Goal: Task Accomplishment & Management: Manage account settings

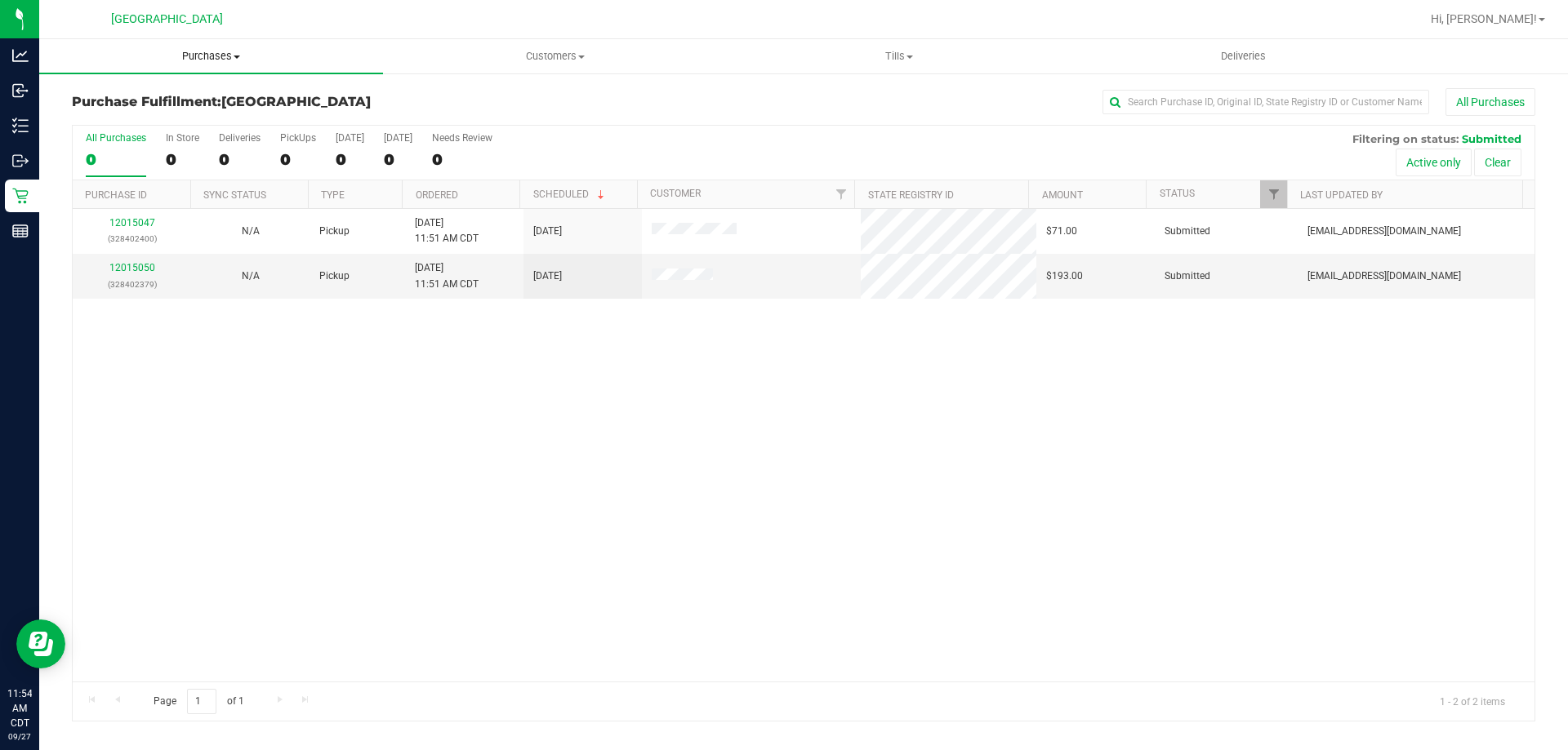
click at [209, 53] on span "Purchases" at bounding box center [211, 56] width 344 height 14
click at [206, 126] on li "Fulfillment" at bounding box center [211, 118] width 344 height 19
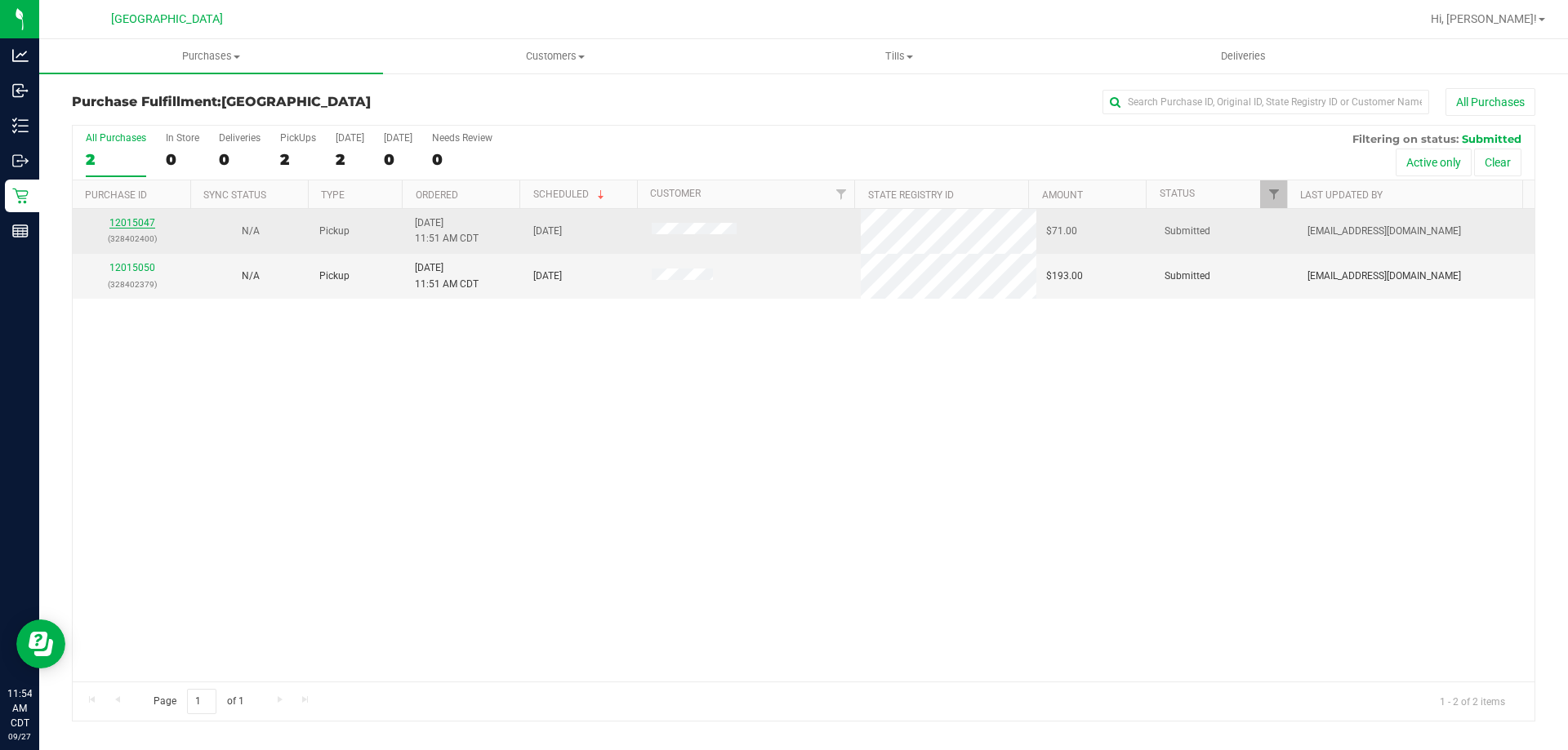
click at [135, 219] on link "12015047" at bounding box center [131, 223] width 45 height 12
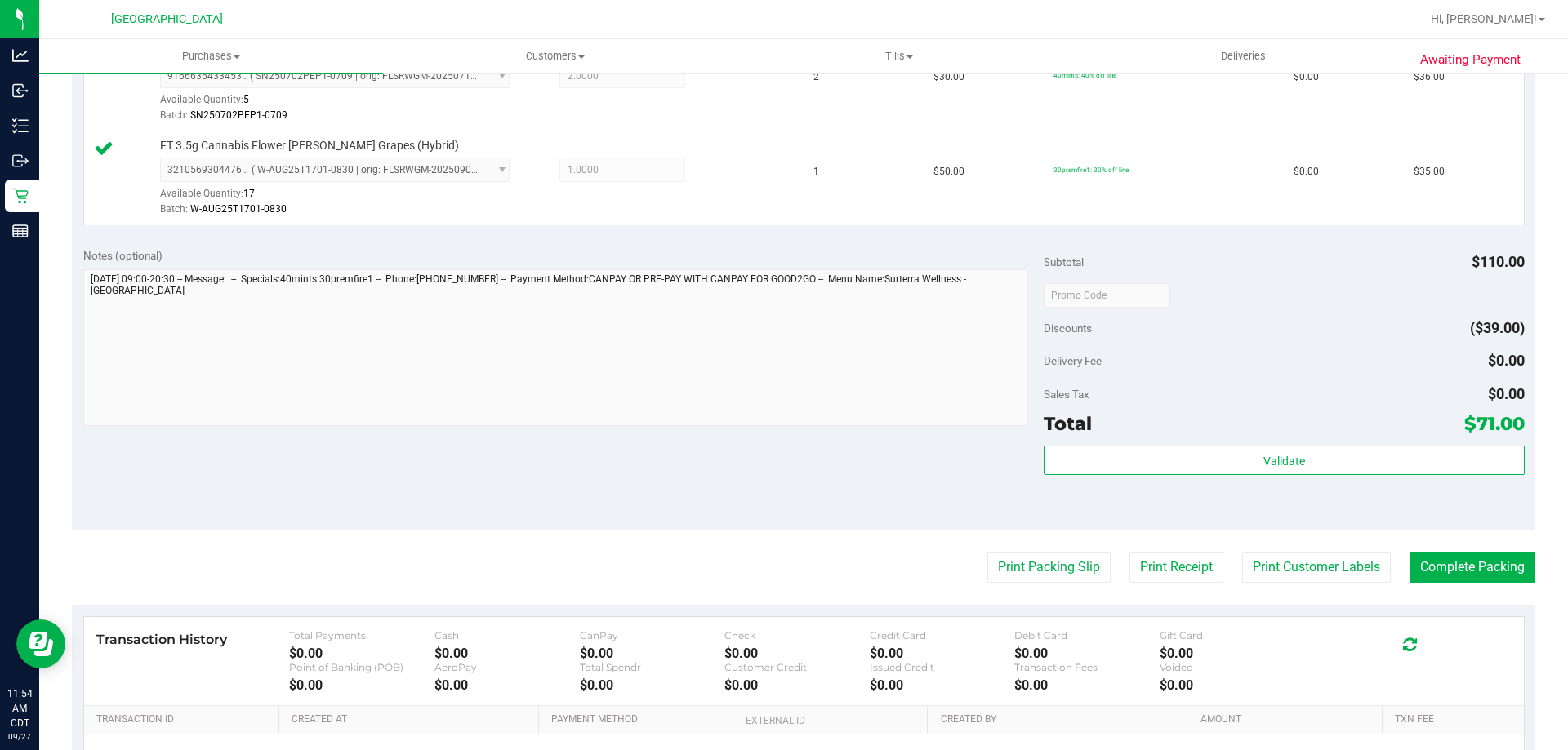
scroll to position [489, 0]
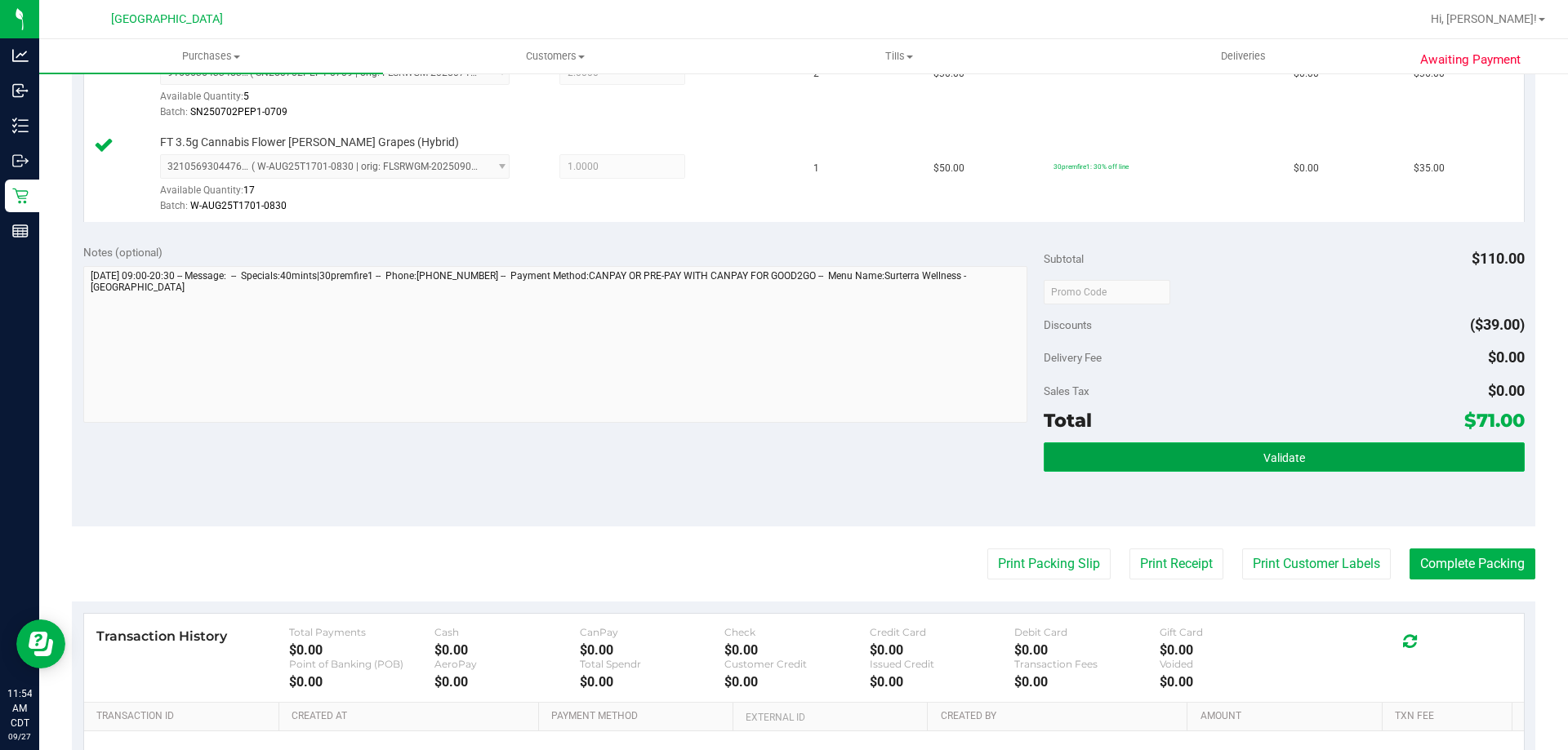
click at [1180, 458] on button "Validate" at bounding box center [1283, 457] width 480 height 29
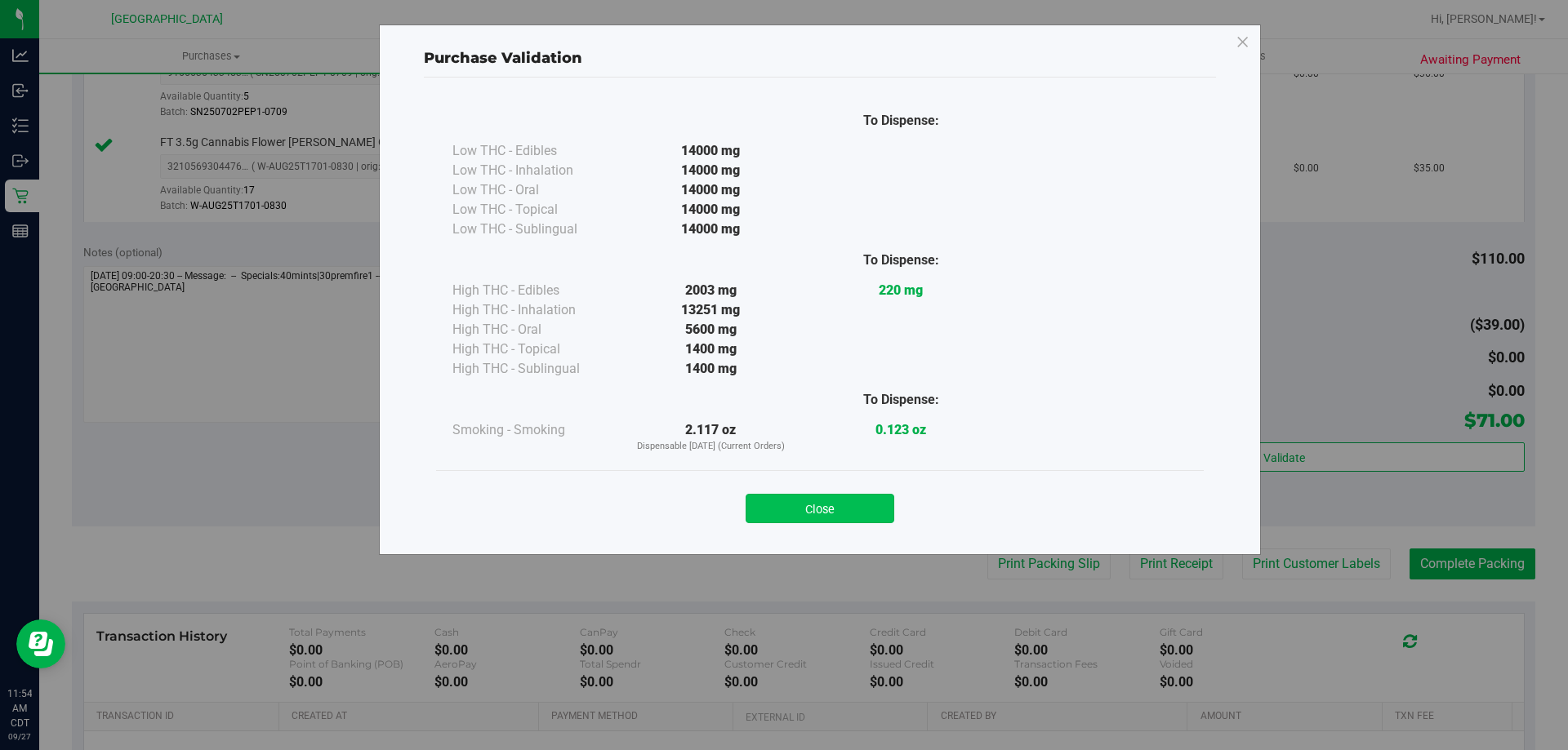
click at [828, 505] on button "Close" at bounding box center [820, 509] width 149 height 29
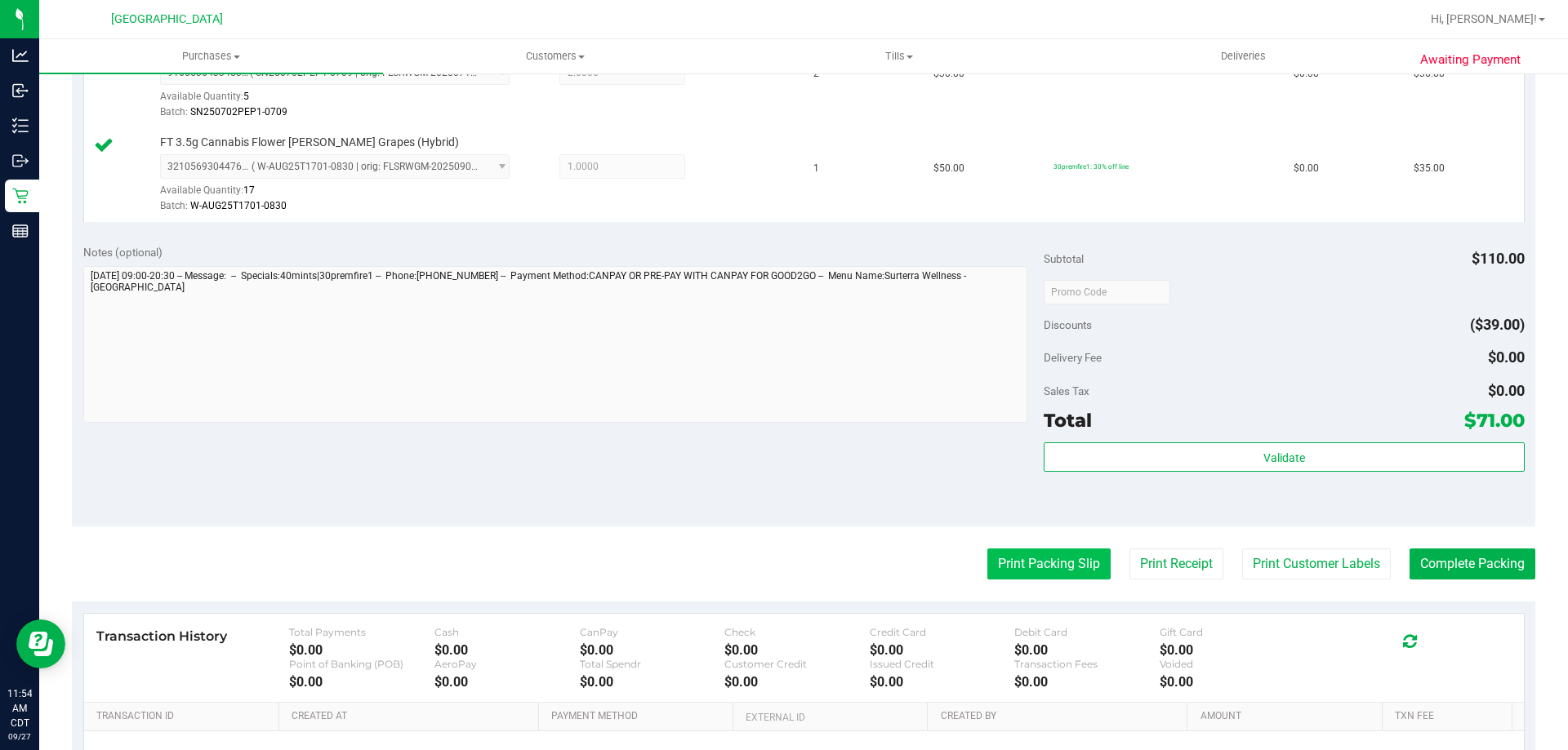
click at [1035, 563] on button "Print Packing Slip" at bounding box center [1049, 564] width 124 height 31
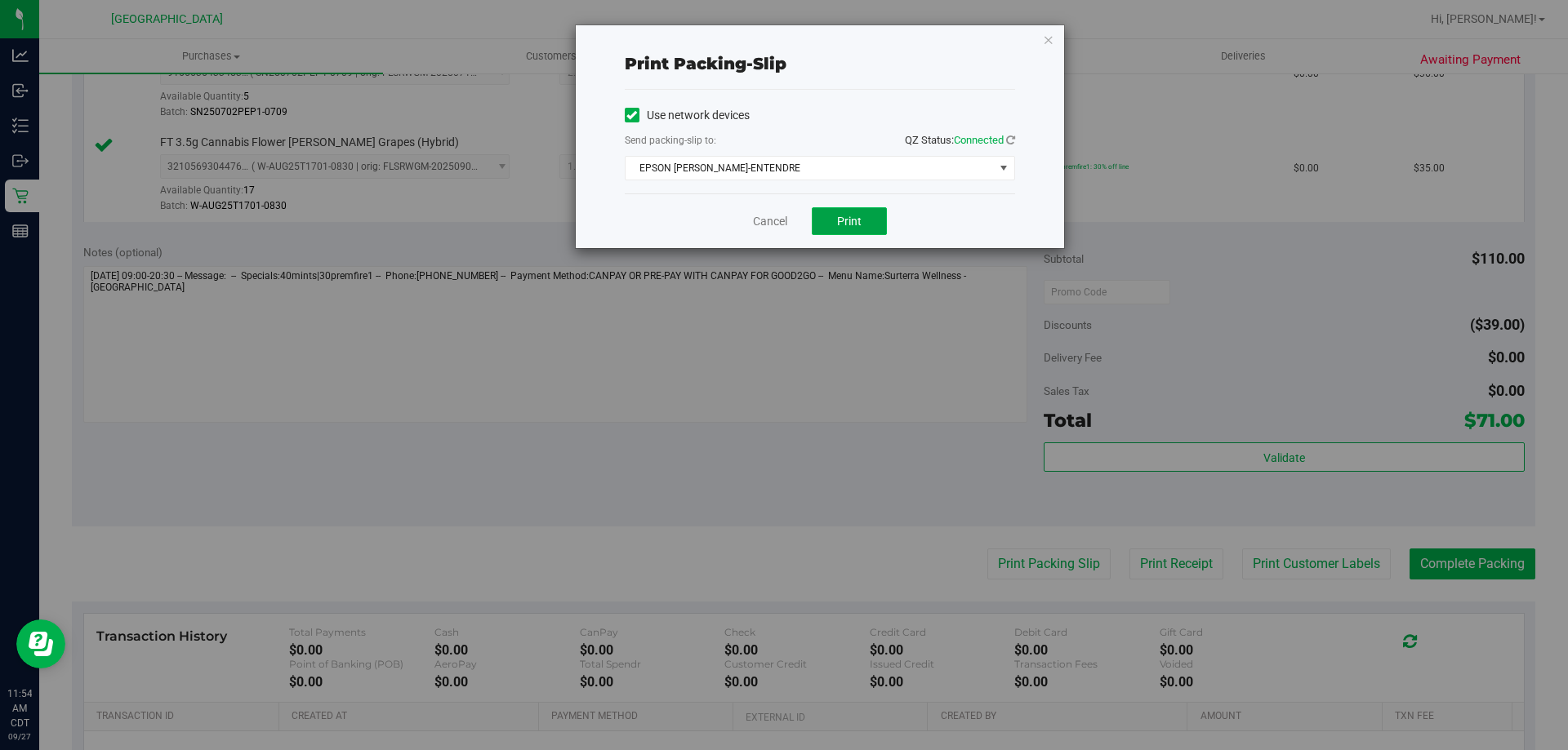
click at [864, 223] on button "Print" at bounding box center [850, 221] width 75 height 28
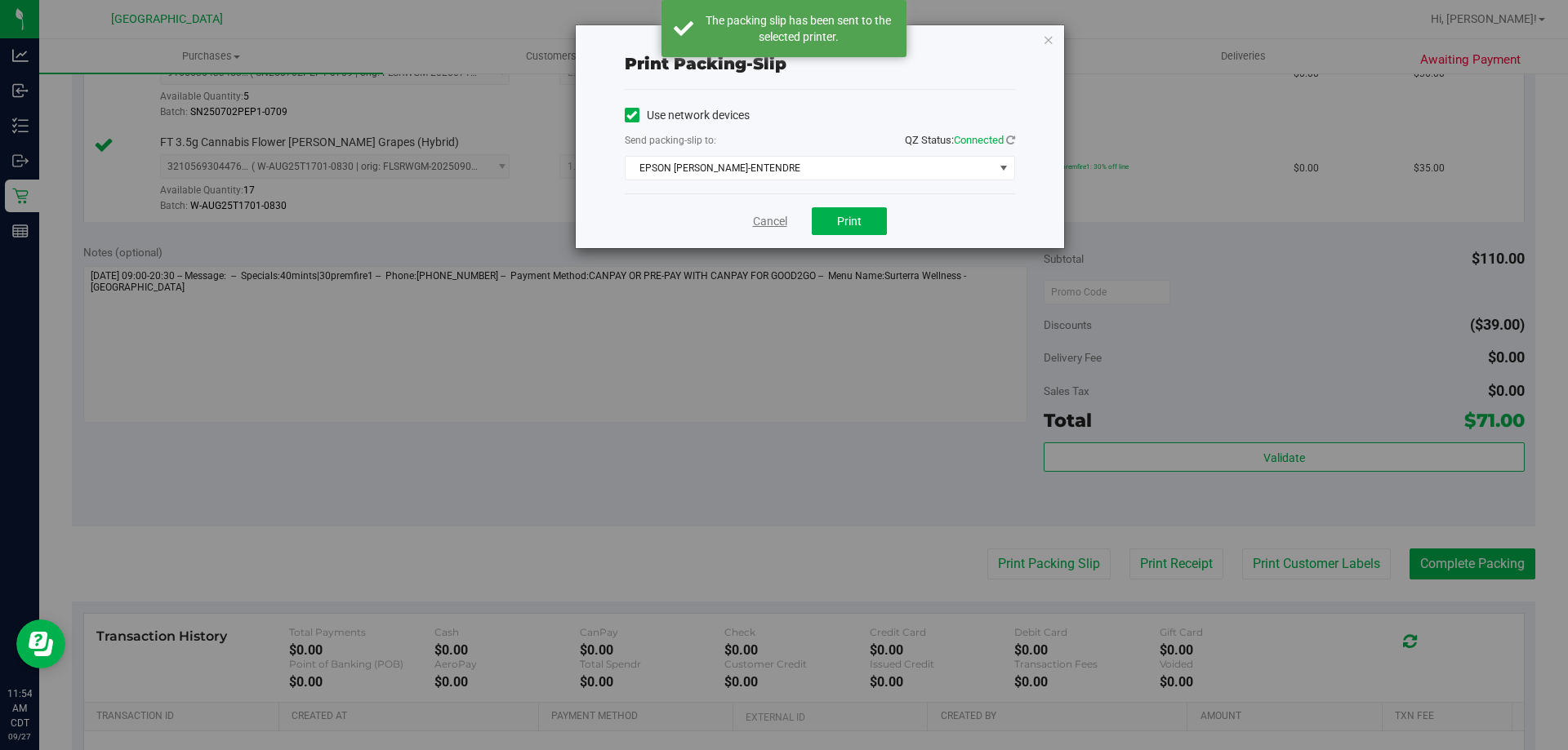
click at [769, 227] on link "Cancel" at bounding box center [770, 222] width 35 height 17
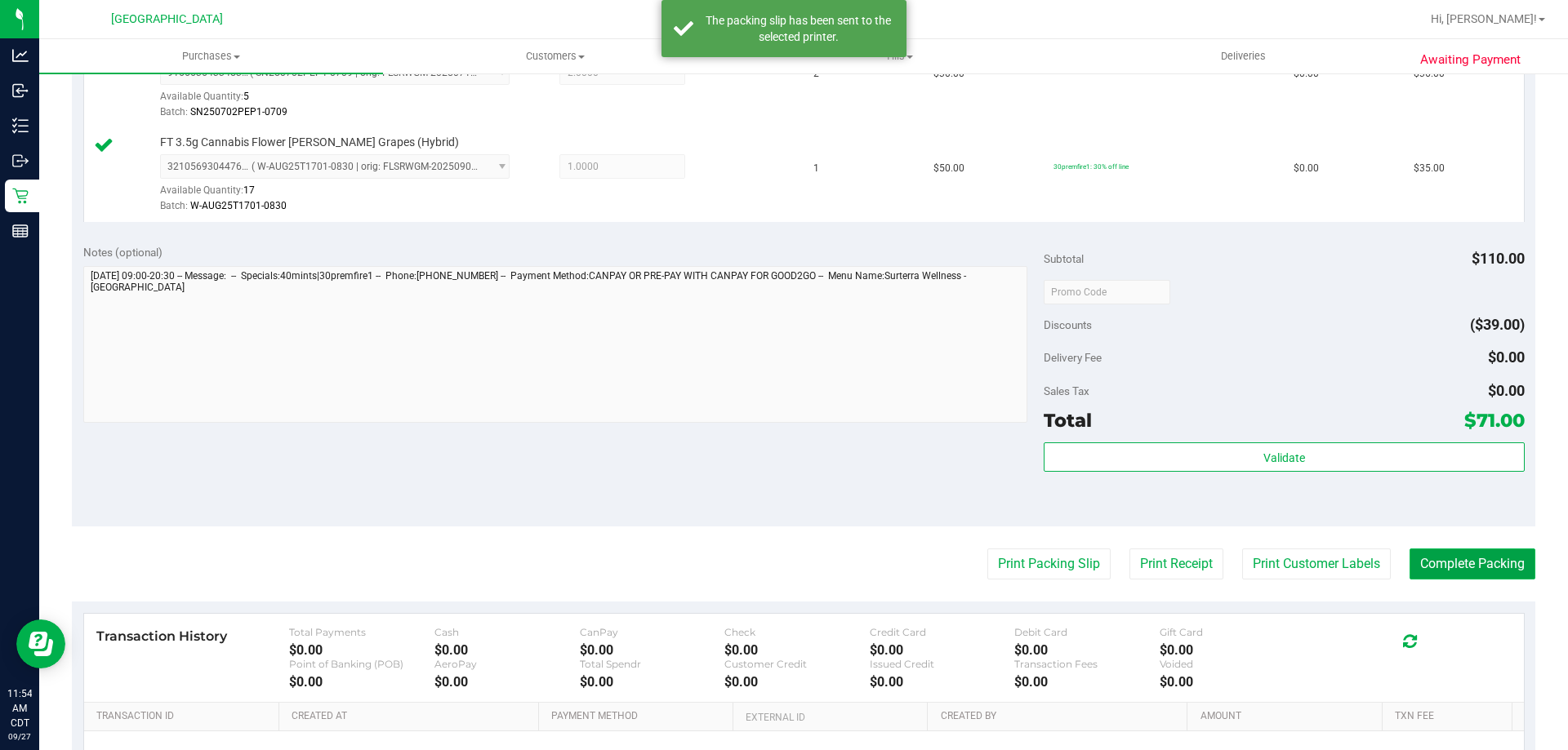
click at [1450, 573] on button "Complete Packing" at bounding box center [1471, 564] width 126 height 31
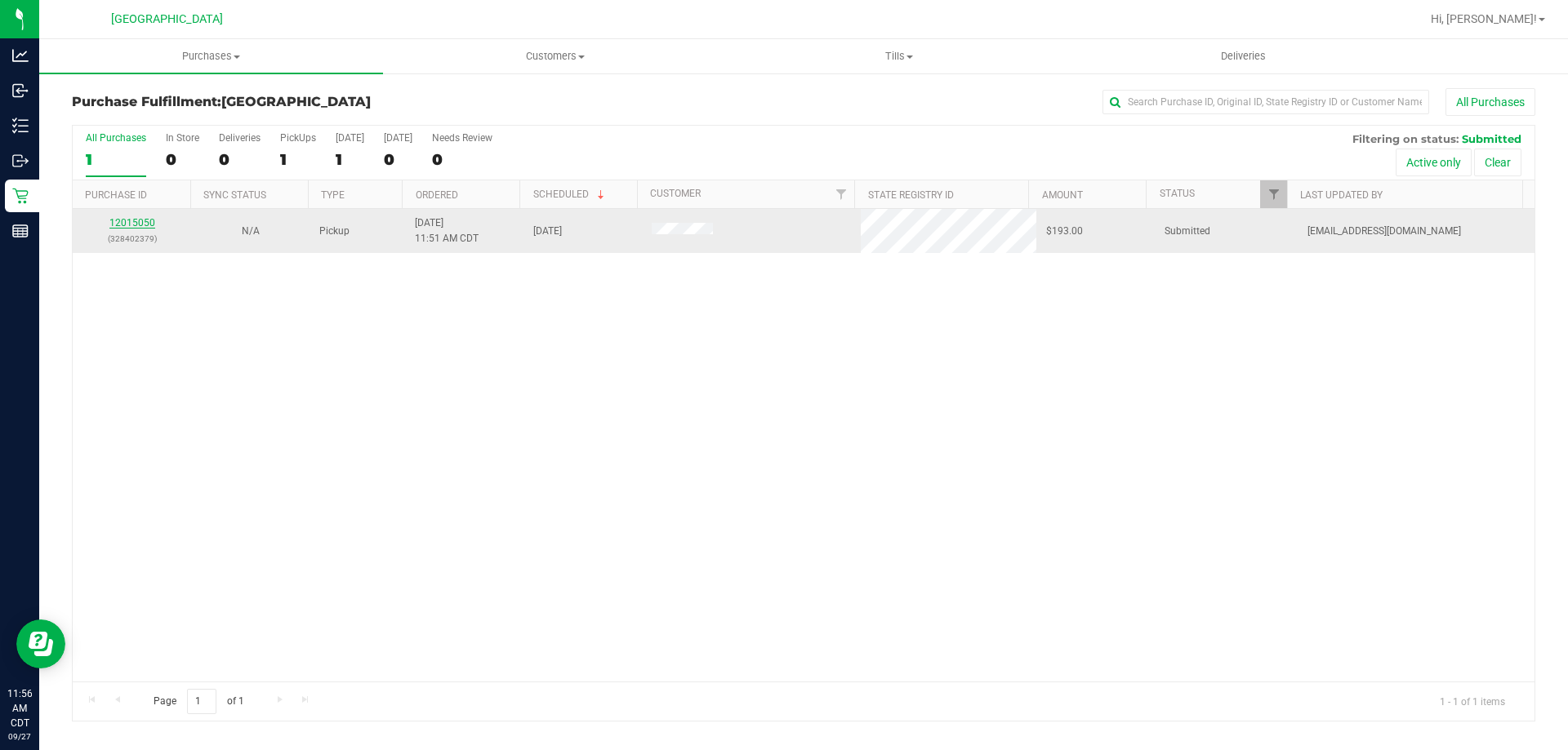
click at [134, 218] on link "12015050" at bounding box center [131, 223] width 45 height 12
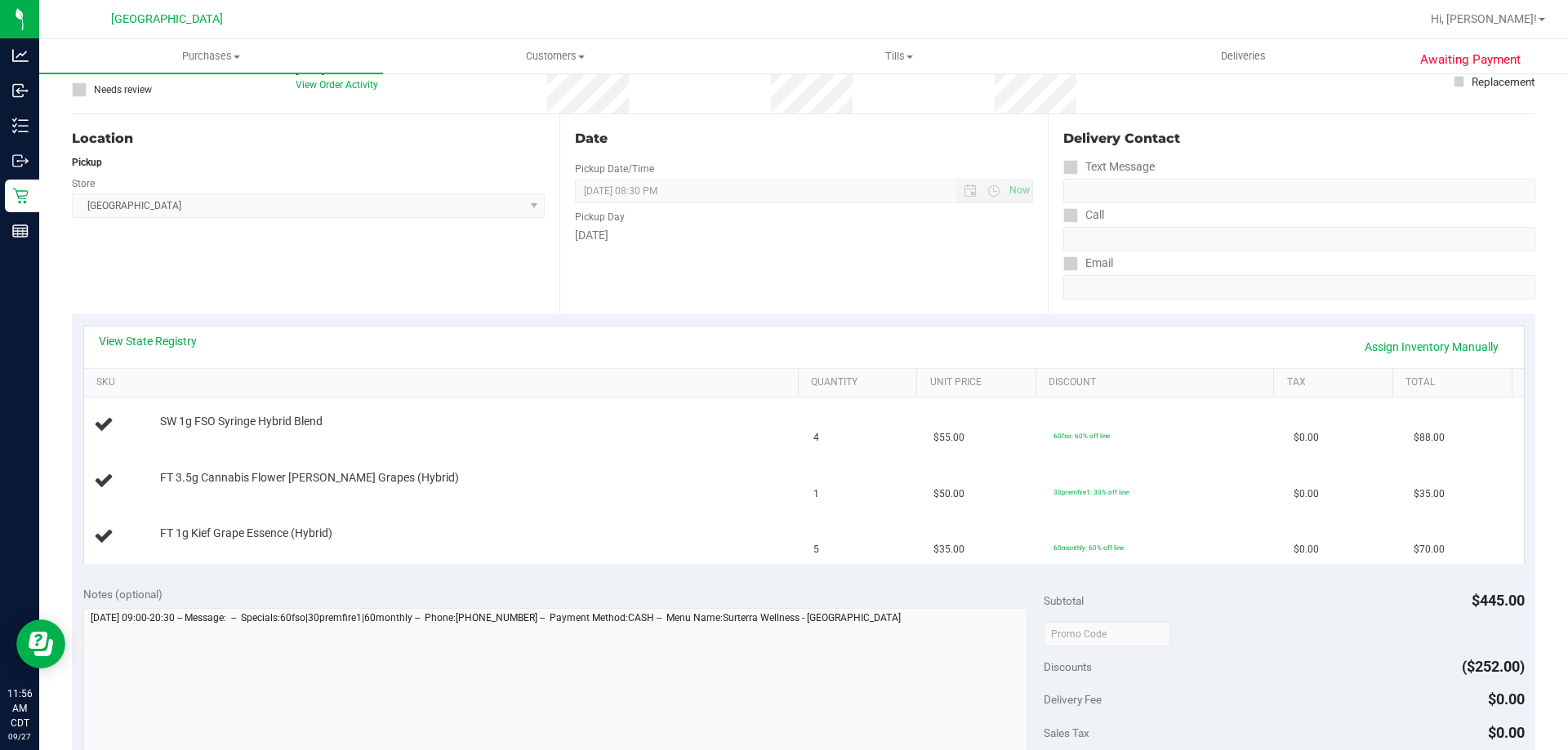
scroll to position [326, 0]
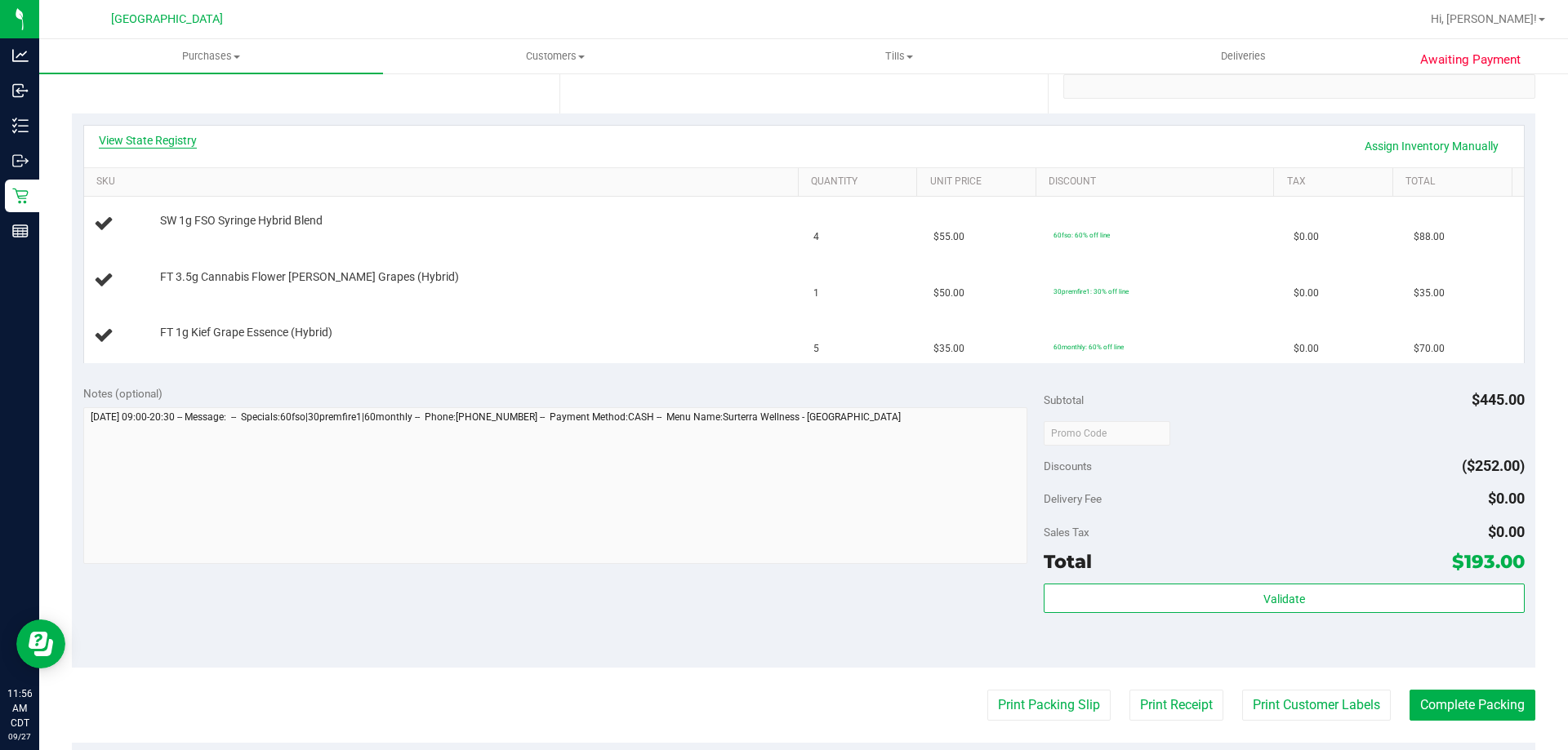
click at [171, 137] on link "View State Registry" at bounding box center [147, 140] width 98 height 16
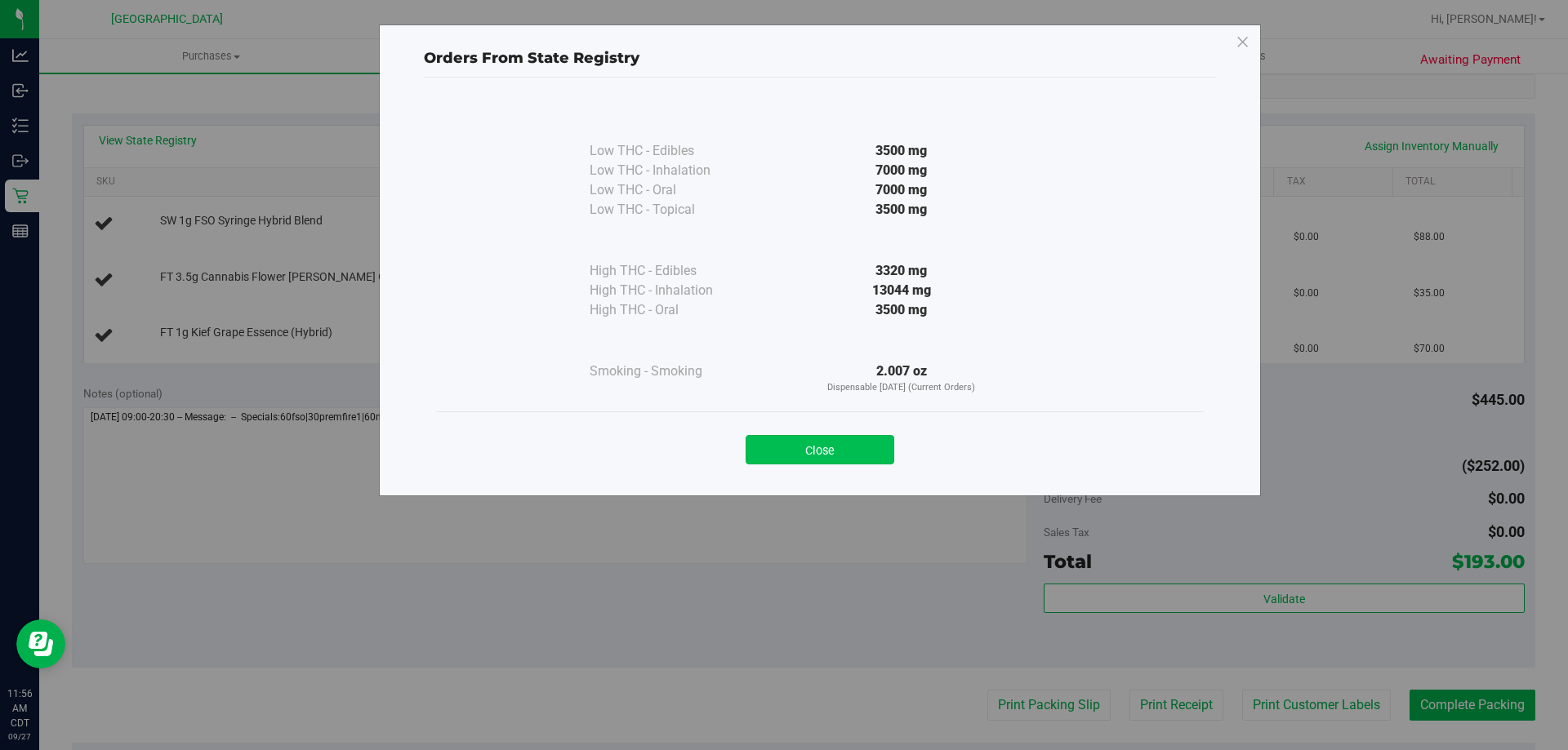
click at [793, 451] on button "Close" at bounding box center [820, 450] width 149 height 29
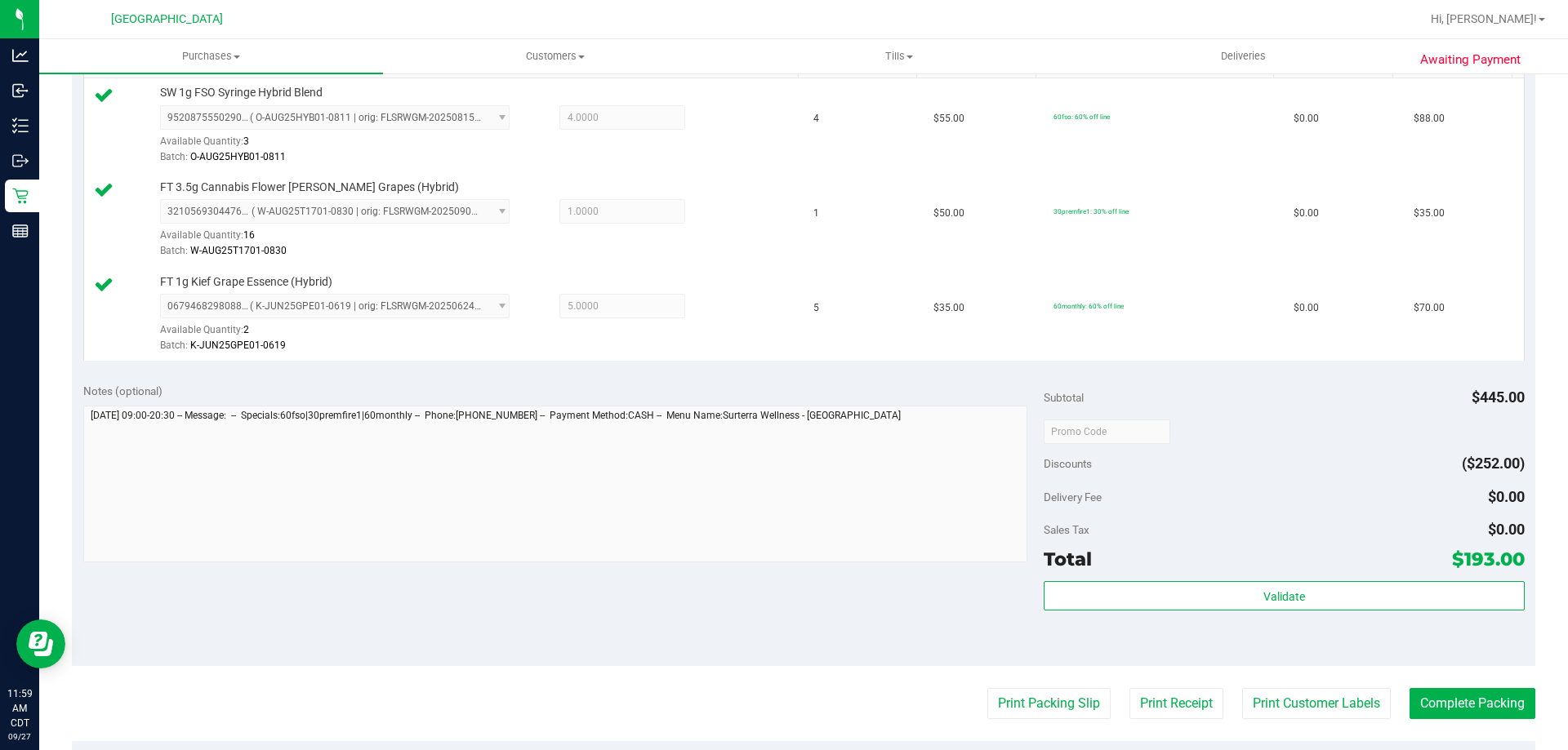
scroll to position [571, 0]
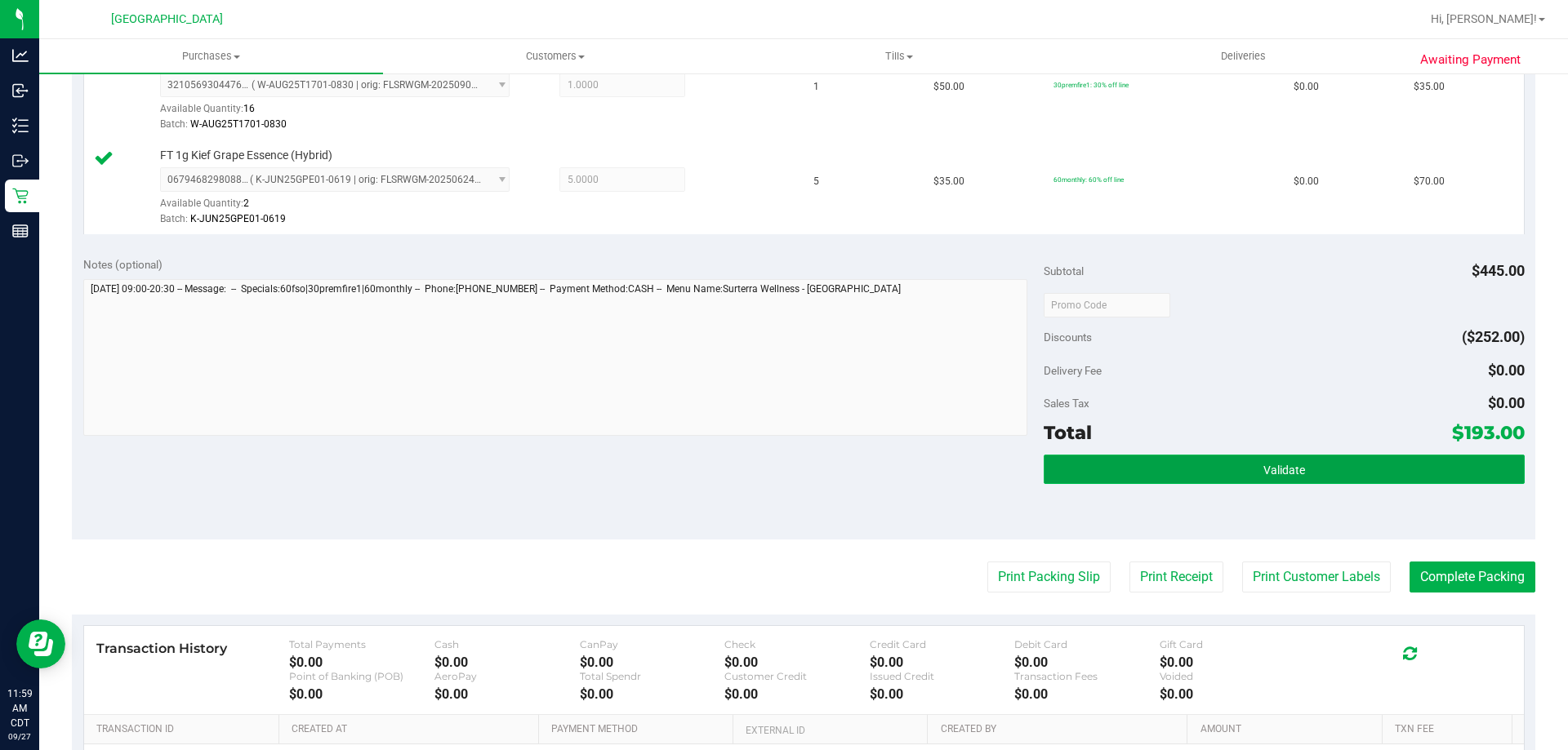
click at [1170, 467] on button "Validate" at bounding box center [1283, 469] width 480 height 29
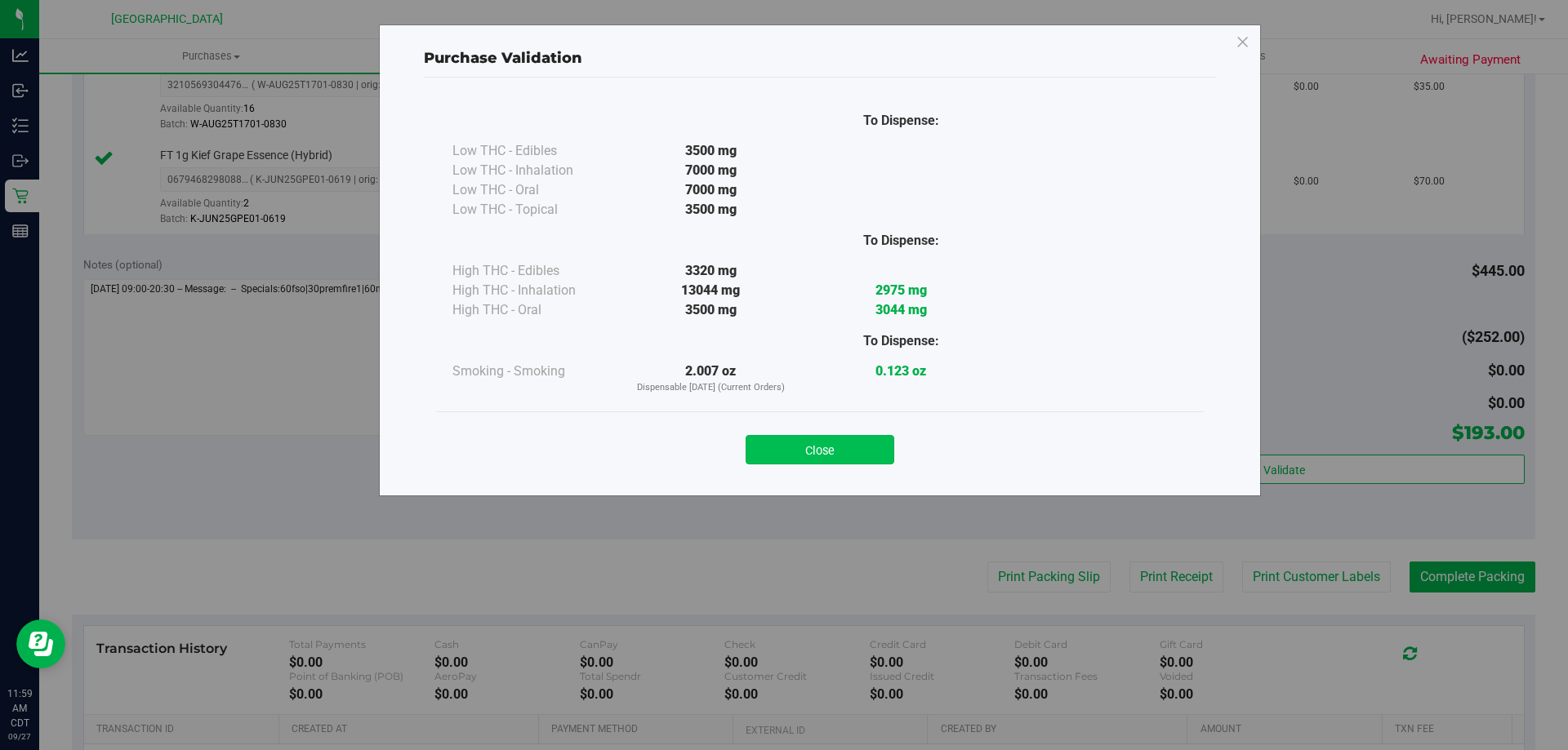
click at [865, 448] on button "Close" at bounding box center [820, 450] width 149 height 29
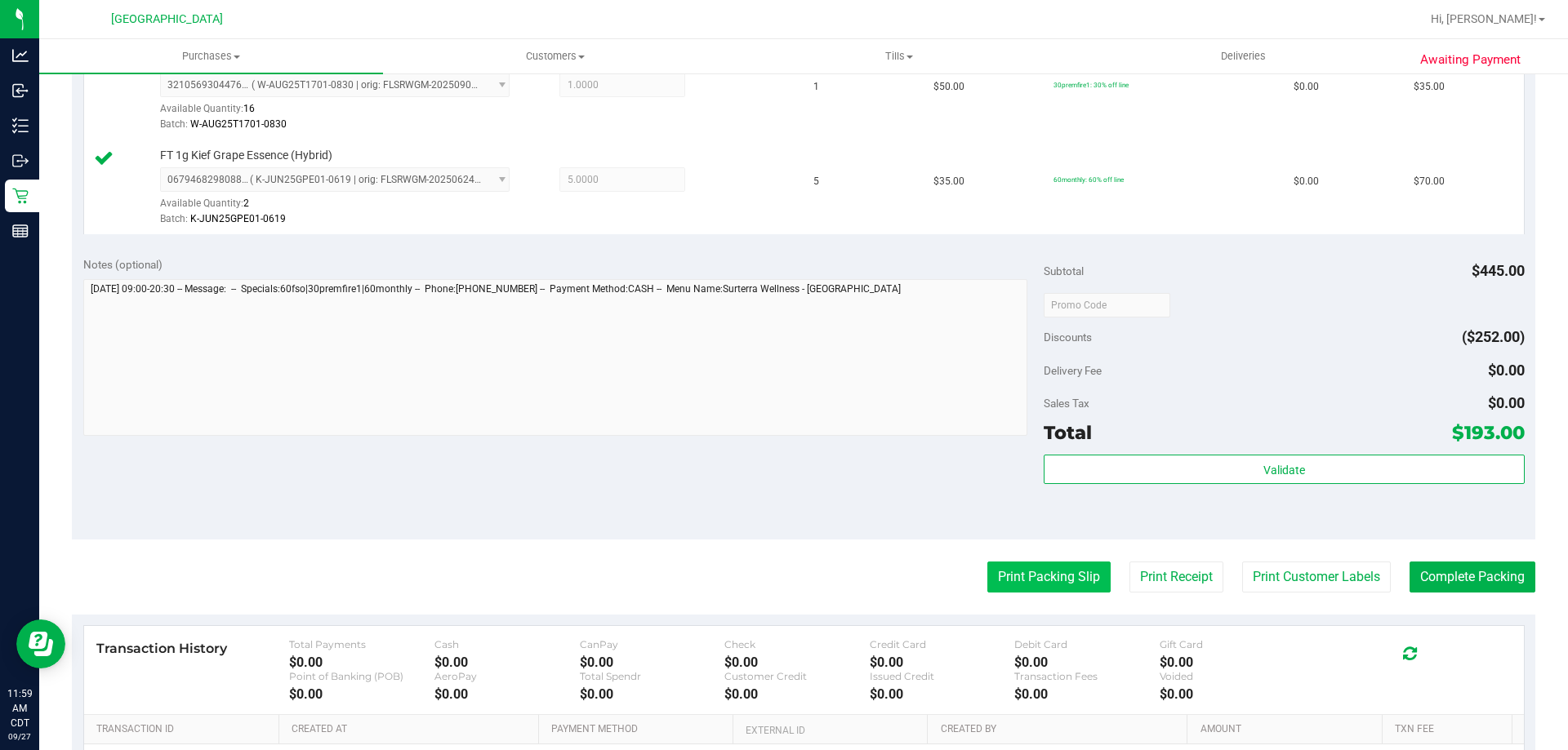
click at [1029, 574] on button "Print Packing Slip" at bounding box center [1049, 577] width 124 height 31
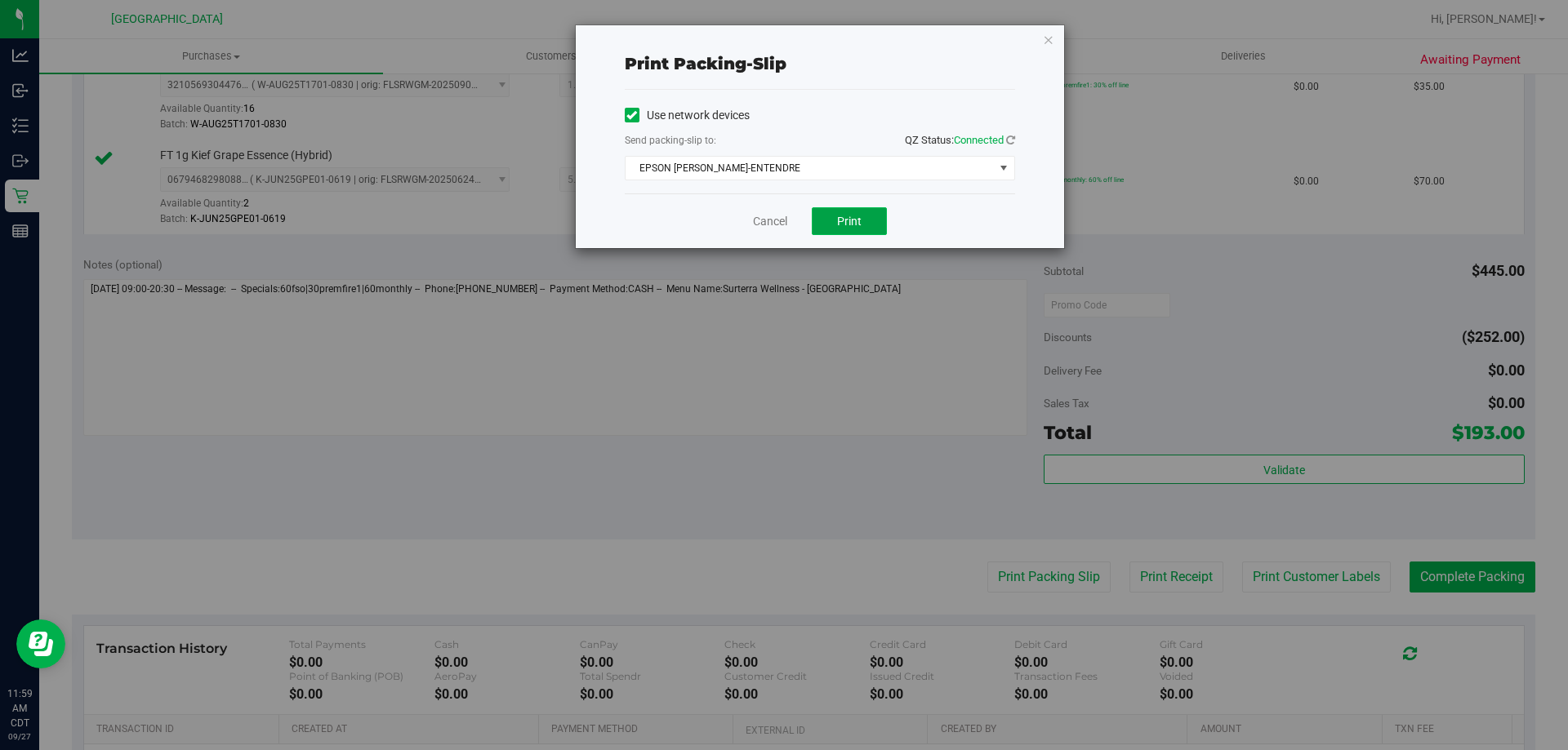
click at [869, 226] on button "Print" at bounding box center [850, 221] width 75 height 28
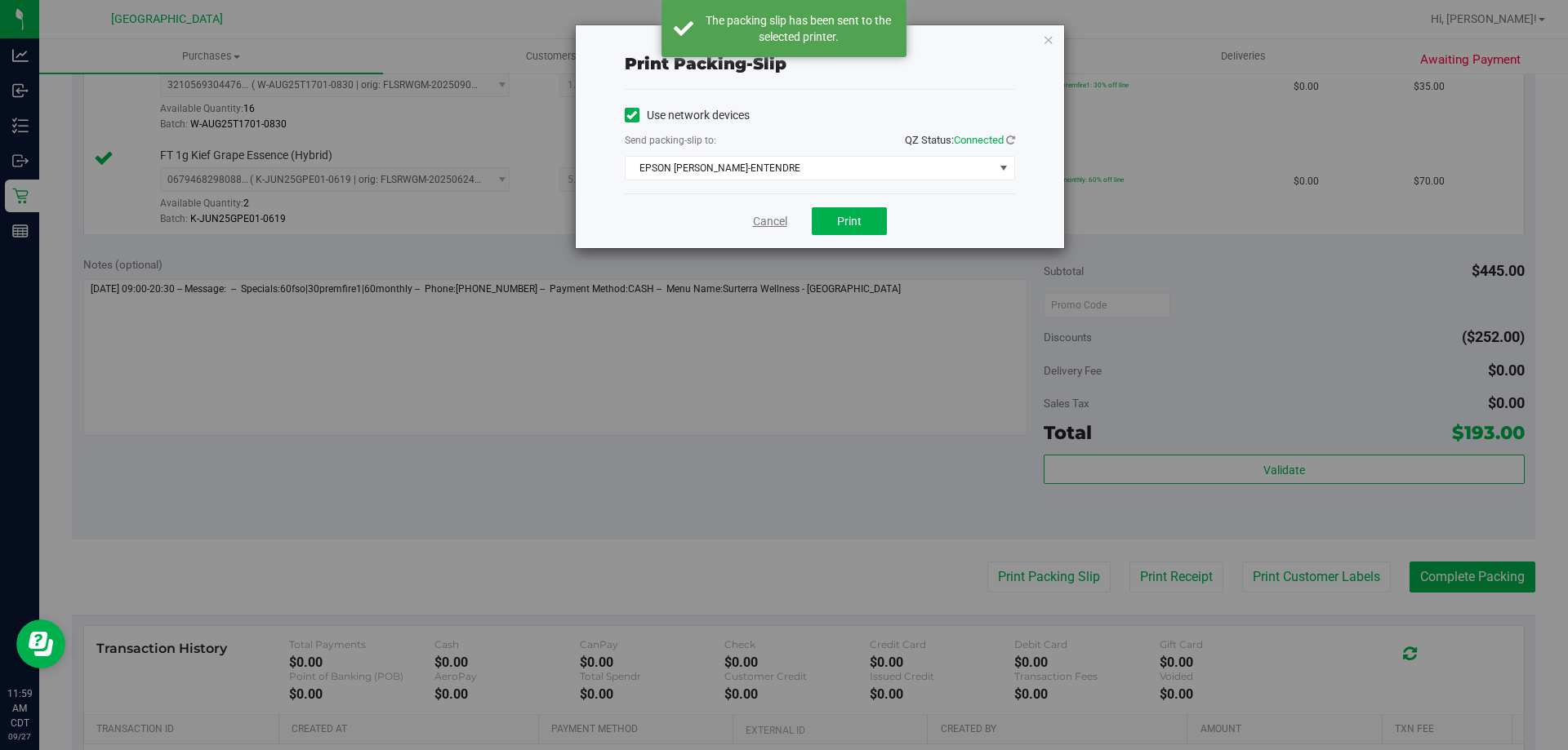
click at [770, 225] on link "Cancel" at bounding box center [770, 222] width 35 height 17
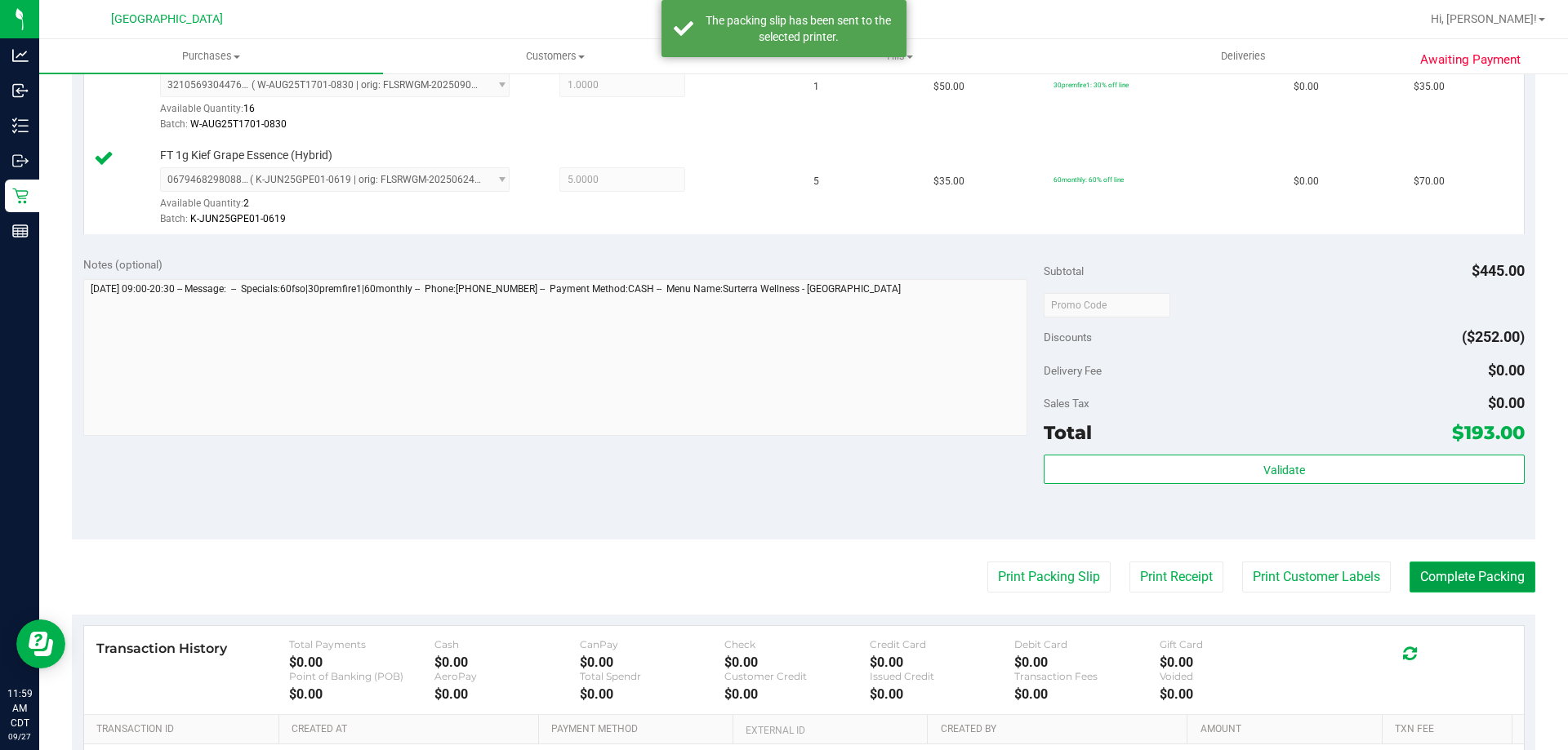
click at [1509, 583] on button "Complete Packing" at bounding box center [1471, 577] width 126 height 31
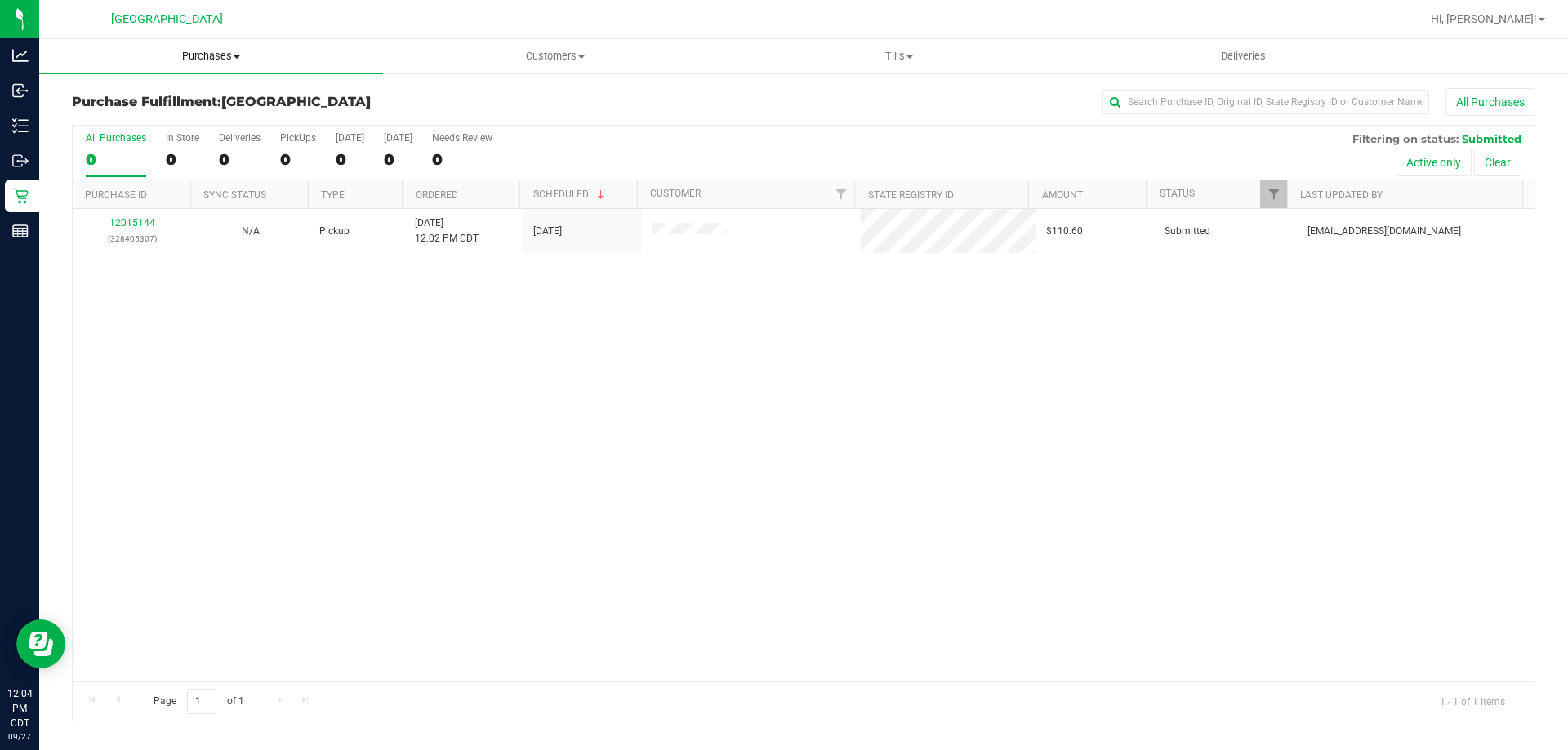
click at [186, 58] on span "Purchases" at bounding box center [211, 56] width 344 height 14
click at [171, 107] on li "Summary of purchases" at bounding box center [211, 98] width 344 height 19
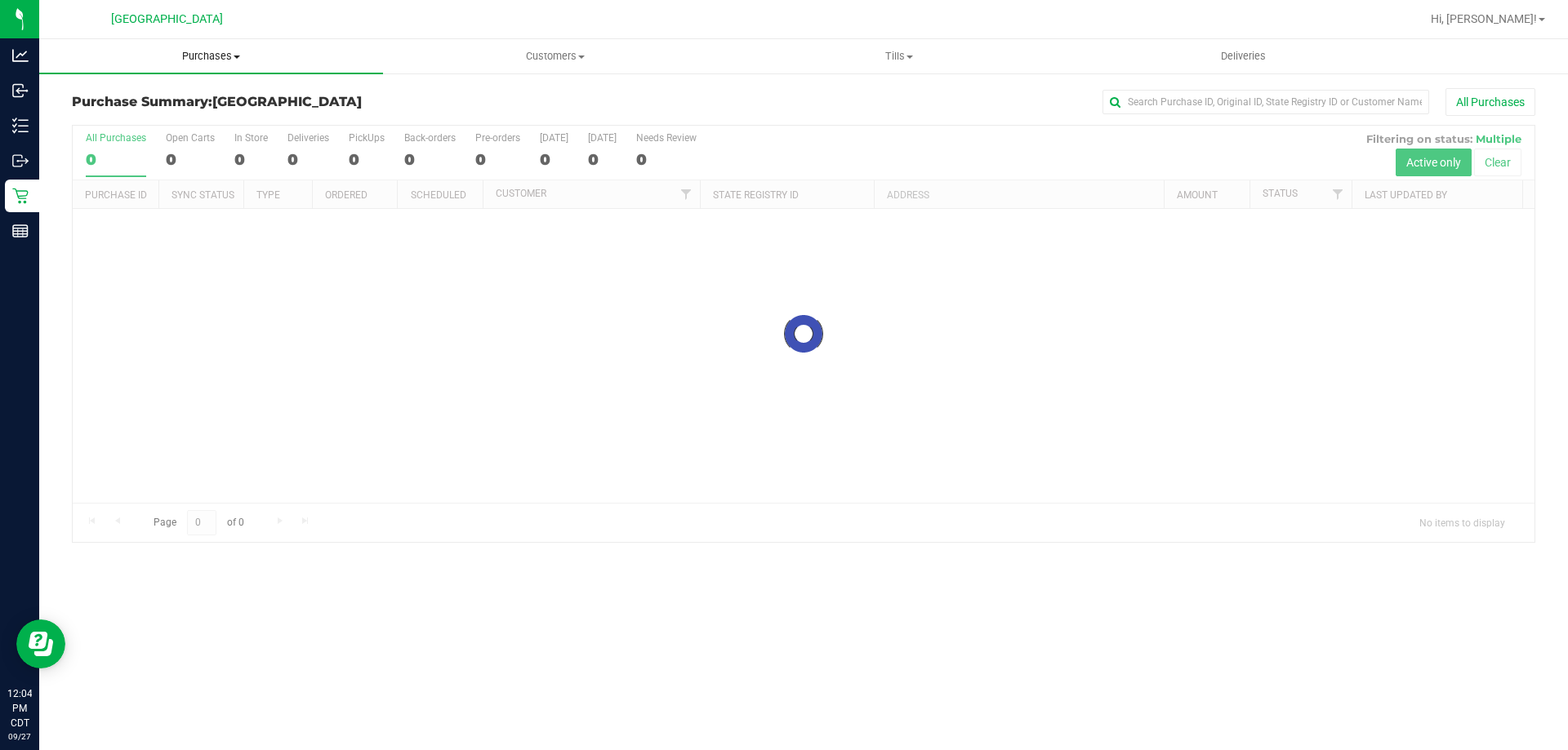
click at [206, 55] on span "Purchases" at bounding box center [211, 56] width 344 height 14
click at [177, 118] on li "Fulfillment" at bounding box center [211, 118] width 344 height 19
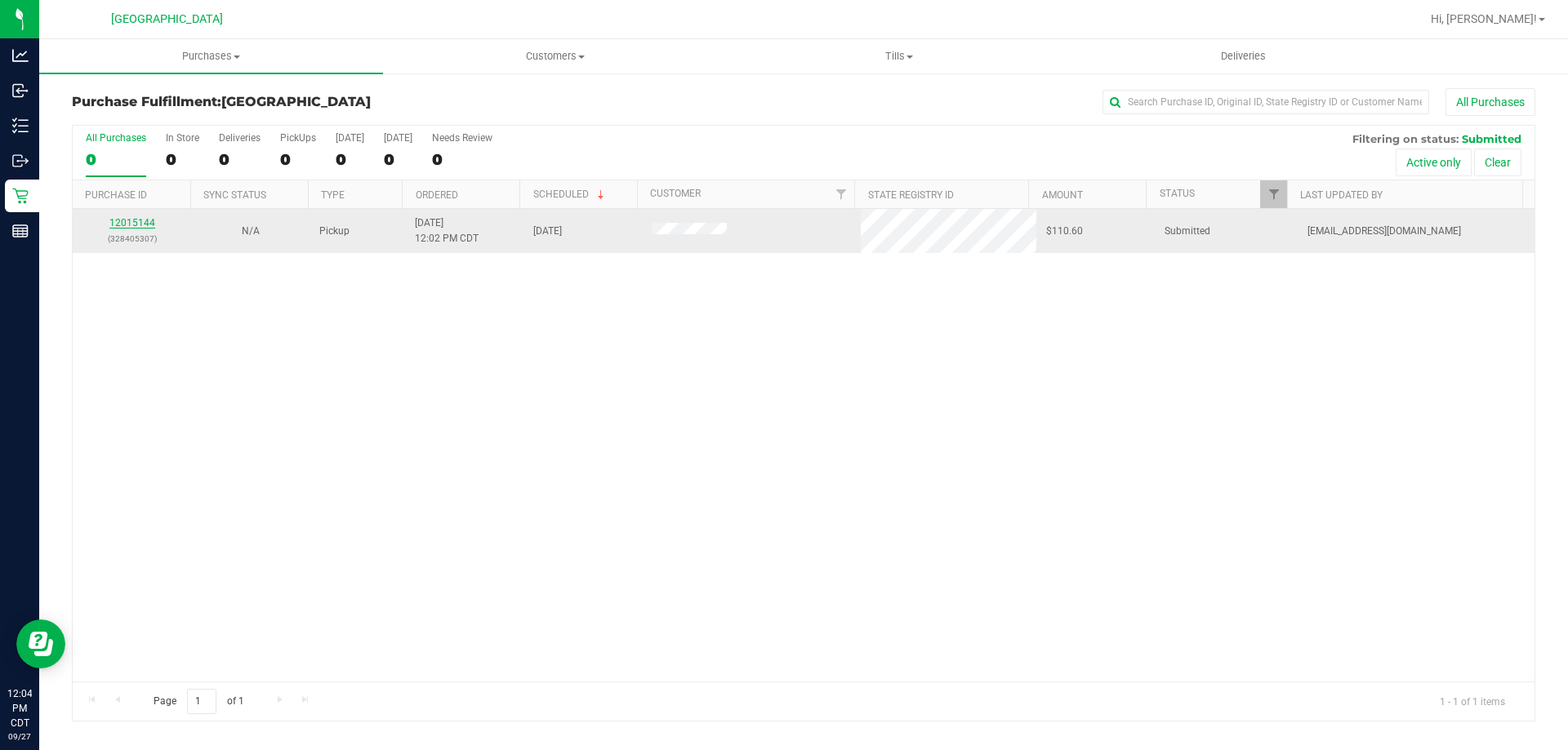
click at [141, 219] on link "12015144" at bounding box center [131, 223] width 45 height 12
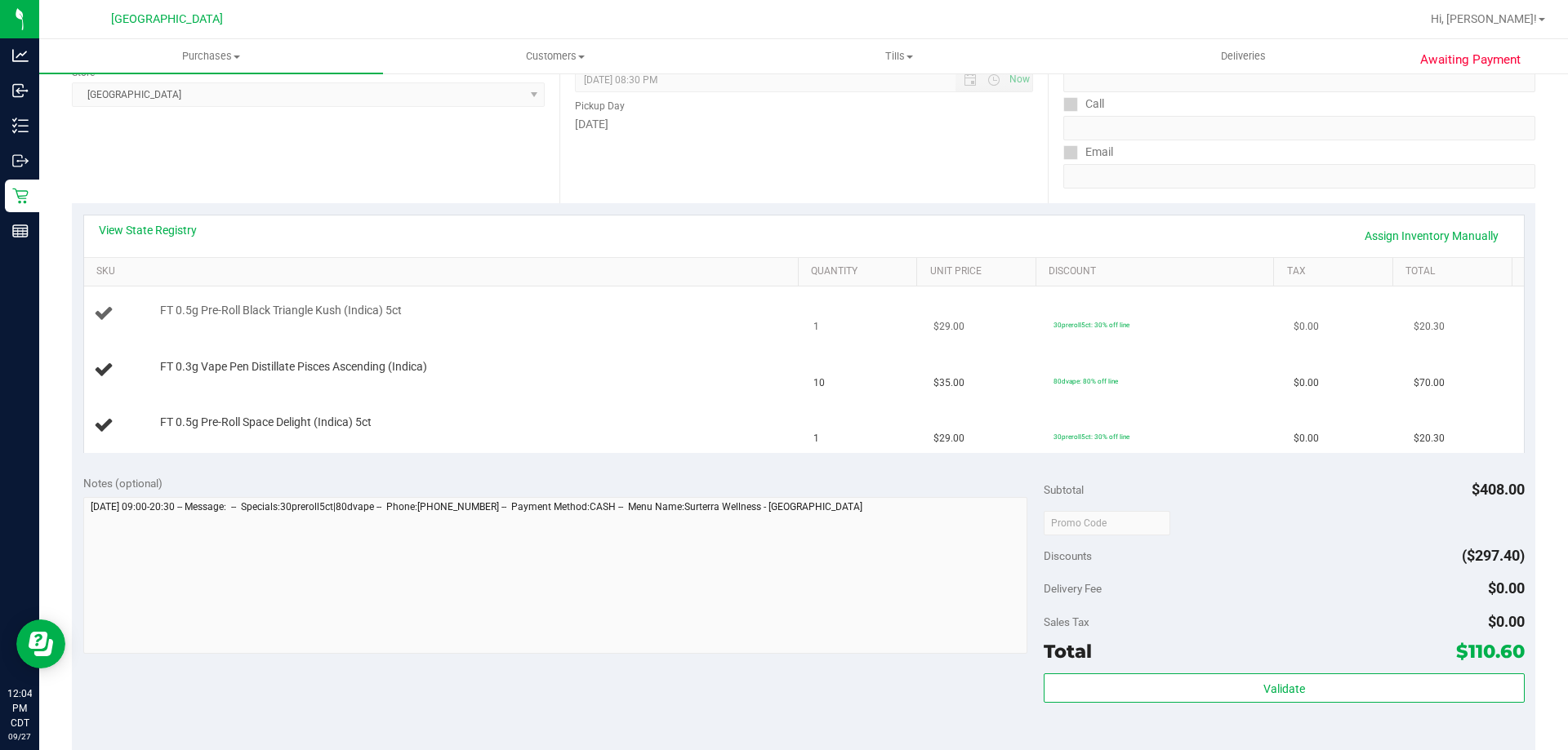
scroll to position [245, 0]
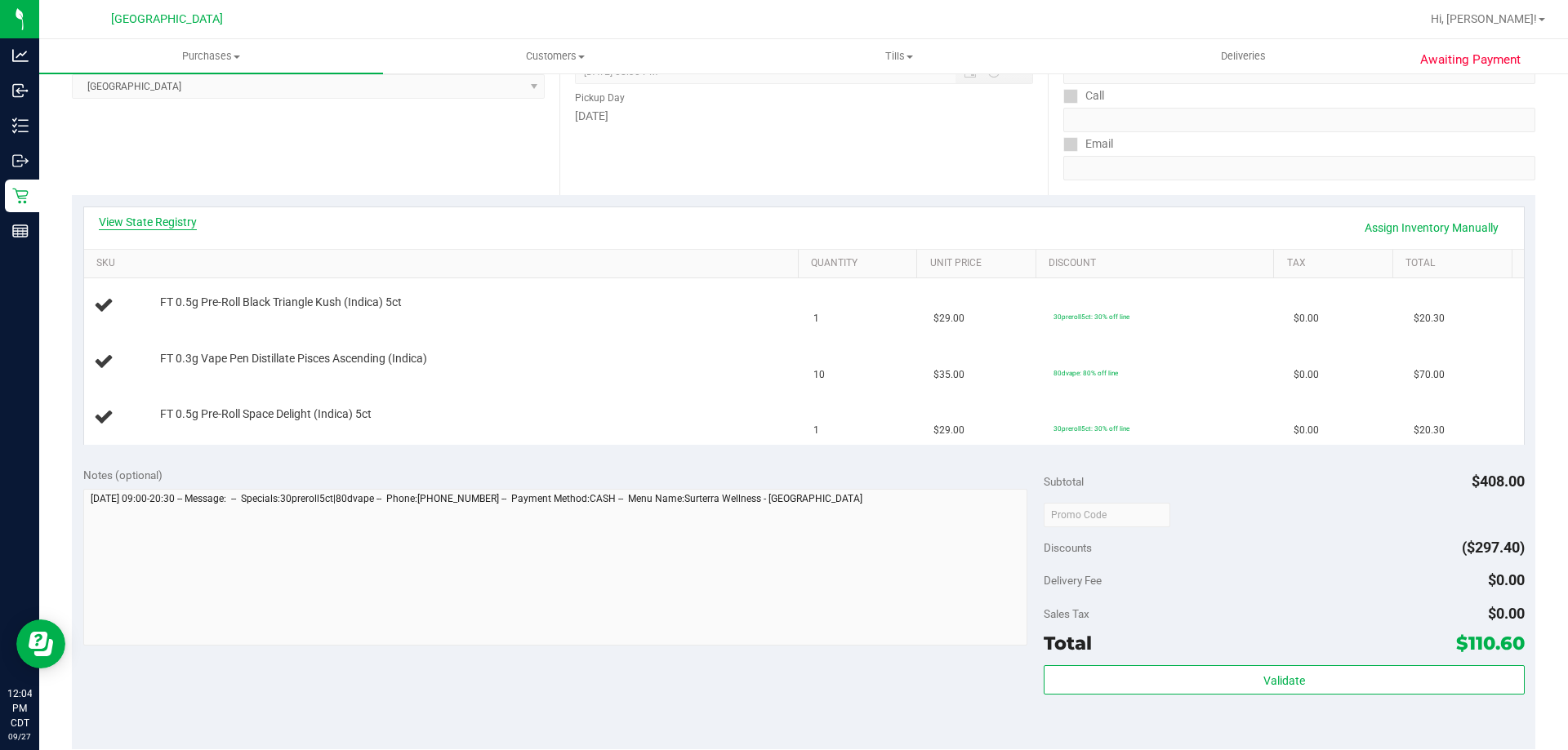
click at [173, 223] on link "View State Registry" at bounding box center [147, 222] width 98 height 16
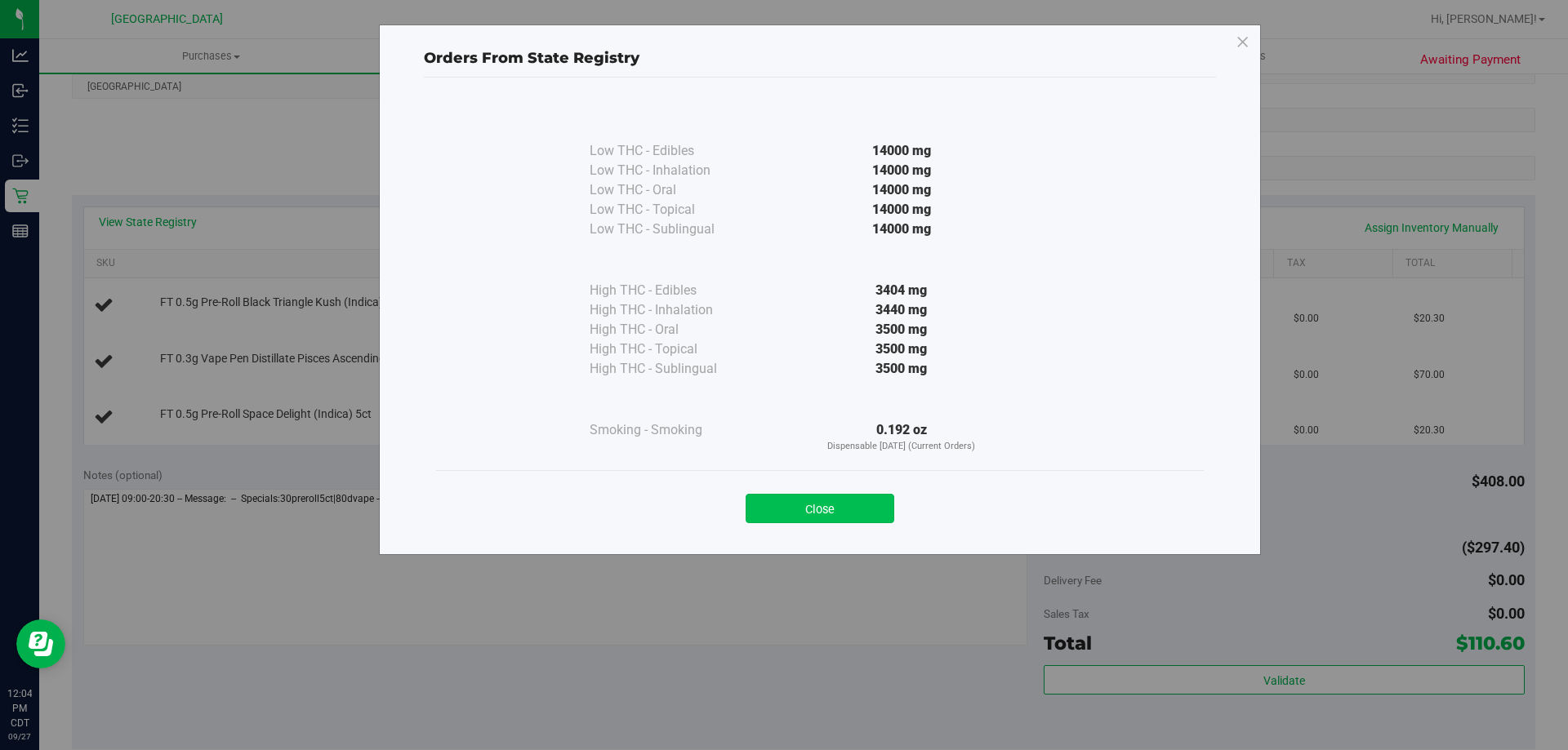
click at [854, 507] on button "Close" at bounding box center [820, 509] width 149 height 29
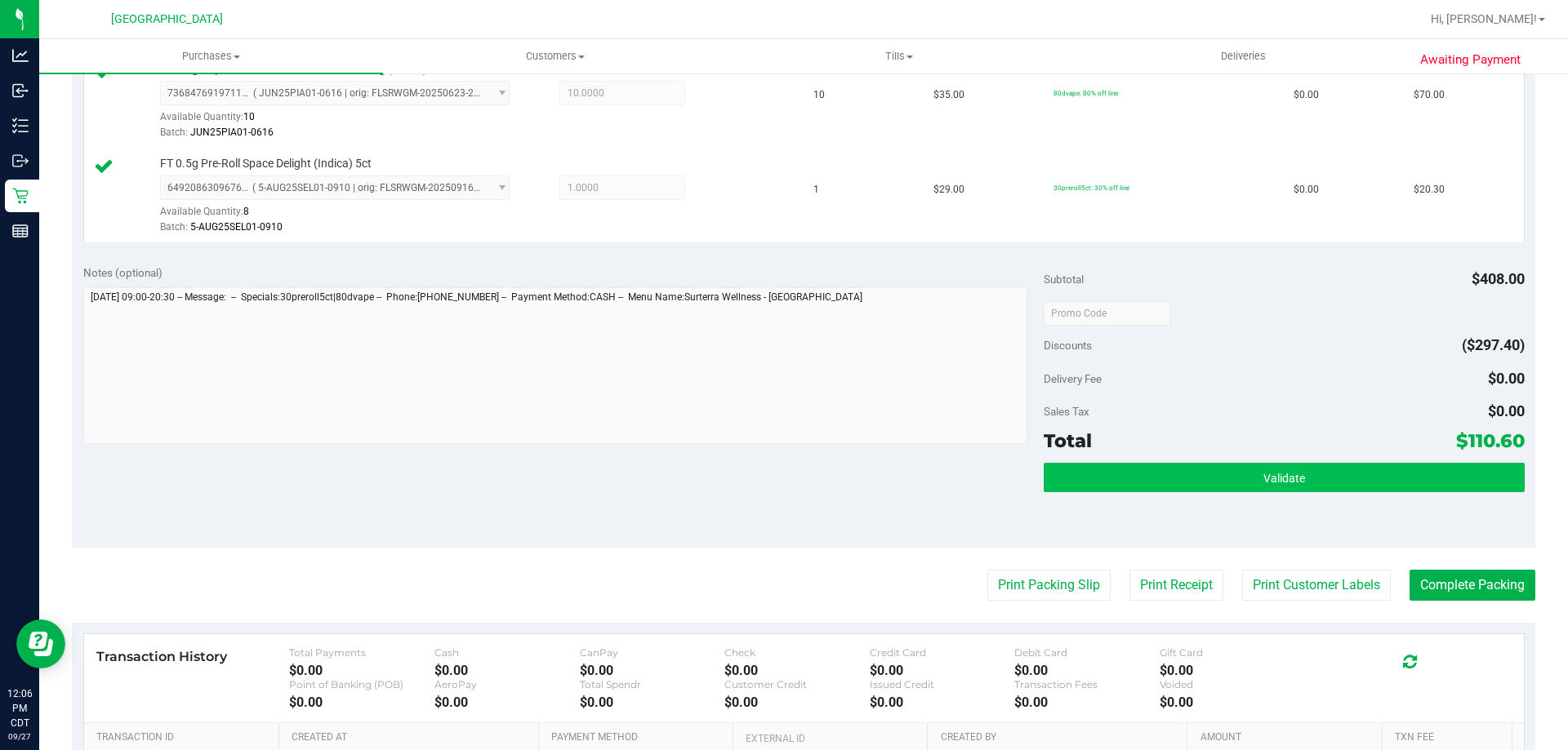
scroll to position [571, 0]
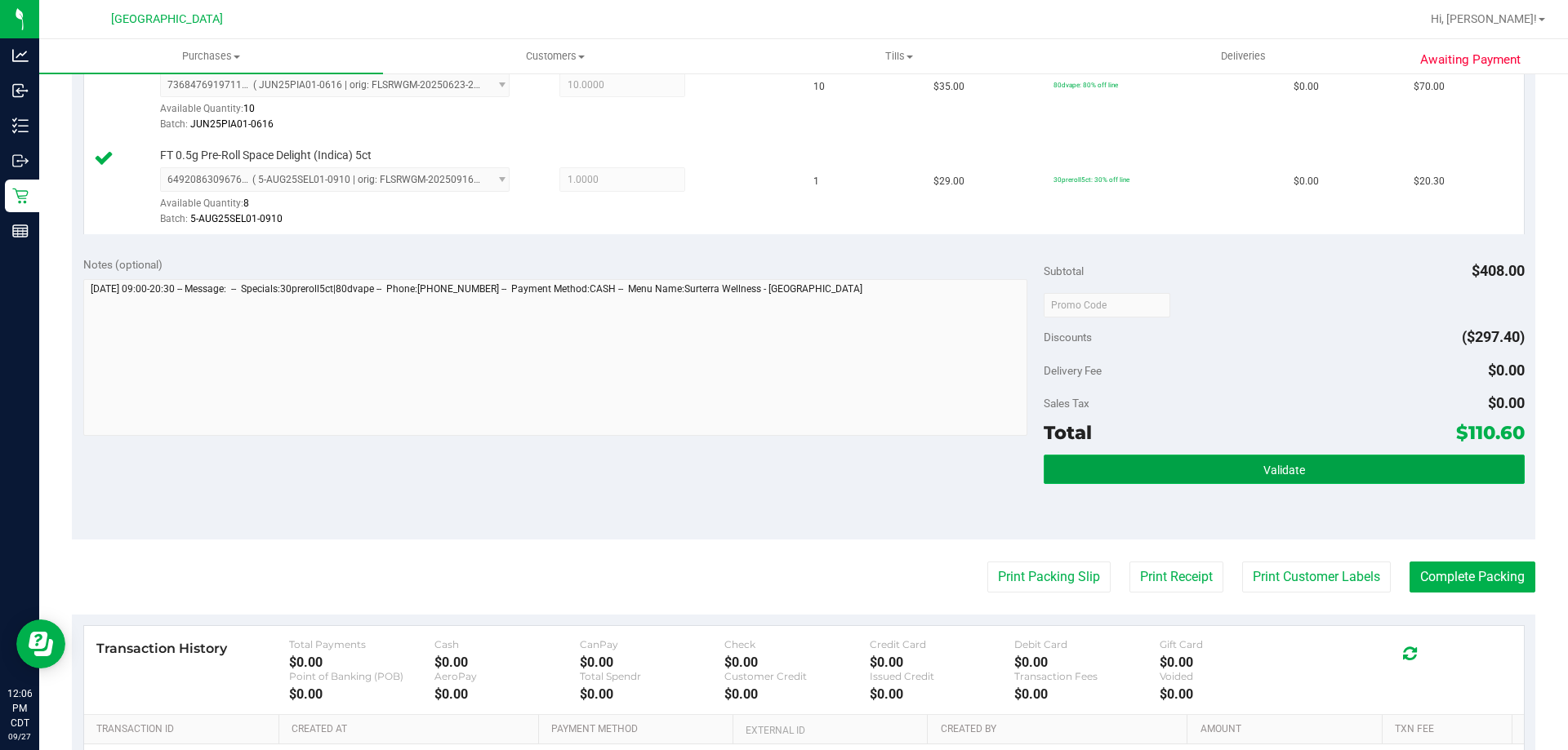
click at [1234, 464] on button "Validate" at bounding box center [1283, 469] width 480 height 29
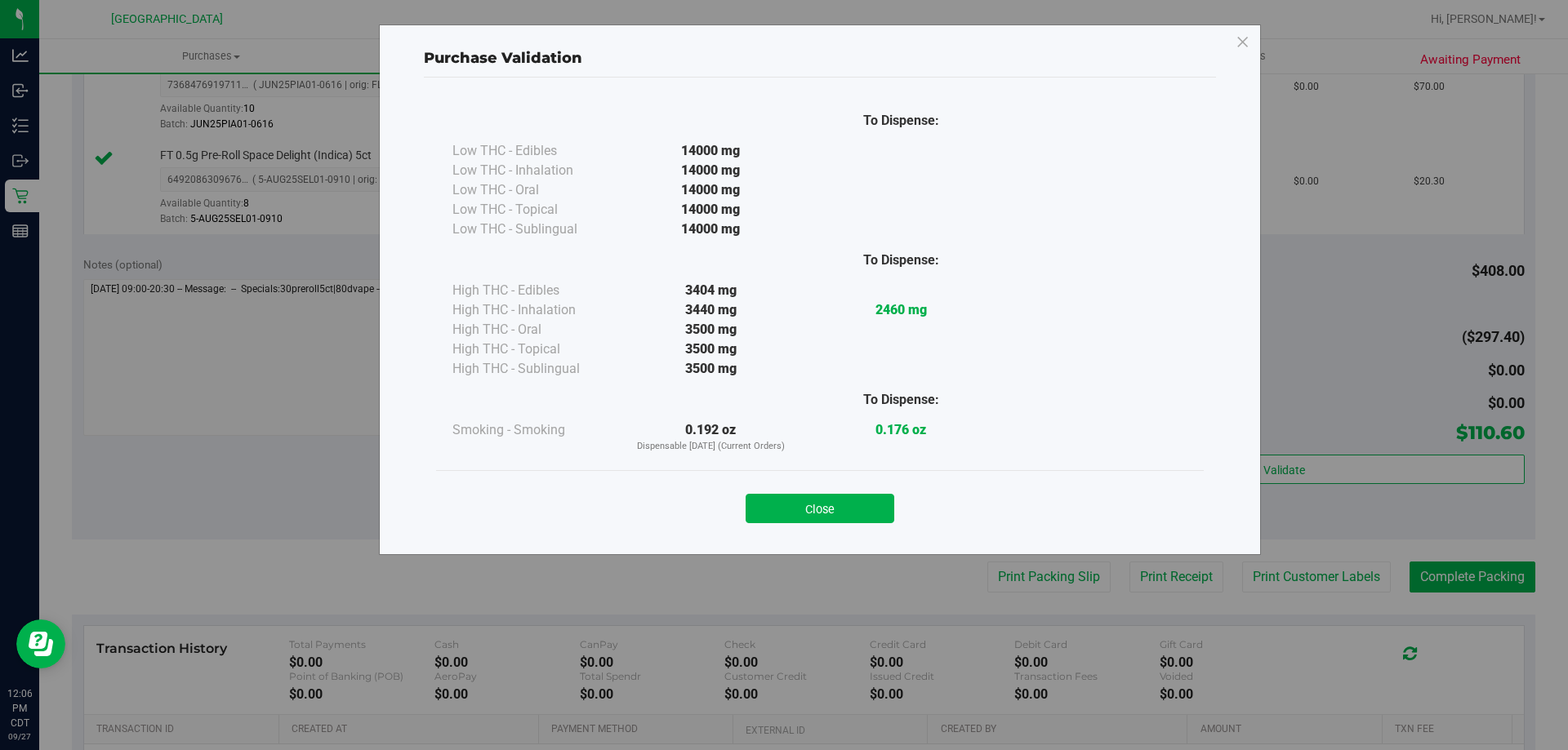
click at [774, 529] on div "Close" at bounding box center [820, 503] width 768 height 66
click at [833, 507] on button "Close" at bounding box center [820, 509] width 149 height 29
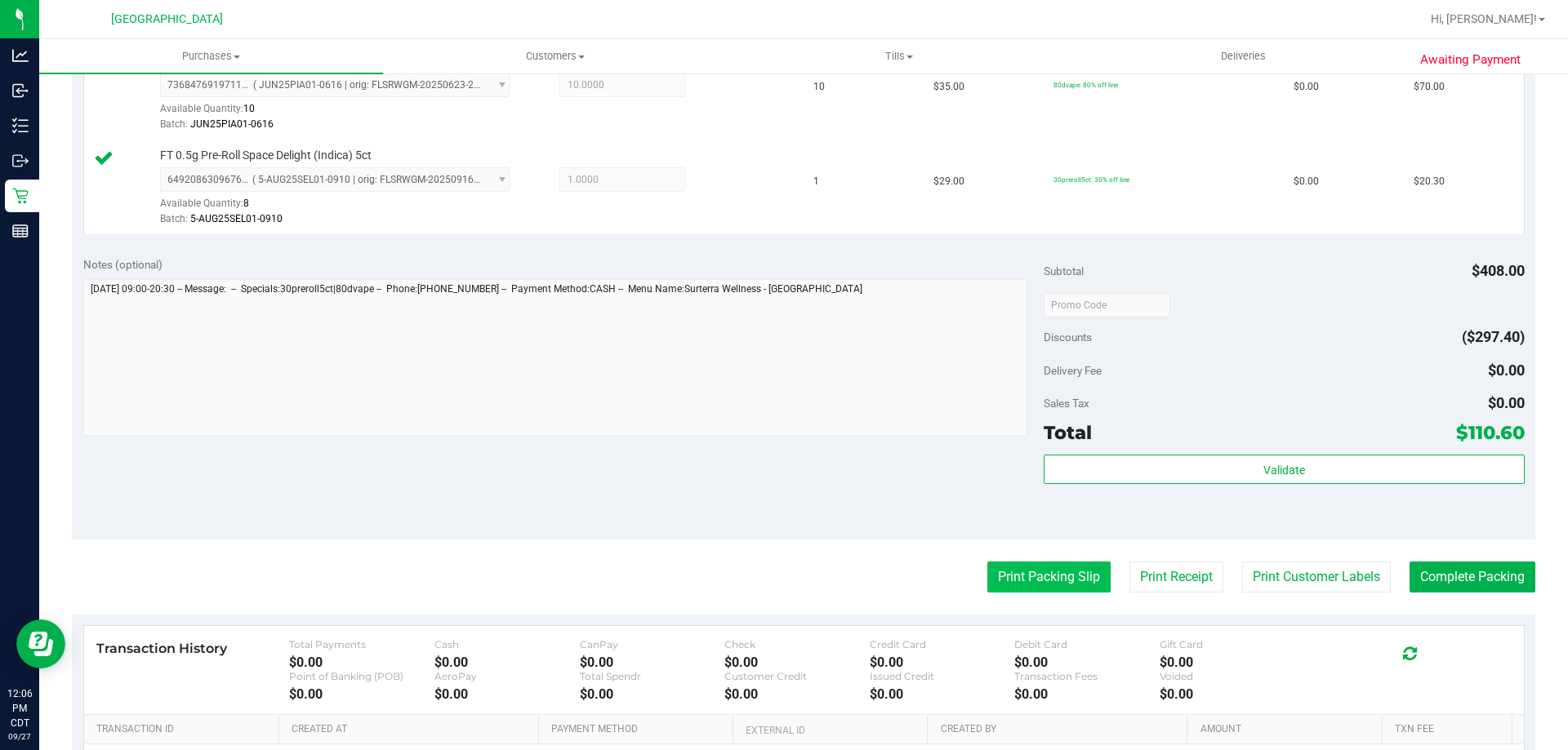
click at [1007, 583] on button "Print Packing Slip" at bounding box center [1049, 577] width 124 height 31
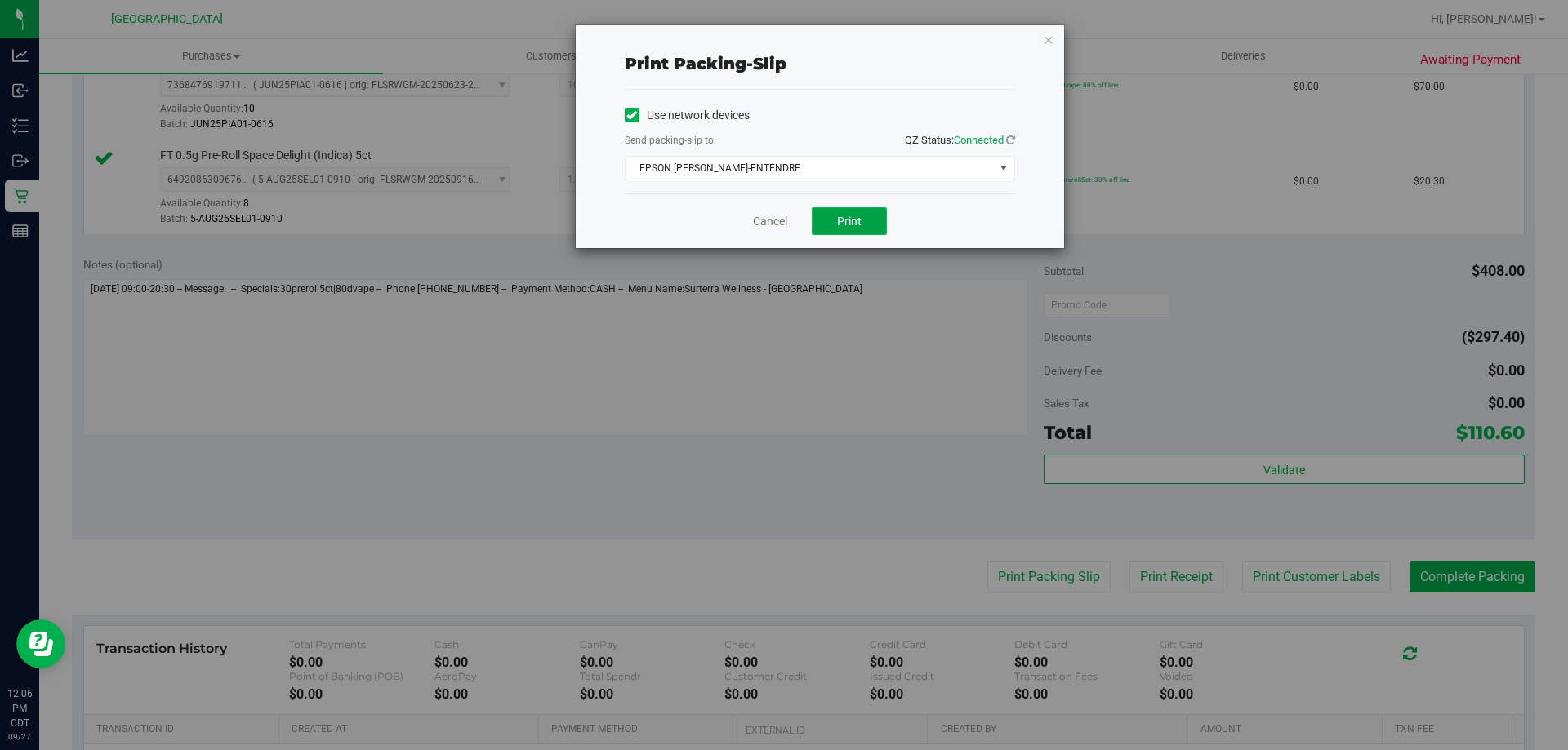
click at [864, 225] on button "Print" at bounding box center [850, 221] width 75 height 28
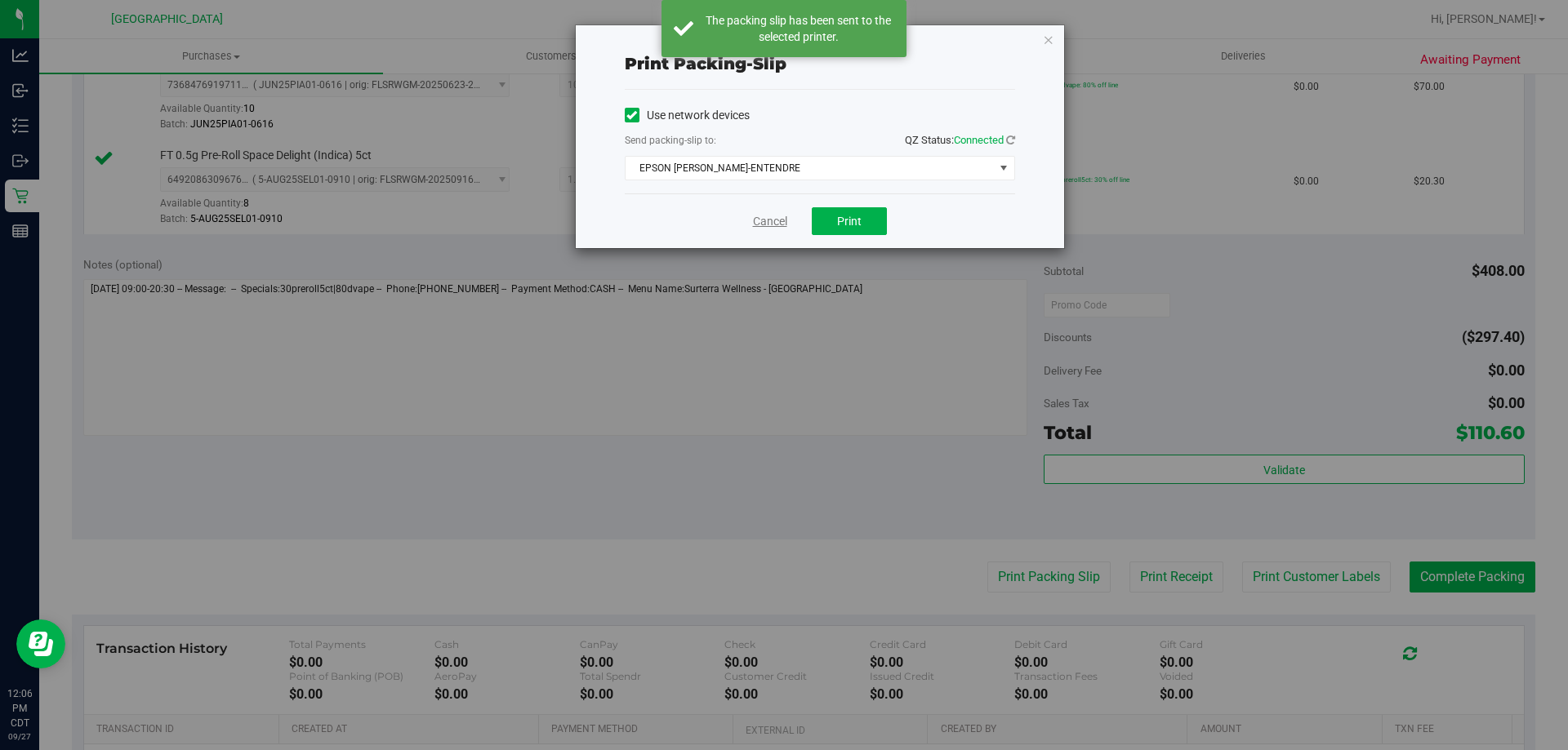
click at [762, 223] on link "Cancel" at bounding box center [770, 222] width 35 height 17
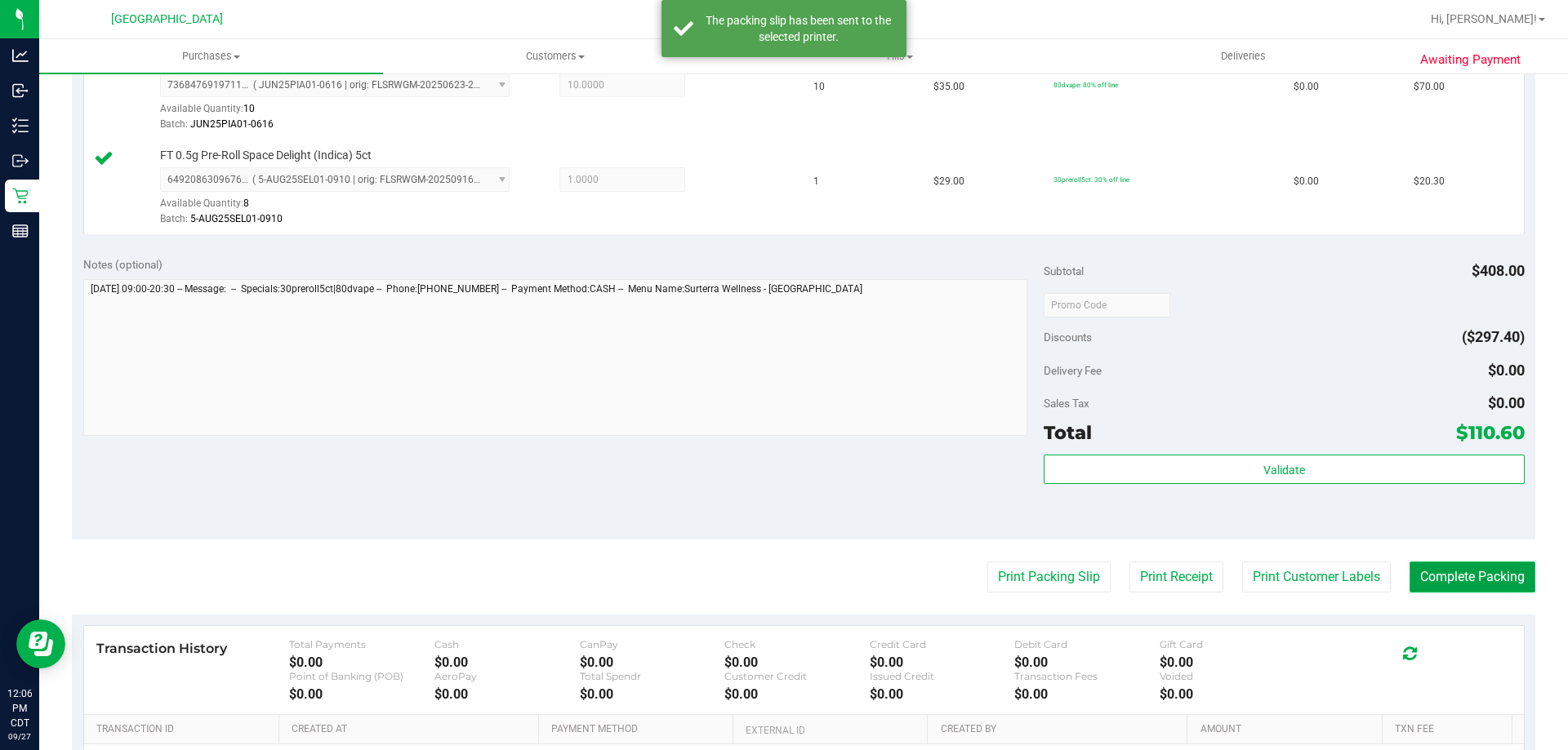
click at [1453, 583] on button "Complete Packing" at bounding box center [1471, 577] width 126 height 31
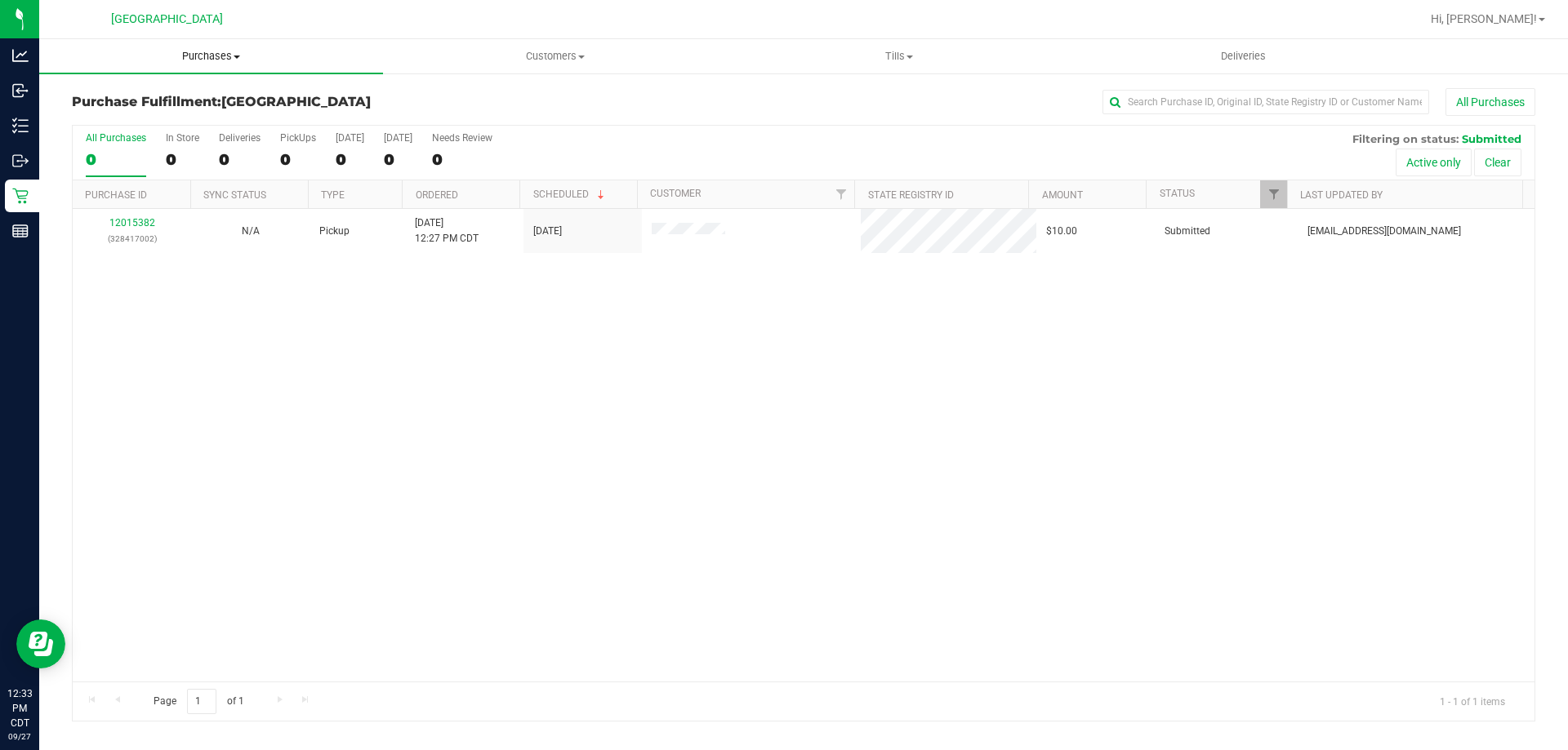
click at [206, 51] on span "Purchases" at bounding box center [211, 56] width 344 height 14
click at [183, 123] on li "Fulfillment" at bounding box center [211, 118] width 344 height 19
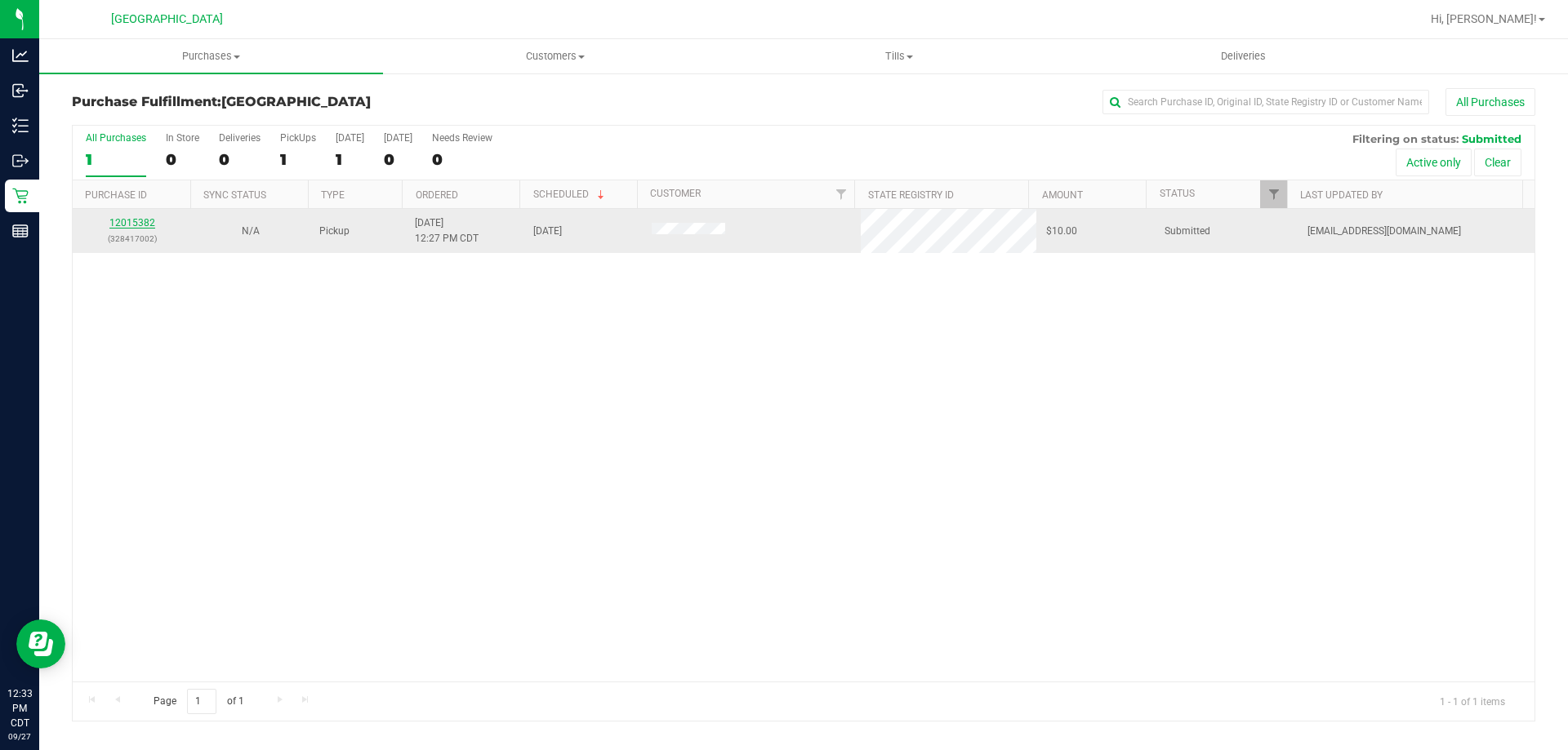
click at [121, 224] on link "12015382" at bounding box center [131, 223] width 45 height 12
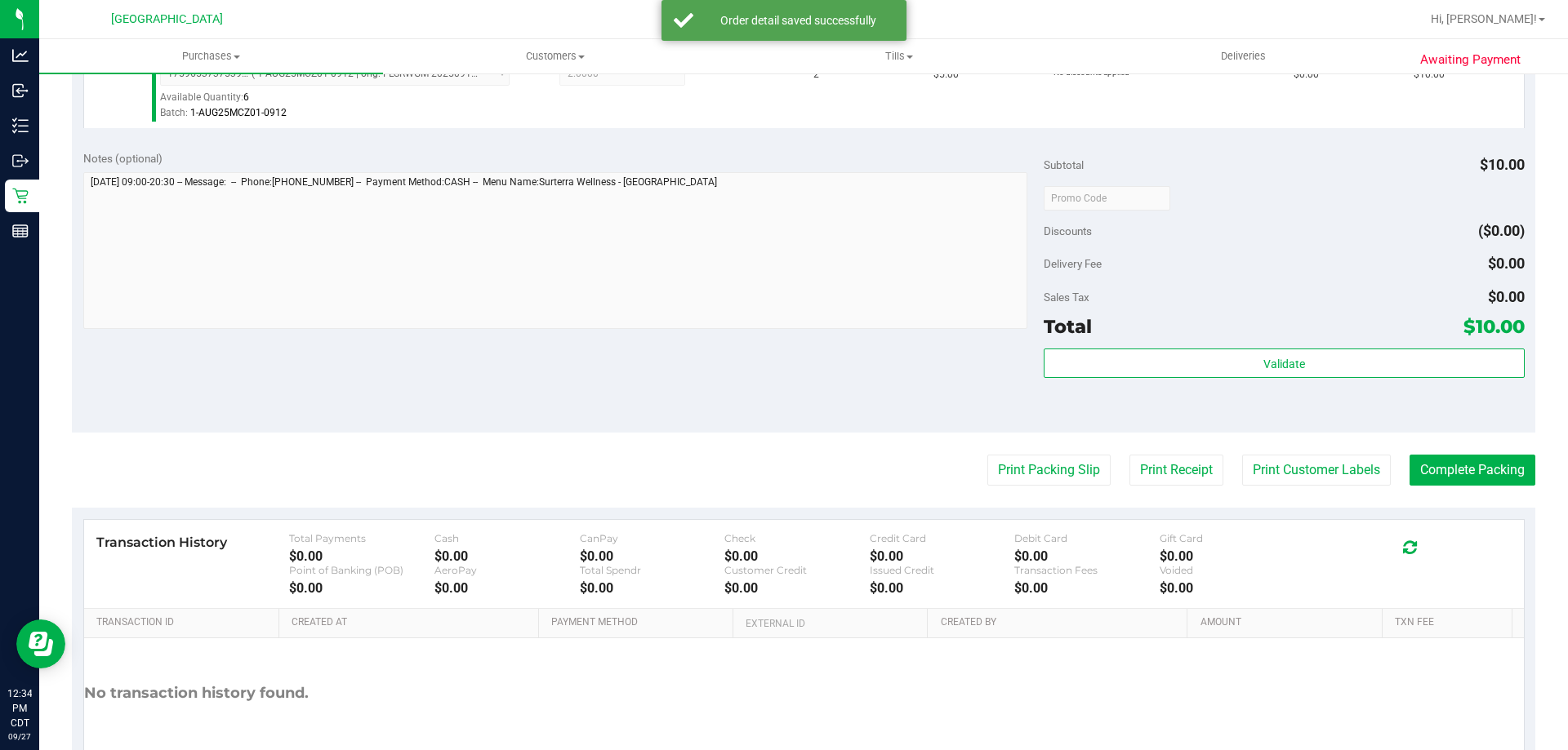
scroll to position [489, 0]
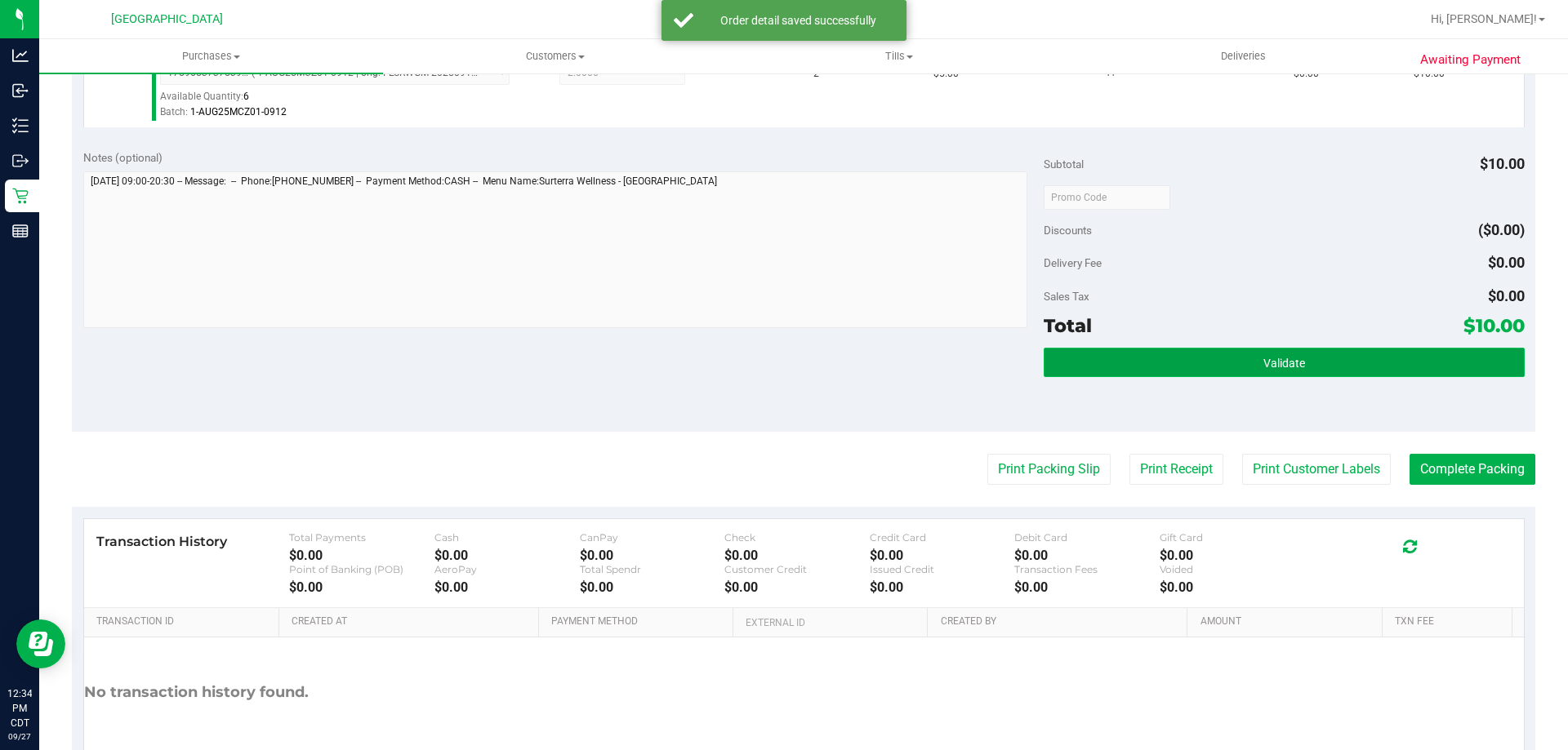
click at [1268, 358] on span "Validate" at bounding box center [1283, 364] width 42 height 14
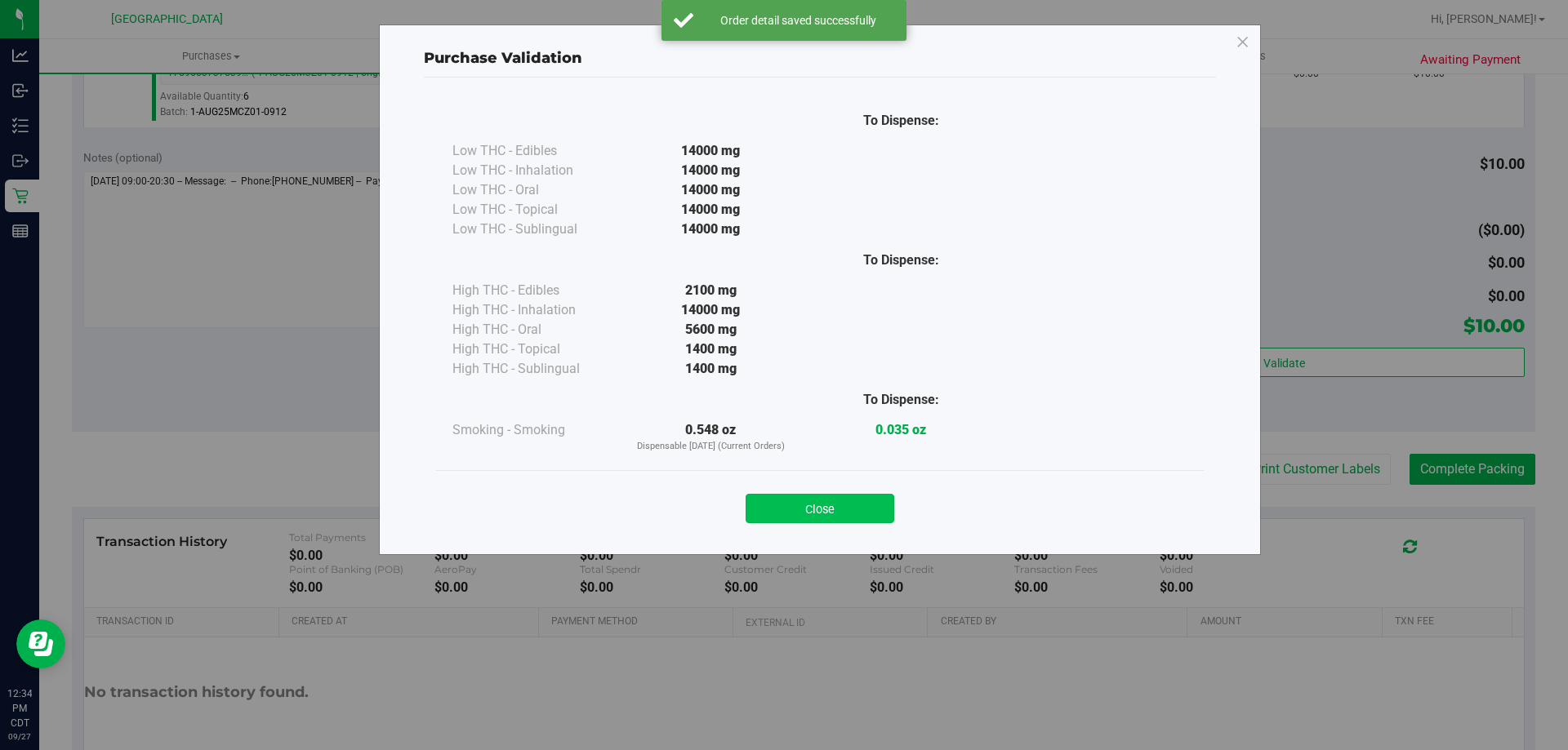
click at [843, 498] on button "Close" at bounding box center [820, 509] width 149 height 29
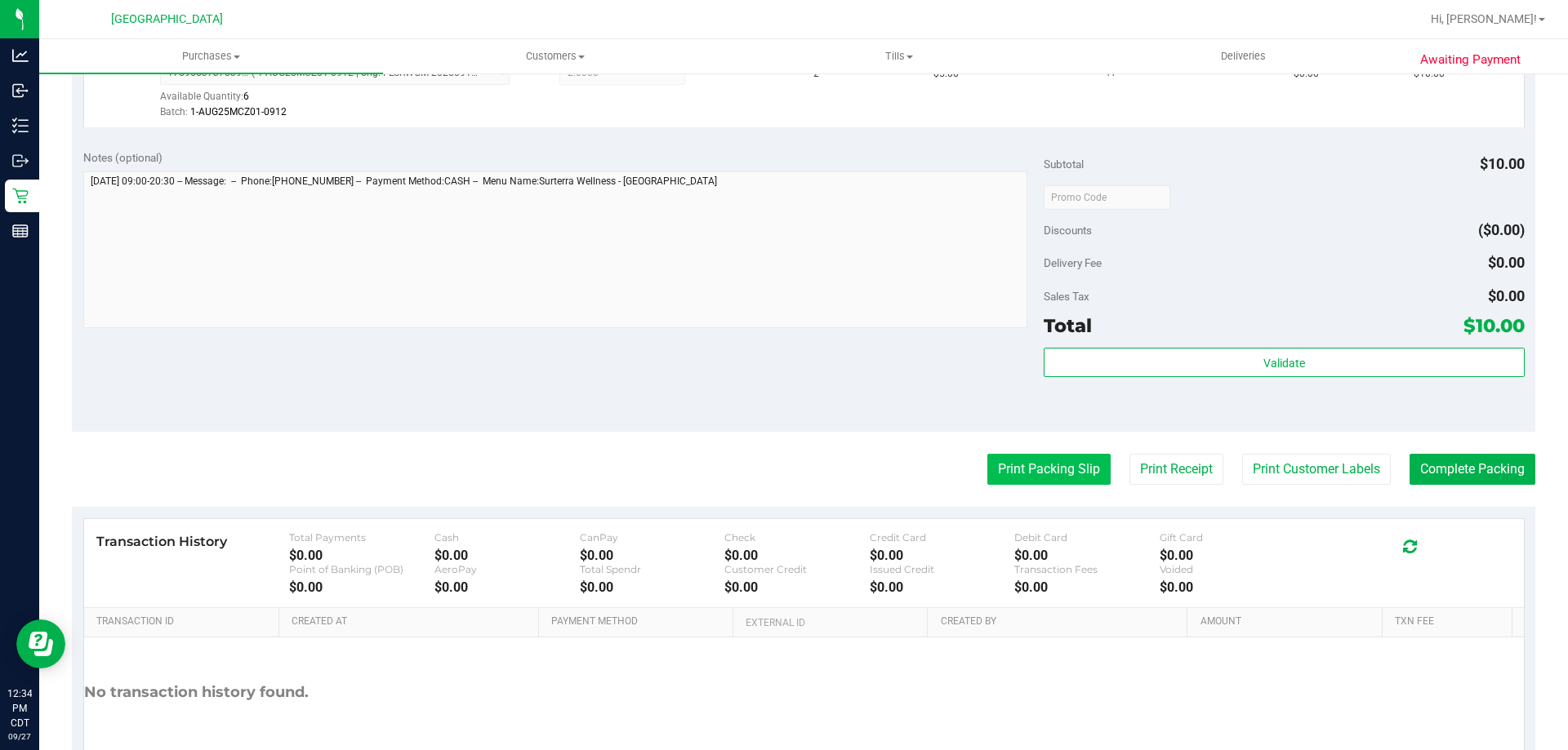
click at [1020, 468] on button "Print Packing Slip" at bounding box center [1049, 469] width 124 height 31
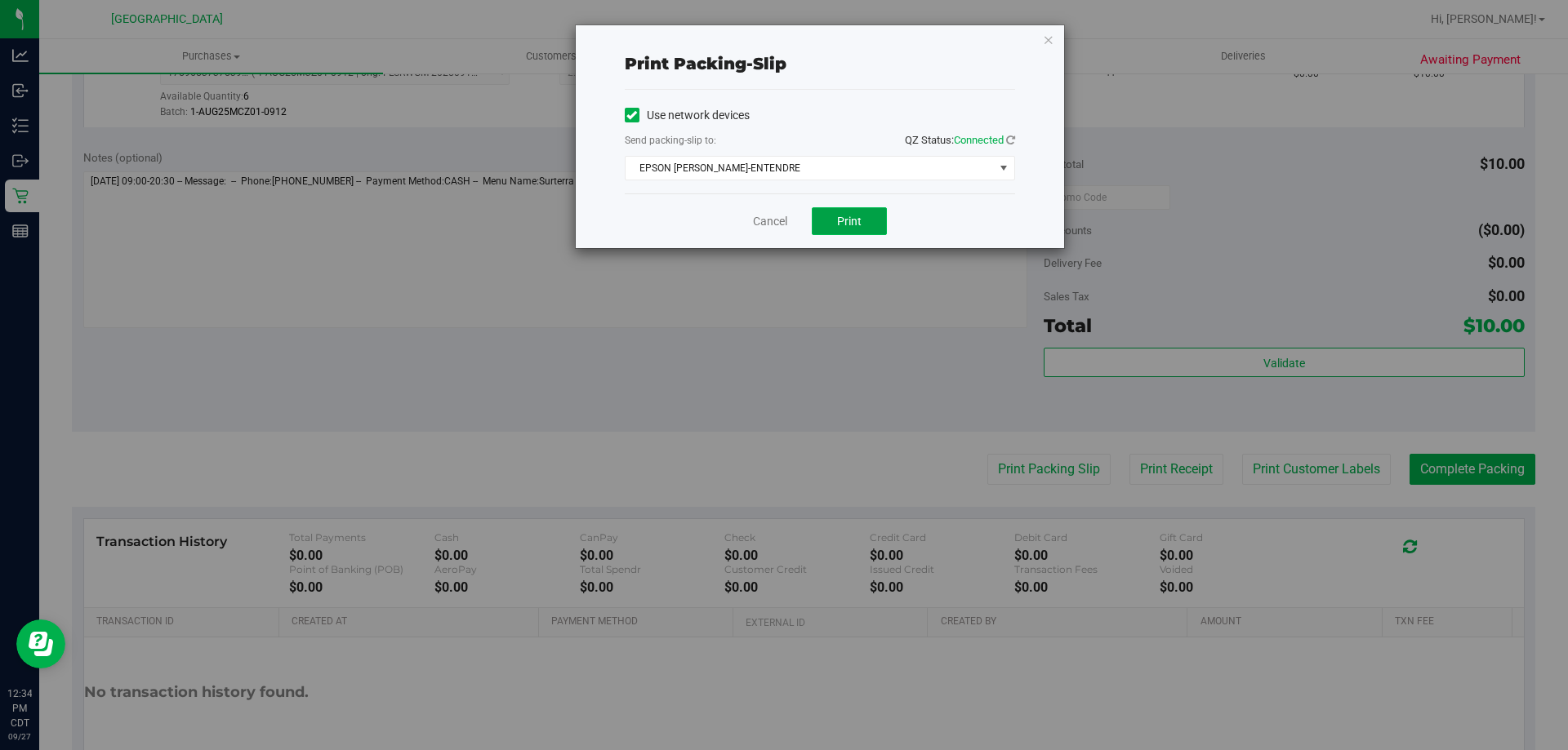
click at [872, 219] on button "Print" at bounding box center [850, 221] width 75 height 28
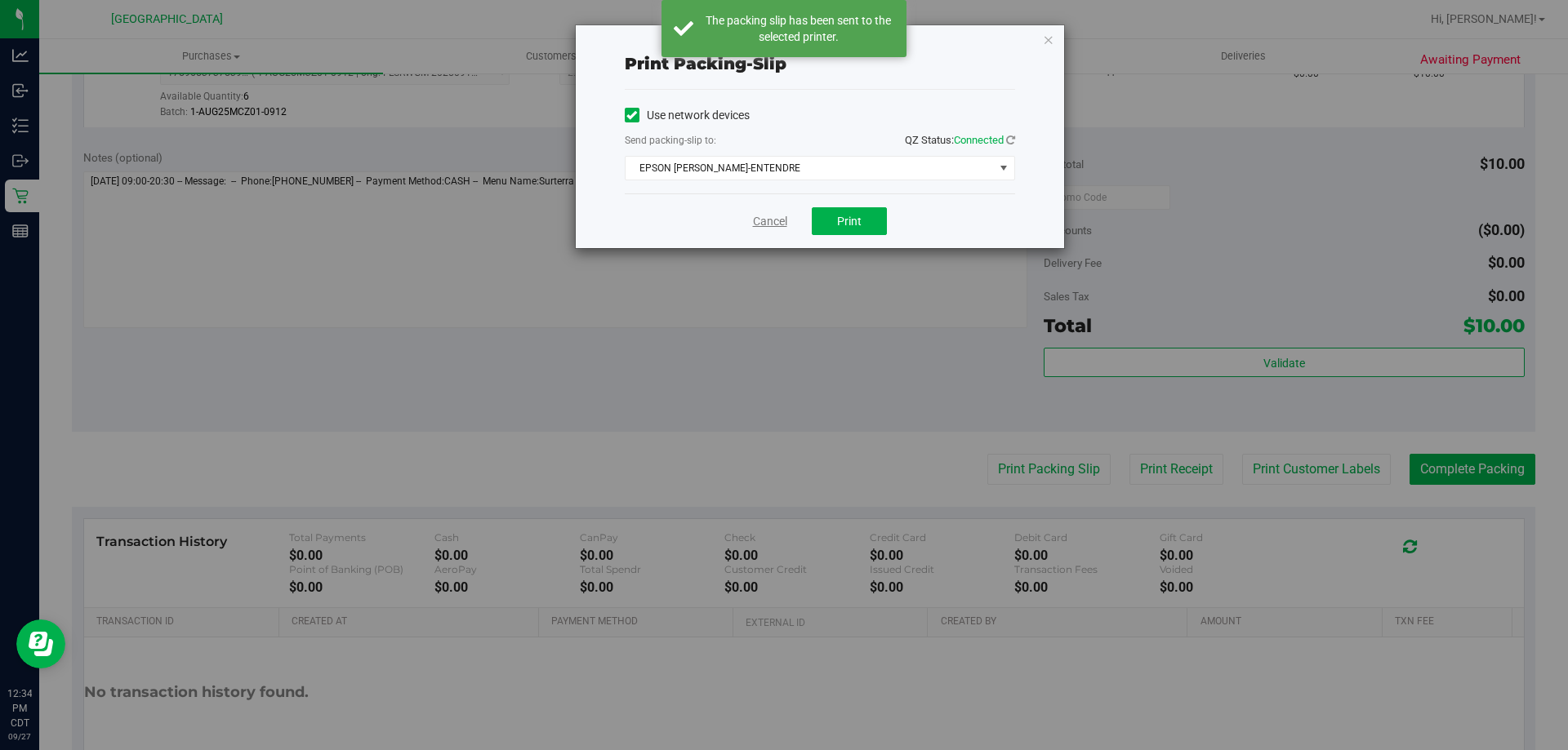
click at [759, 222] on link "Cancel" at bounding box center [770, 222] width 35 height 17
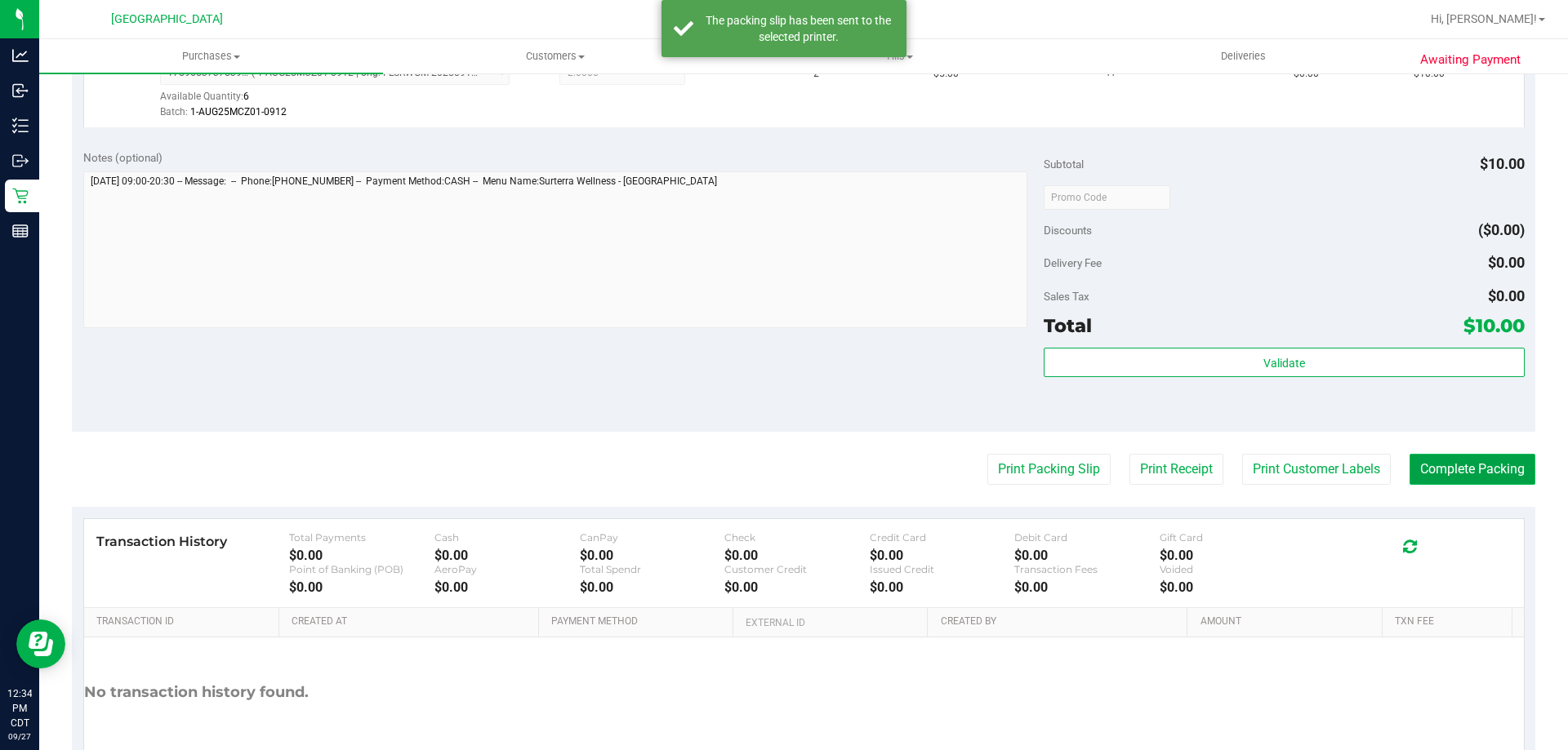
click at [1461, 456] on button "Complete Packing" at bounding box center [1471, 469] width 126 height 31
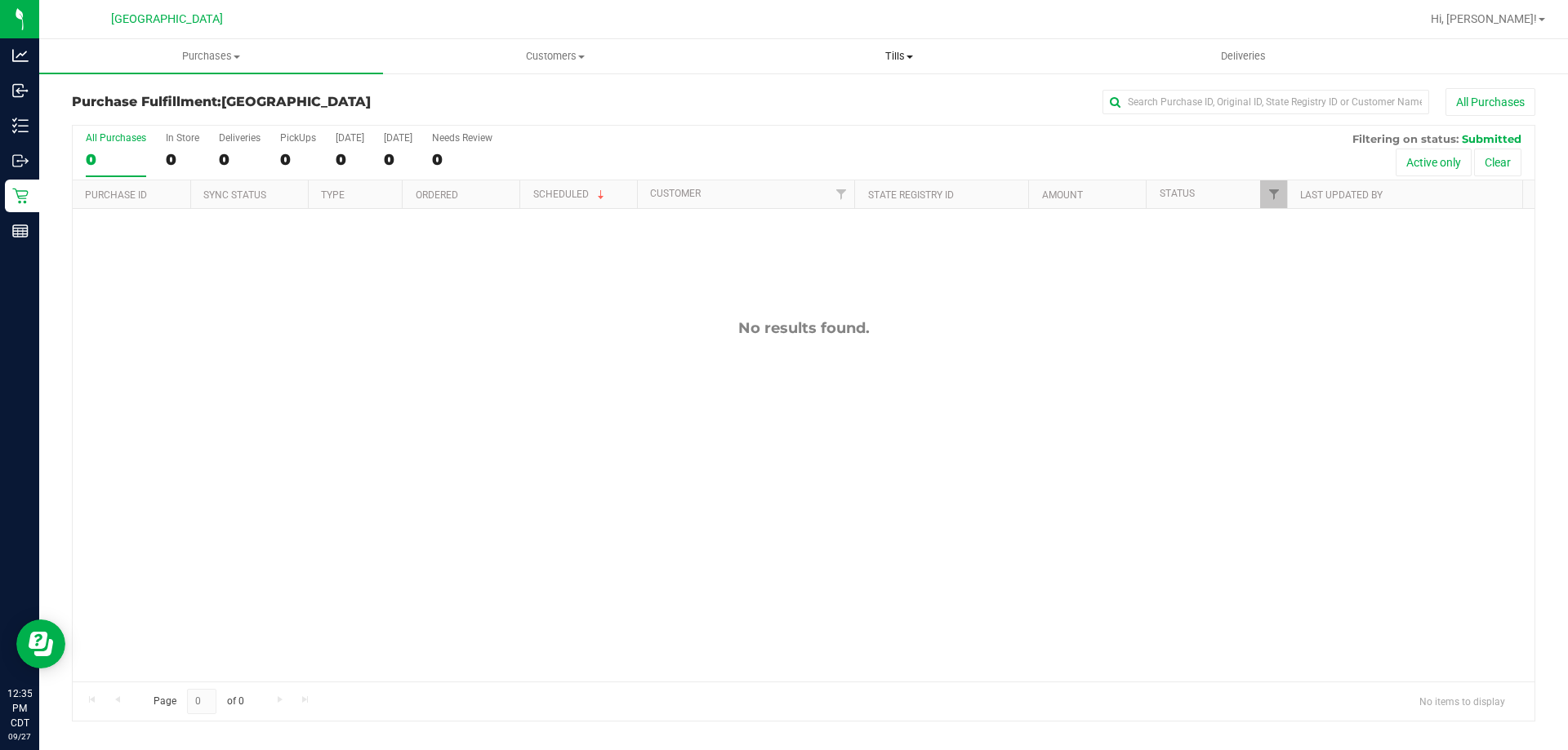
click at [889, 50] on span "Tills" at bounding box center [898, 56] width 342 height 14
click at [865, 92] on li "Manage tills" at bounding box center [899, 98] width 344 height 19
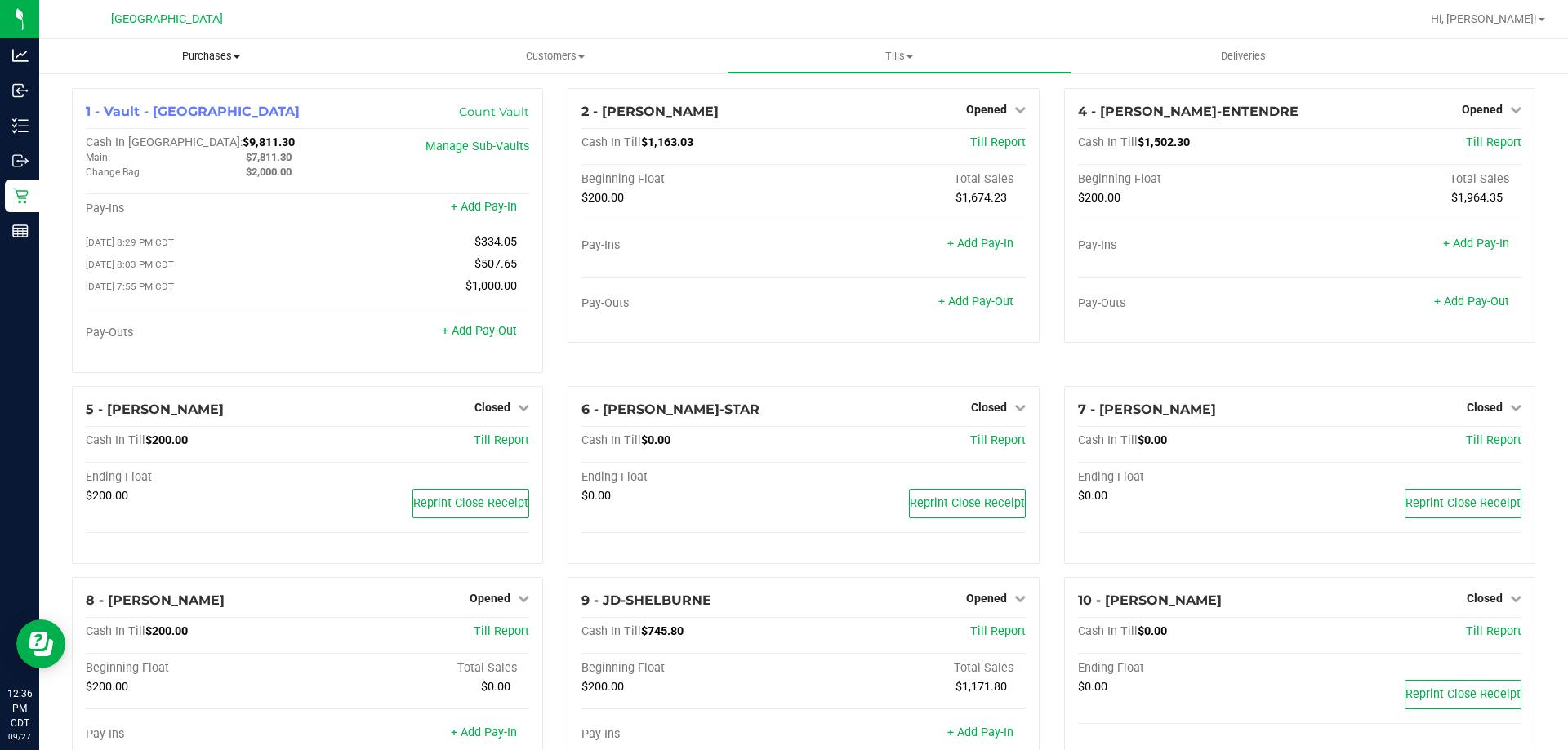
click at [200, 53] on span "Purchases" at bounding box center [211, 56] width 344 height 14
click at [129, 124] on span "Fulfillment" at bounding box center [90, 118] width 101 height 14
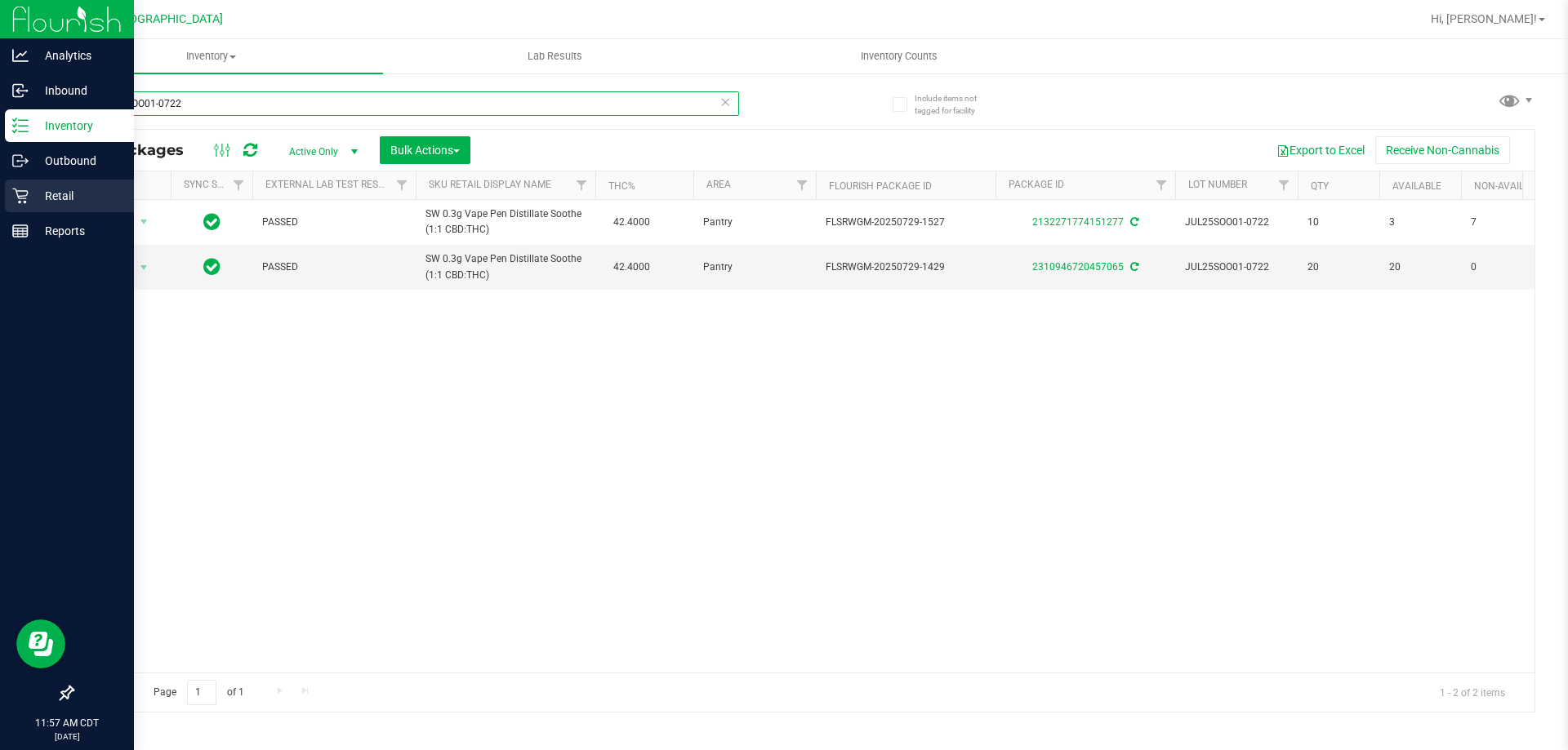
drag, startPoint x: 499, startPoint y: 111, endPoint x: 0, endPoint y: 204, distance: 507.6
click at [0, 204] on div "Analytics Inbound Inventory Outbound Retail Reports 11:57 AM CDT 09/27/2025 09/…" at bounding box center [784, 375] width 1568 height 750
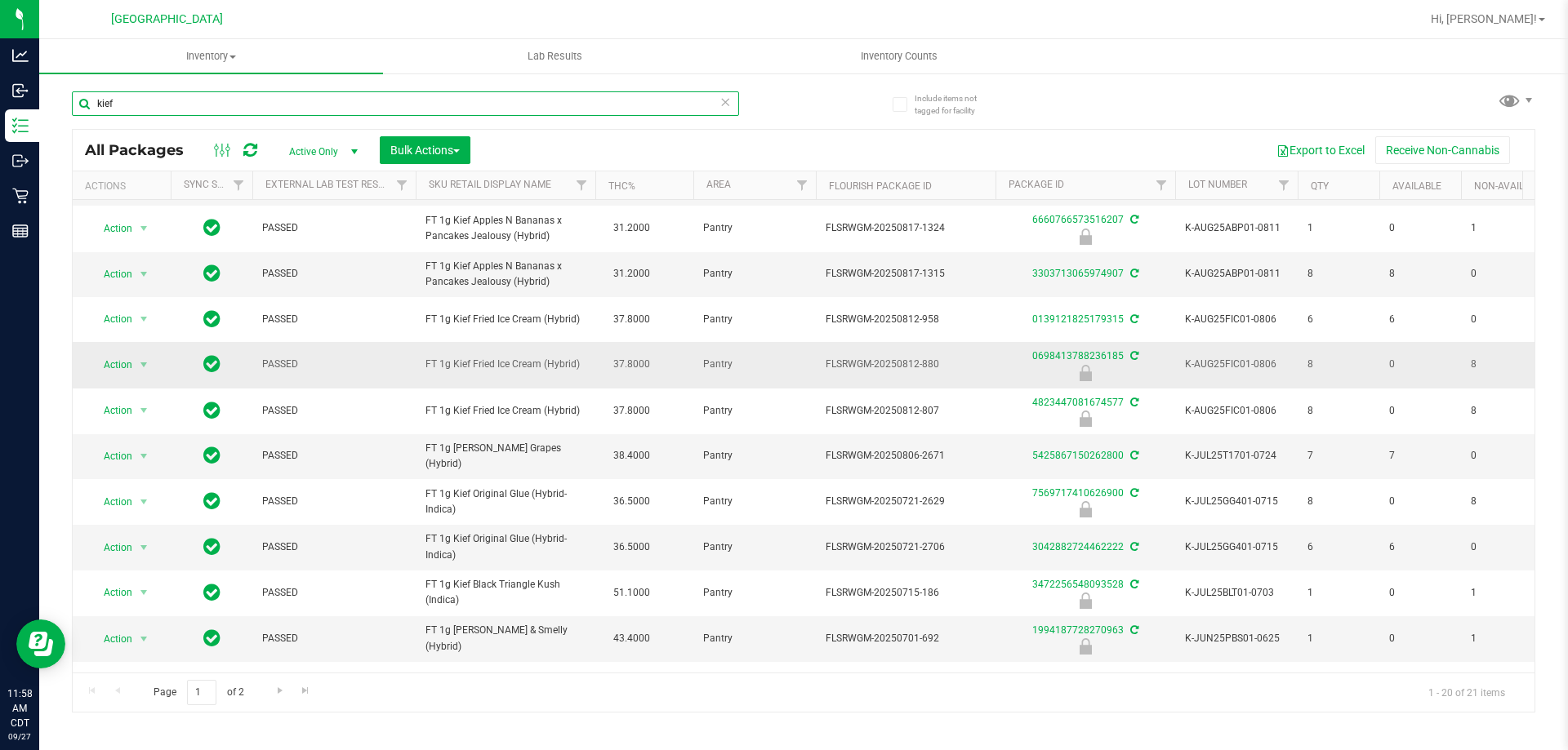
scroll to position [403, 0]
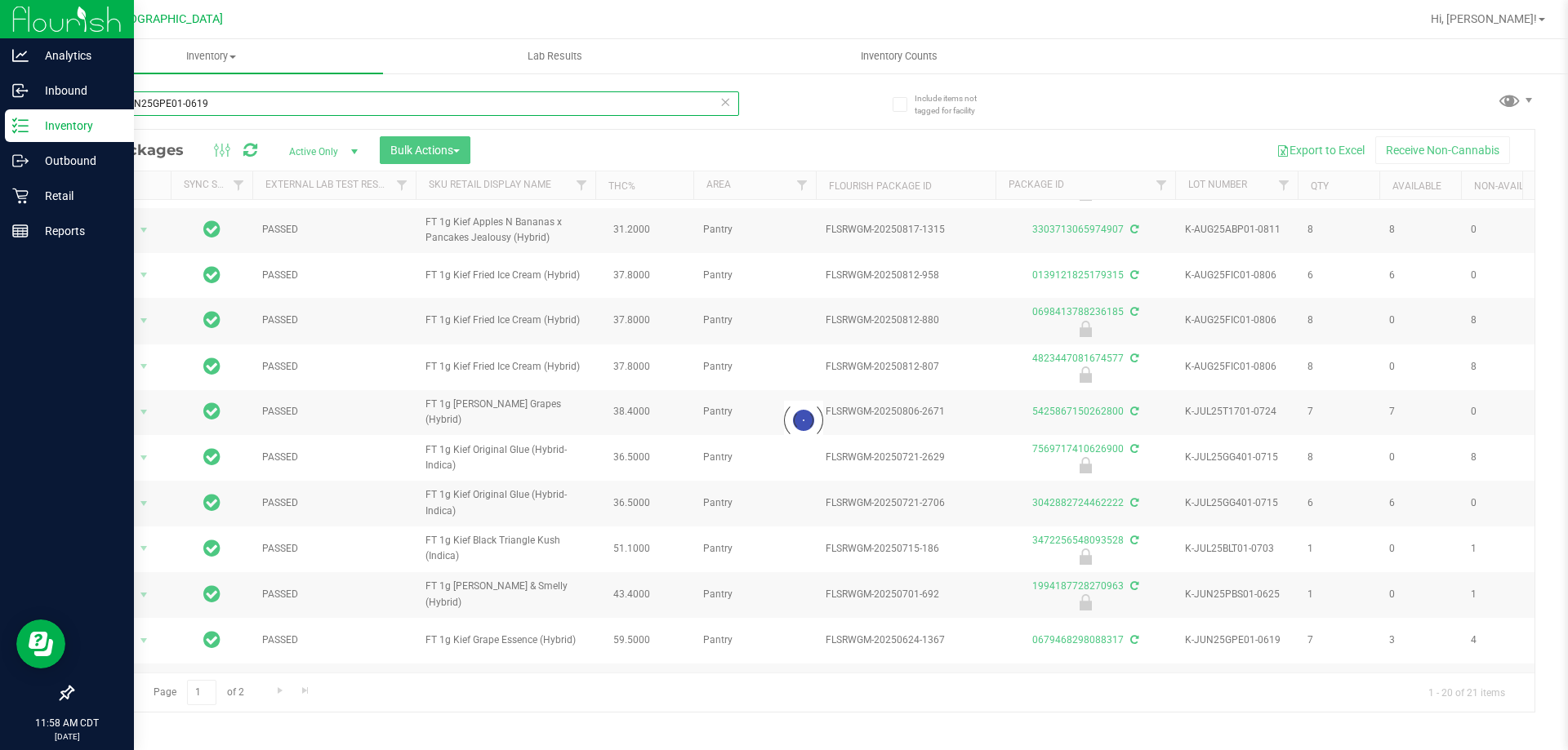
type input "kiefK-JUN25GPE01-0619"
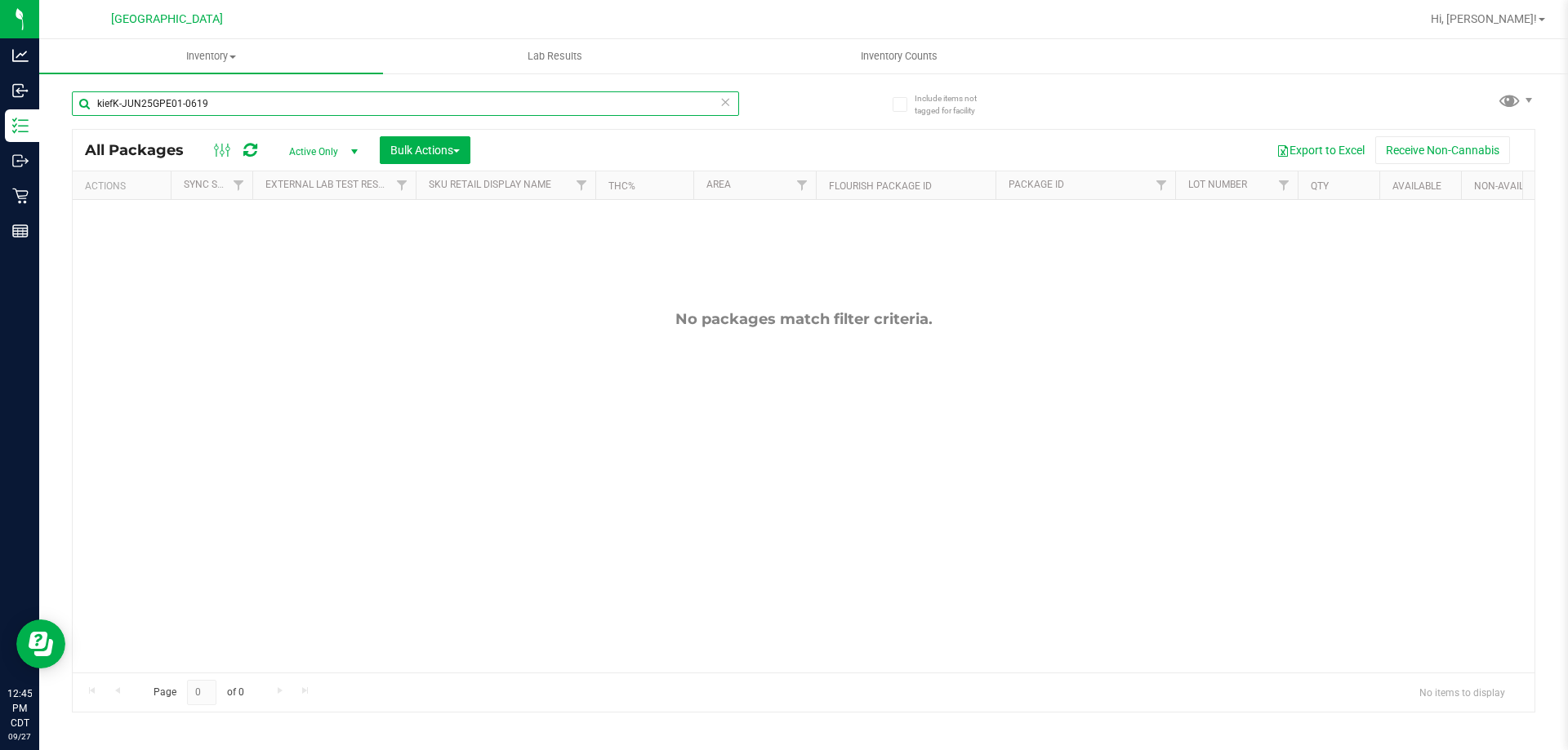
click at [485, 98] on input "kiefK-JUN25GPE01-0619" at bounding box center [405, 103] width 667 height 24
click at [727, 111] on span at bounding box center [725, 102] width 12 height 21
click at [671, 109] on input "text" at bounding box center [405, 103] width 667 height 24
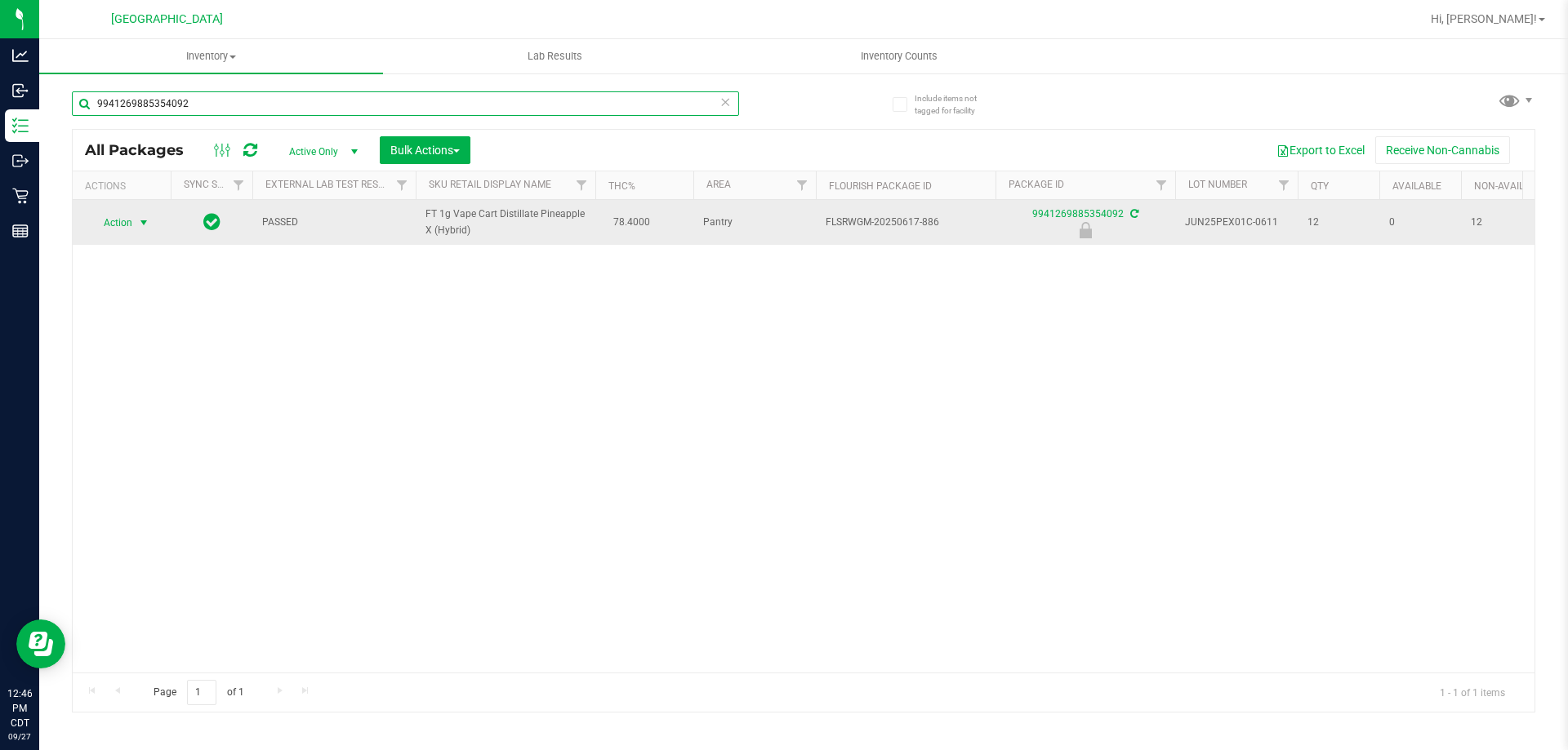
type input "9941269885354092"
click at [131, 226] on span "Action" at bounding box center [111, 223] width 44 height 23
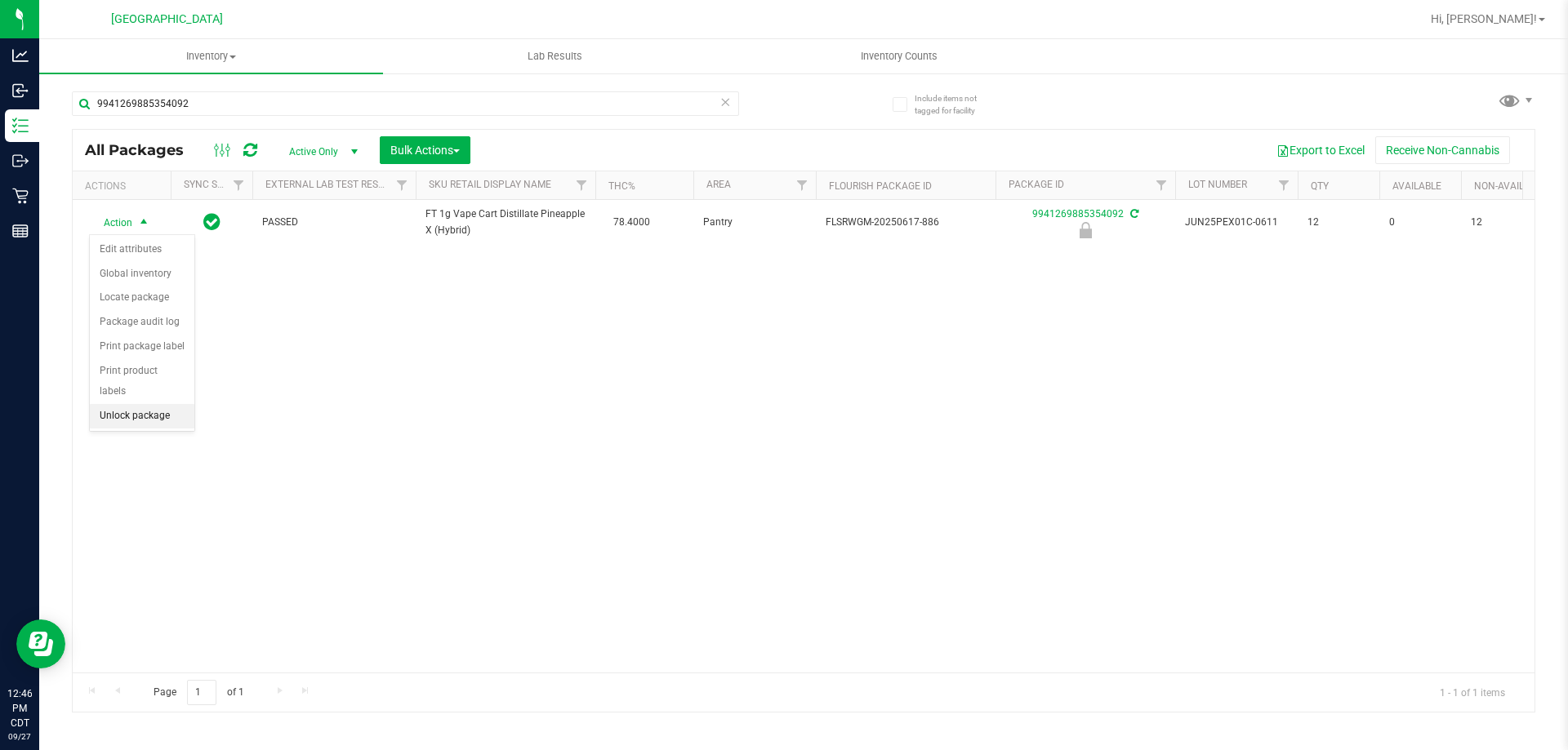
click at [154, 404] on li "Unlock package" at bounding box center [142, 416] width 104 height 24
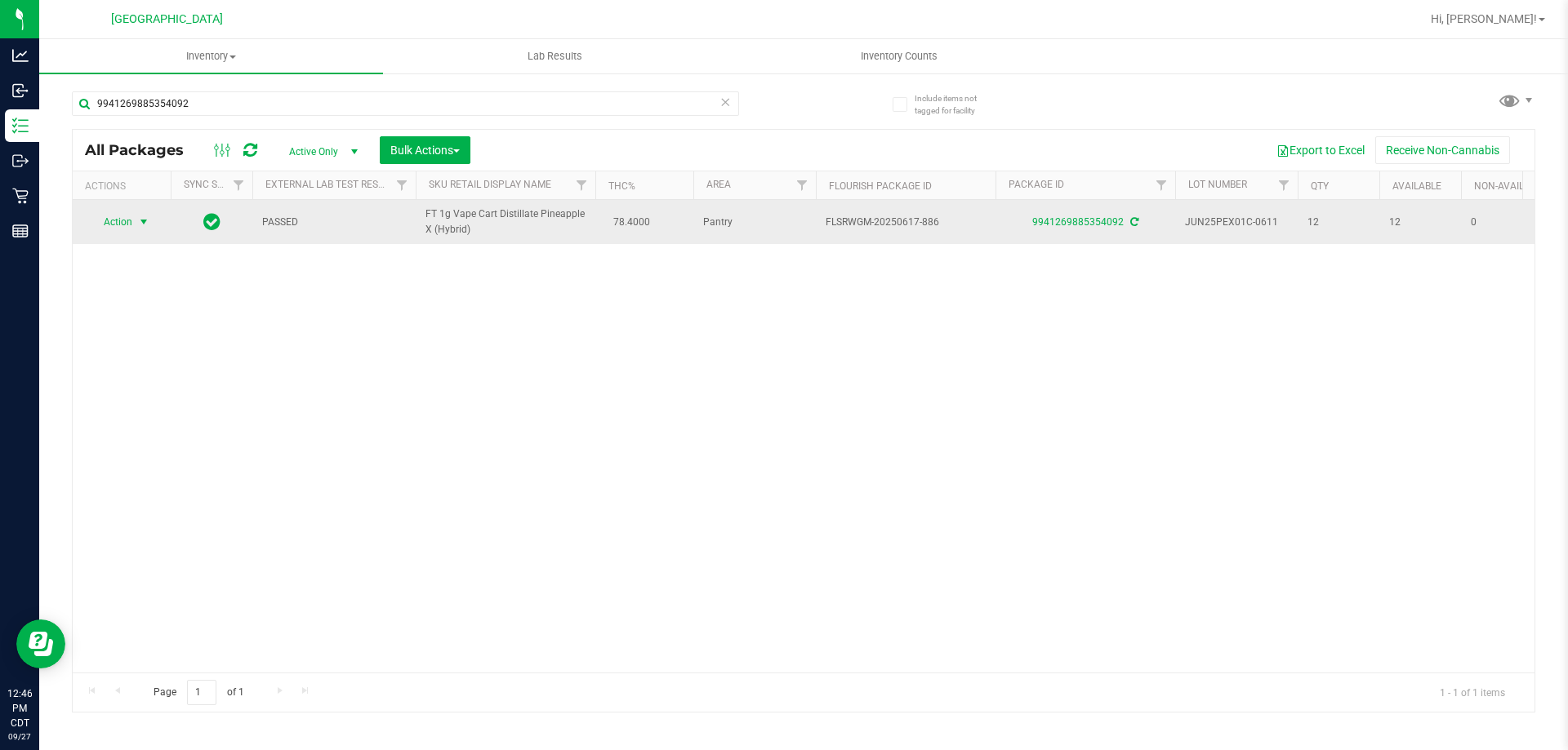
click at [131, 224] on span "Action" at bounding box center [111, 222] width 44 height 23
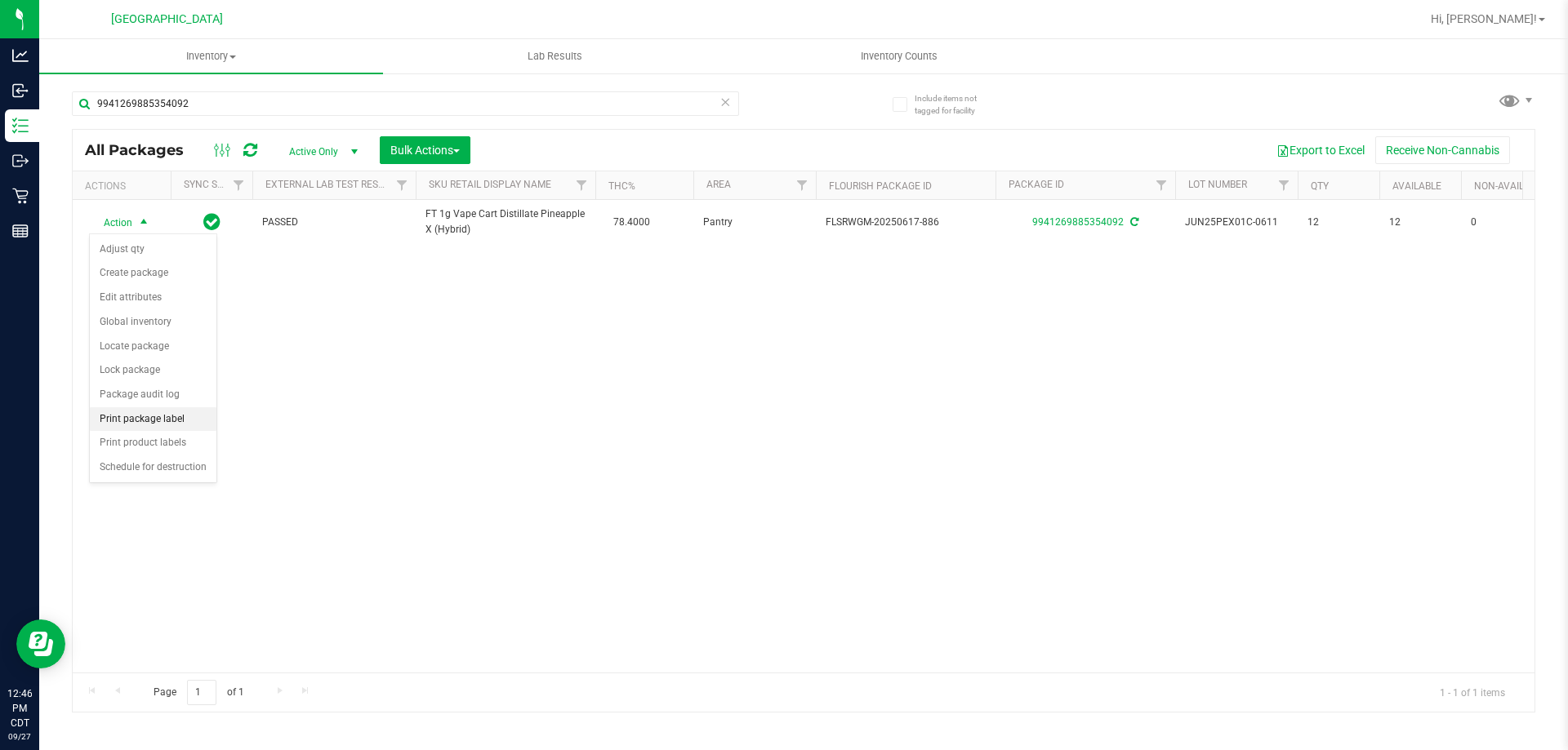
click at [150, 423] on li "Print package label" at bounding box center [153, 419] width 126 height 24
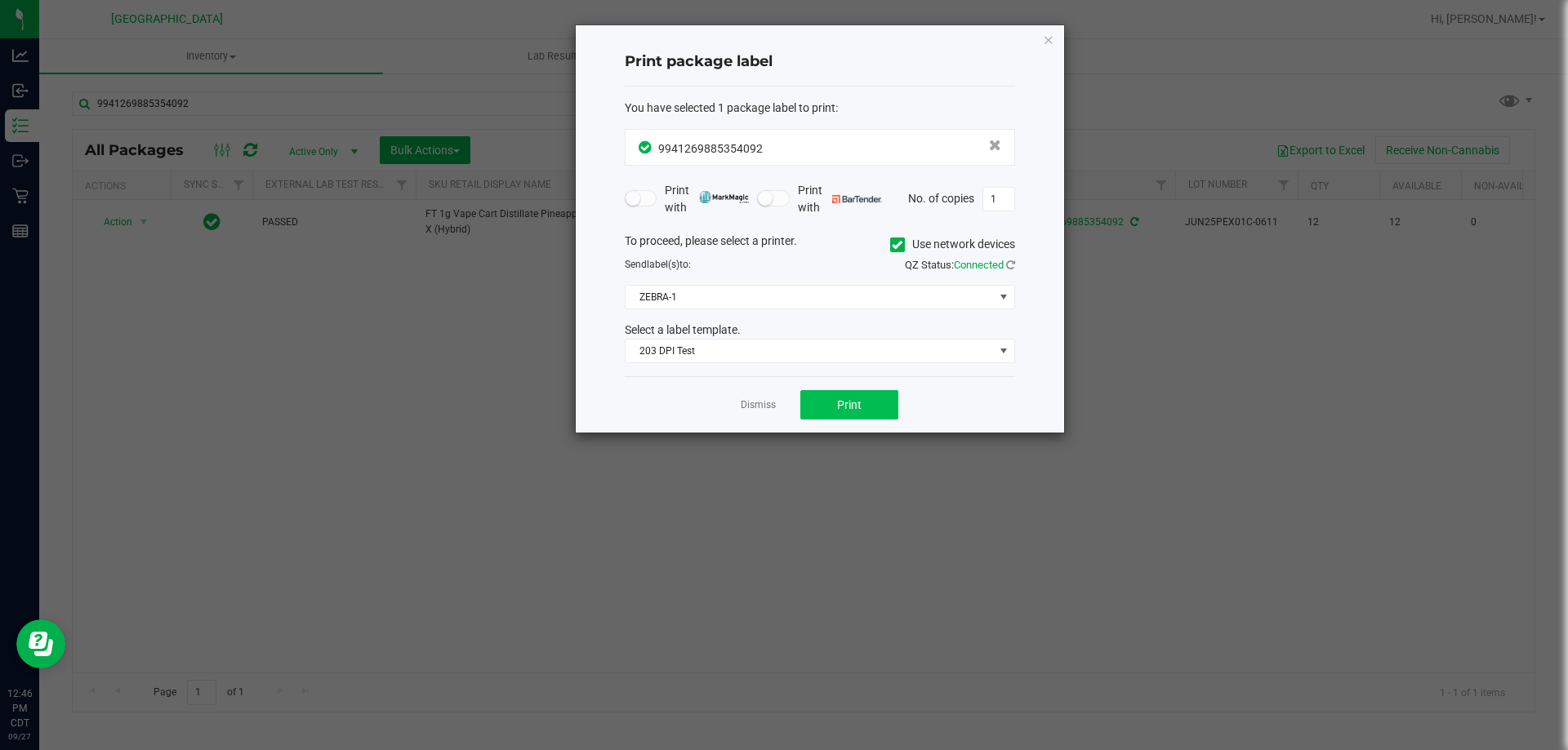
click at [836, 399] on div "Dismiss Print" at bounding box center [820, 404] width 390 height 56
click at [837, 405] on span "Print" at bounding box center [849, 405] width 24 height 14
click at [742, 409] on link "Dismiss" at bounding box center [758, 405] width 35 height 14
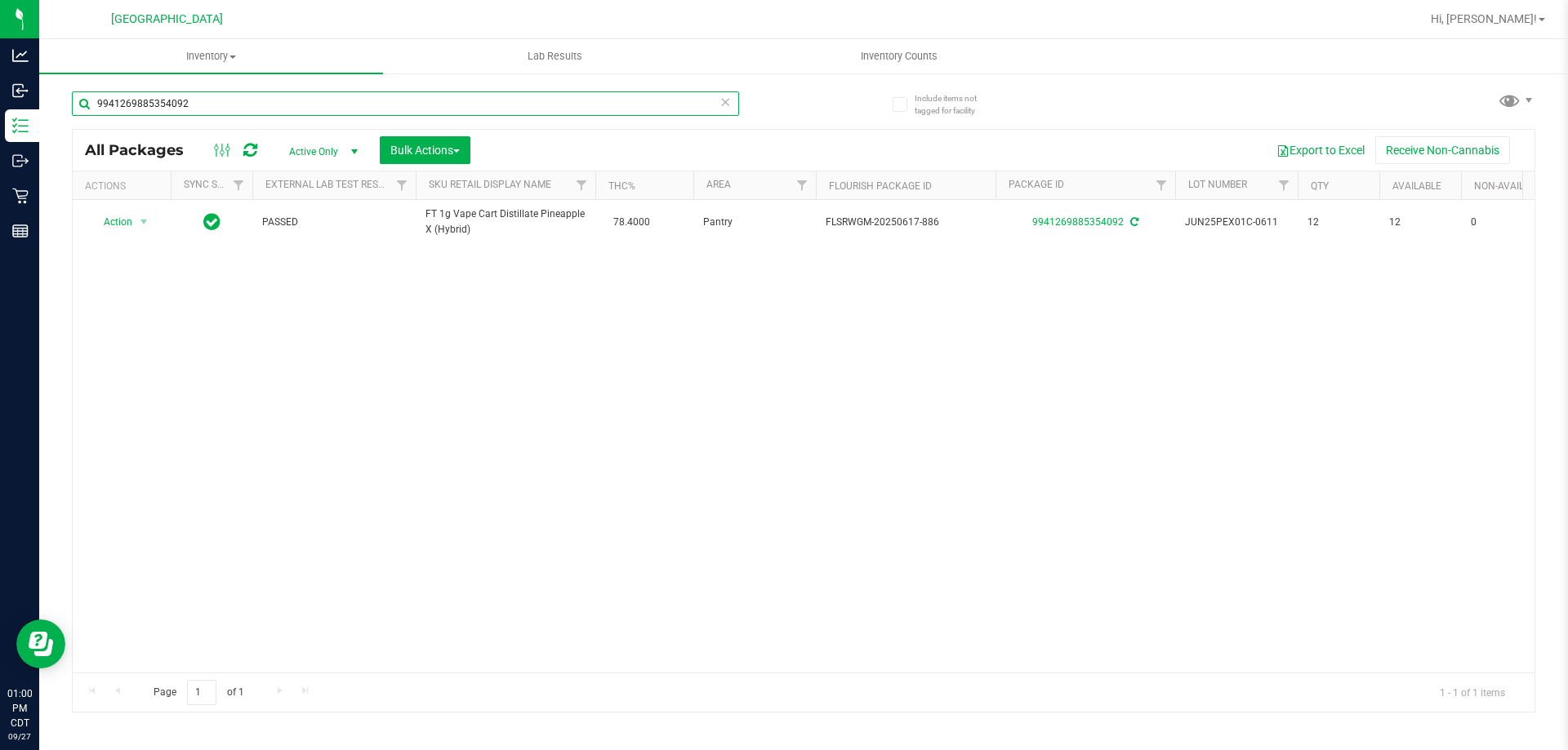
drag, startPoint x: 188, startPoint y: 106, endPoint x: 50, endPoint y: 99, distance: 138.2
click at [50, 99] on div "Include items not tagged for facility 9941269885354092 All Packages Active Only…" at bounding box center [803, 320] width 1528 height 498
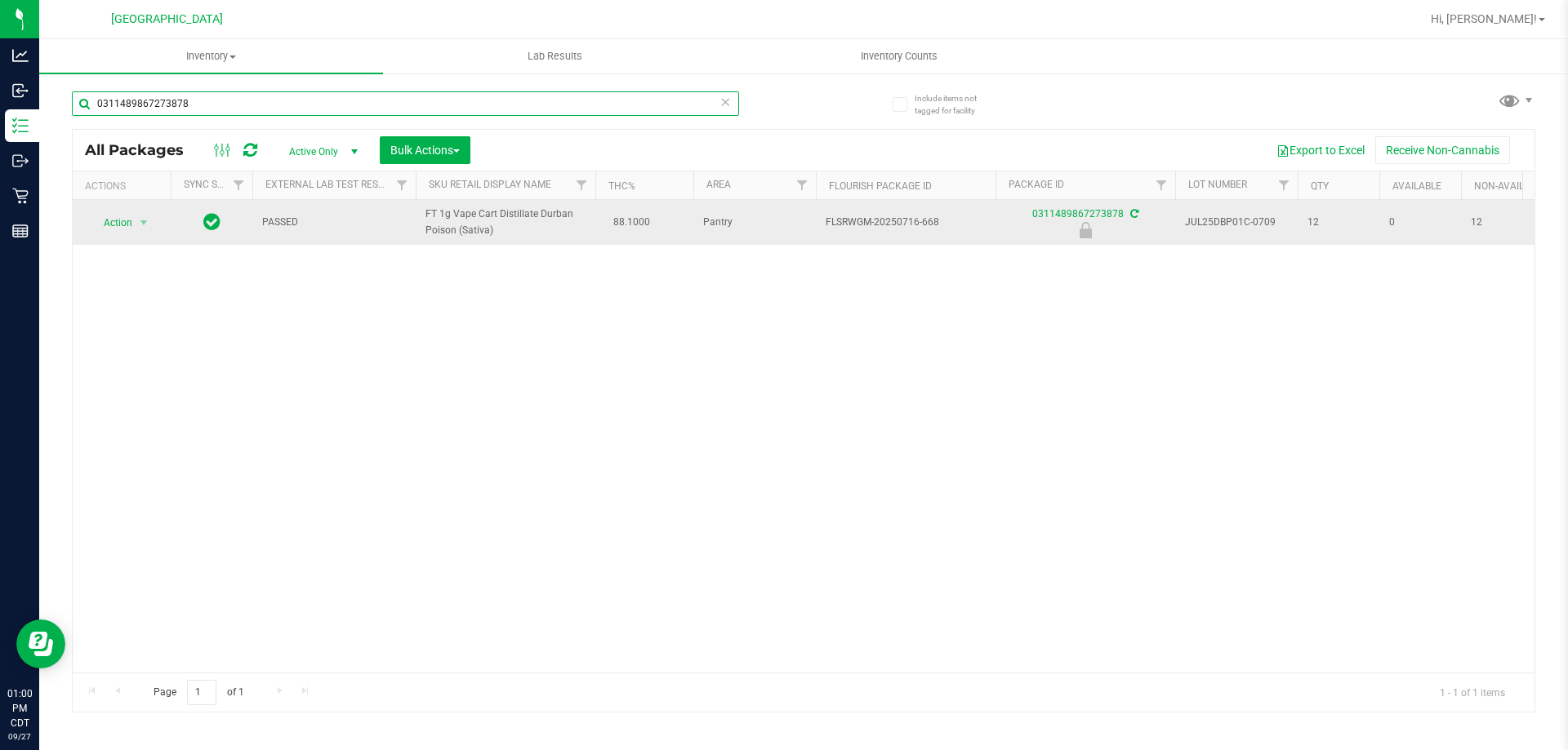
type input "0311489867273878"
click at [118, 233] on span "Action" at bounding box center [111, 223] width 44 height 23
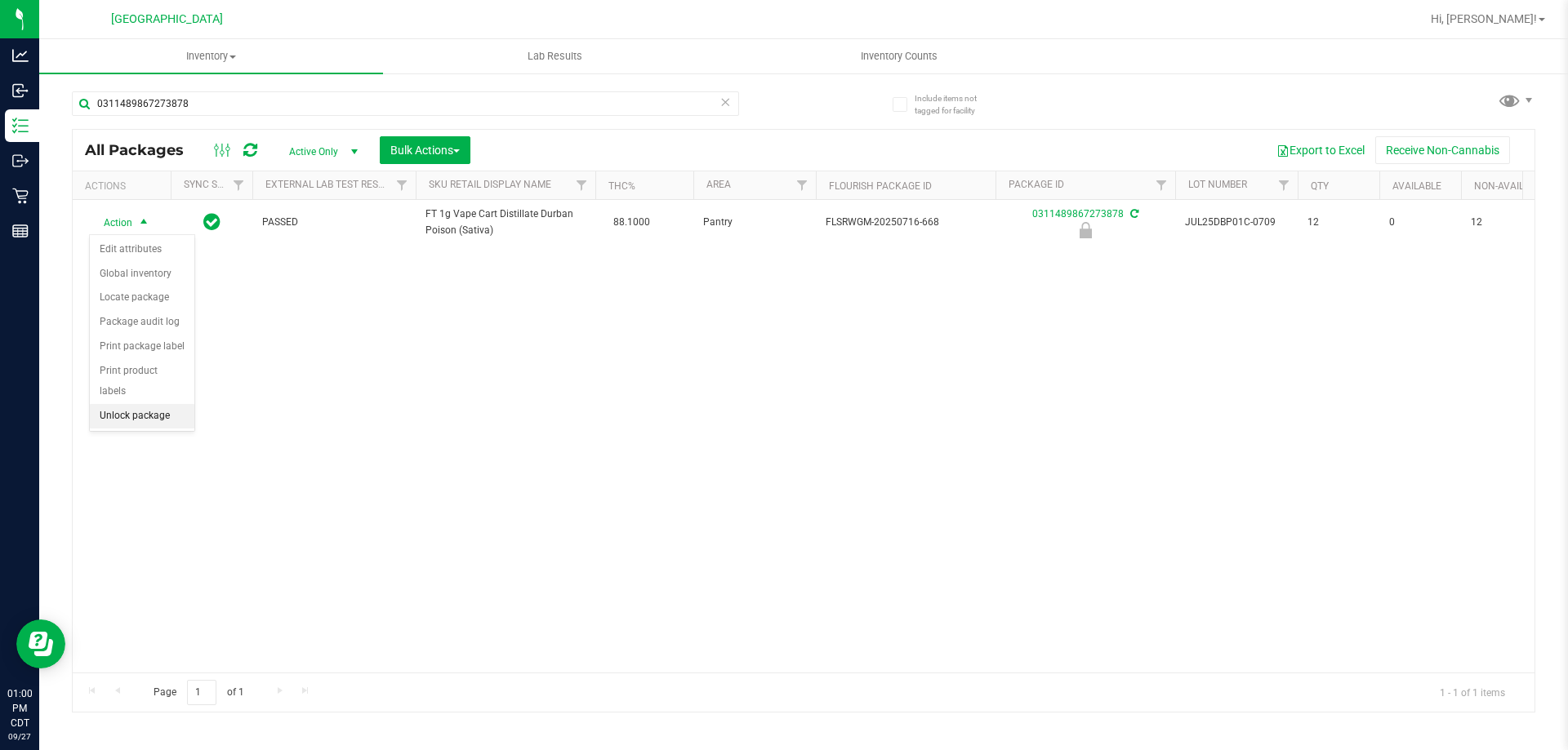
click at [126, 404] on li "Unlock package" at bounding box center [142, 416] width 104 height 24
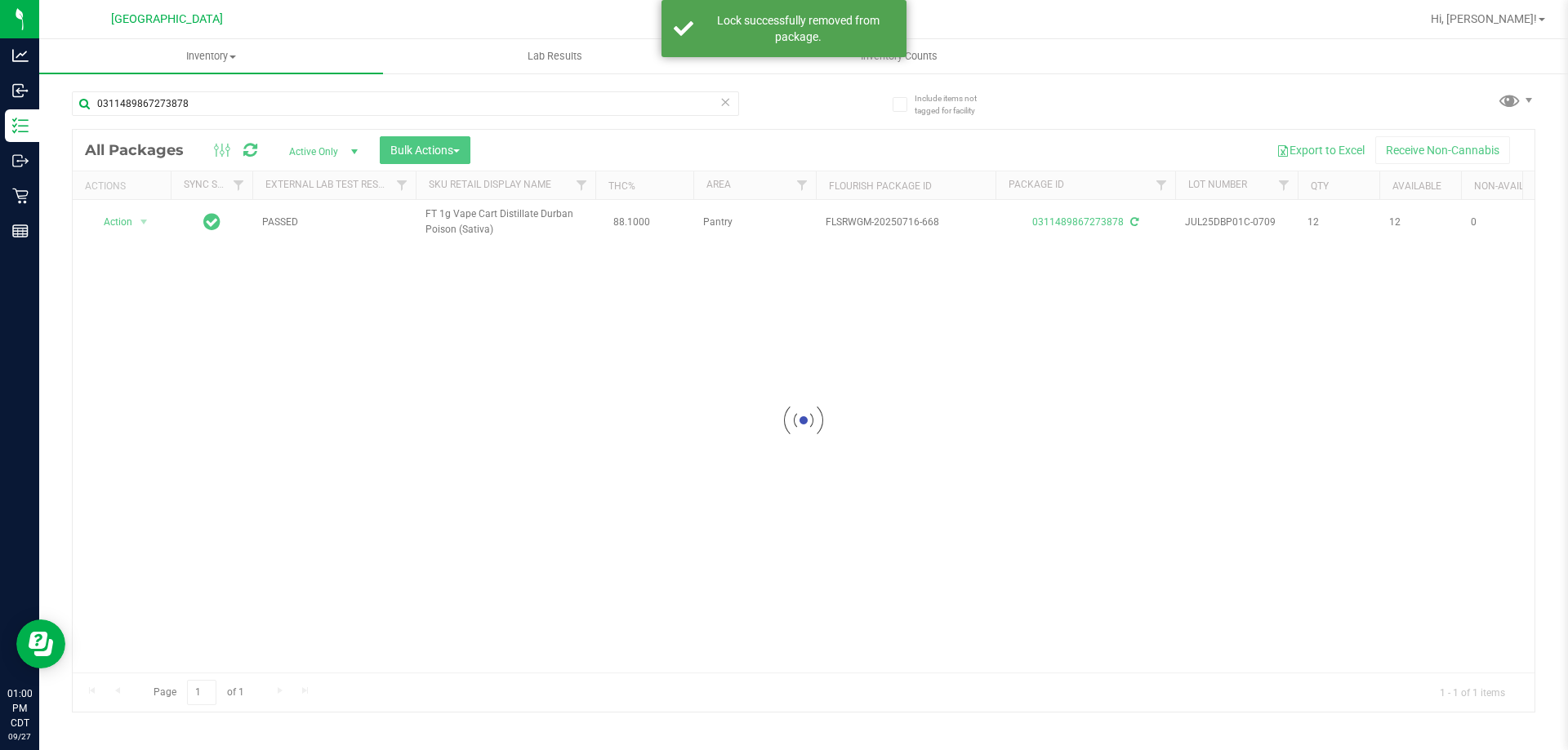
click at [105, 218] on div at bounding box center [803, 420] width 1462 height 582
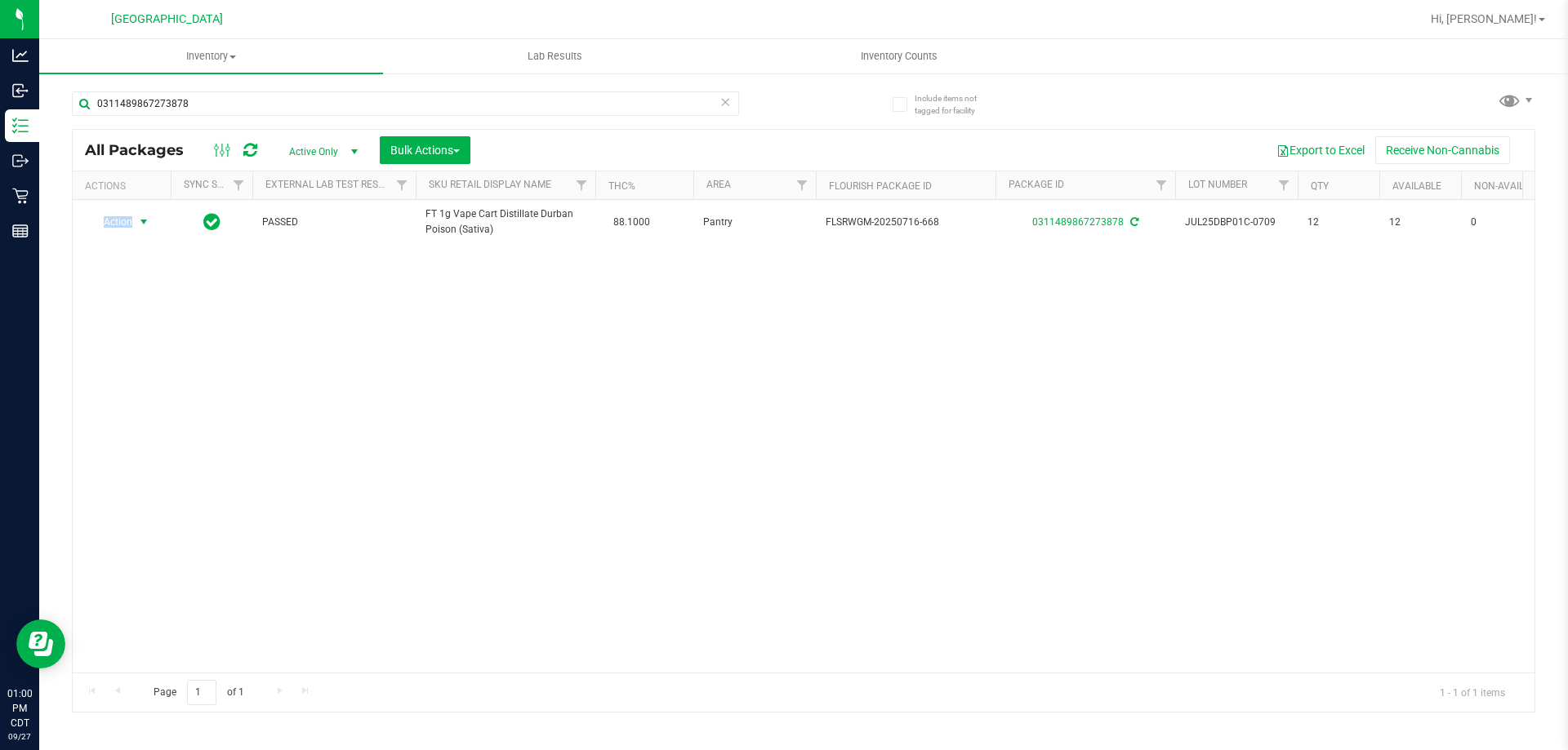
click at [119, 225] on span "Action" at bounding box center [111, 222] width 44 height 23
click at [165, 411] on li "Print package label" at bounding box center [153, 419] width 126 height 24
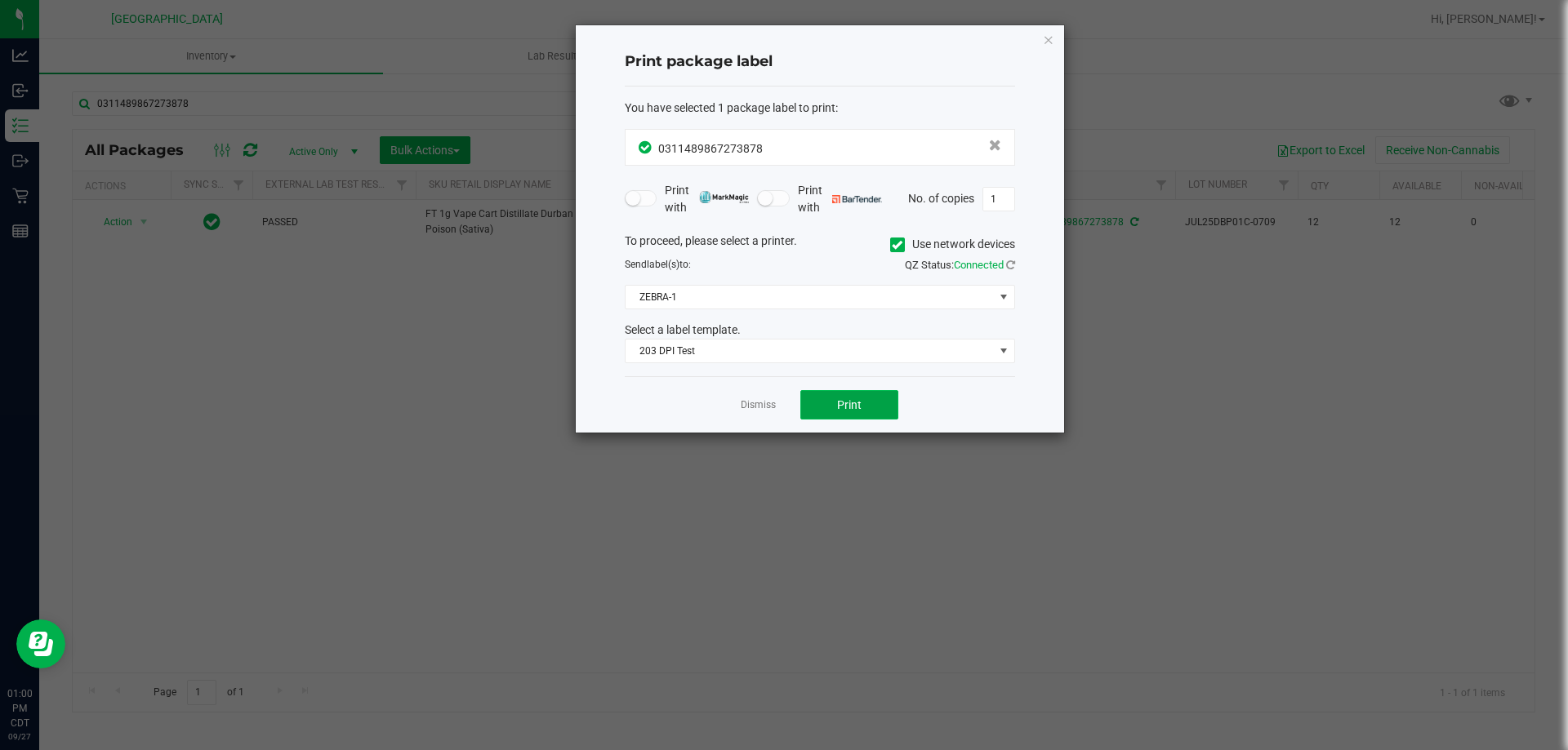
click at [854, 415] on button "Print" at bounding box center [849, 404] width 98 height 29
click at [748, 398] on app-cancel-button "Dismiss" at bounding box center [758, 405] width 35 height 17
click at [761, 399] on link "Dismiss" at bounding box center [758, 405] width 35 height 14
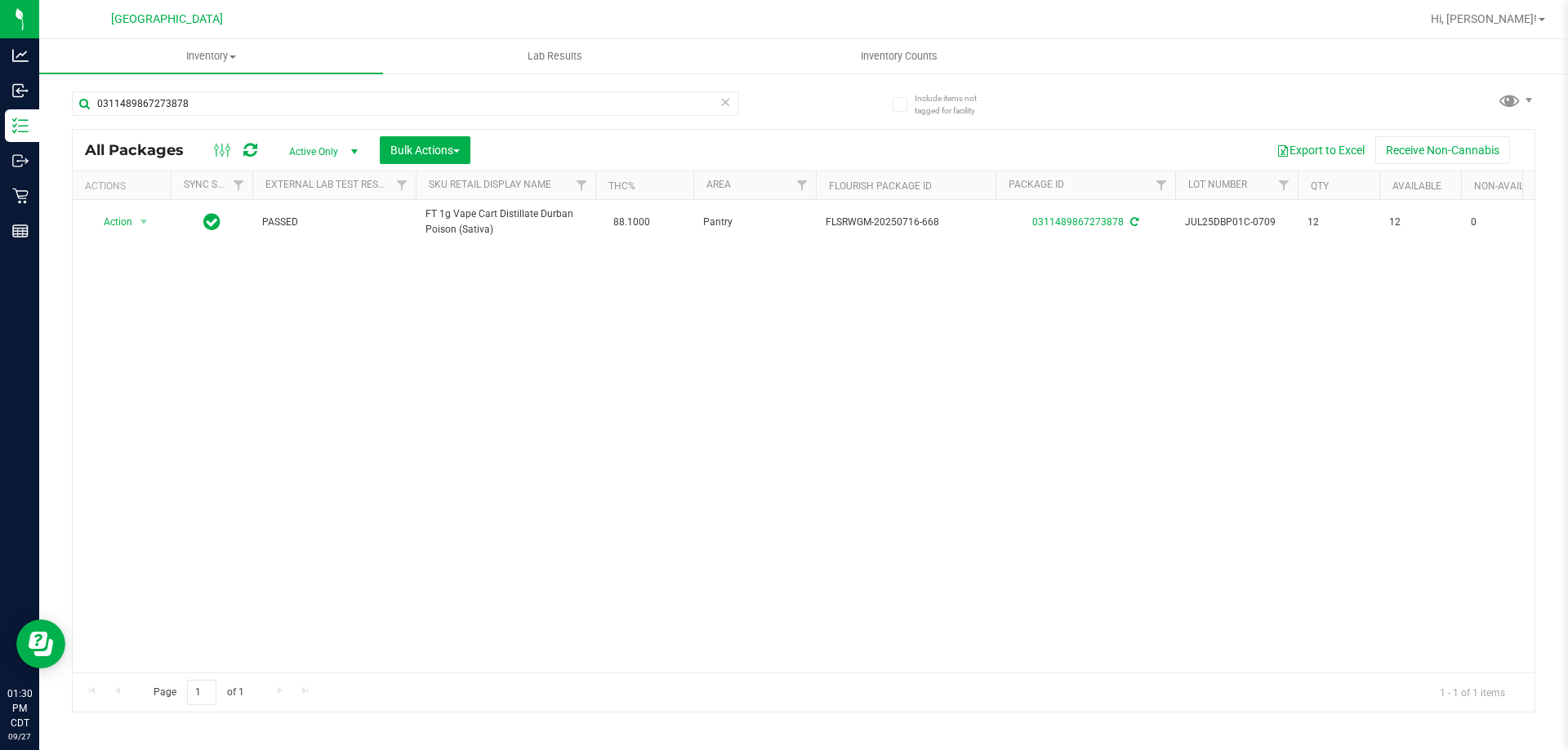
click at [458, 334] on div "Action Action Adjust qty Create package Edit attributes Global inventory Locate…" at bounding box center [803, 436] width 1462 height 473
drag, startPoint x: 231, startPoint y: 106, endPoint x: 81, endPoint y: 116, distance: 150.3
click at [81, 116] on div "0311489867273878" at bounding box center [405, 110] width 667 height 38
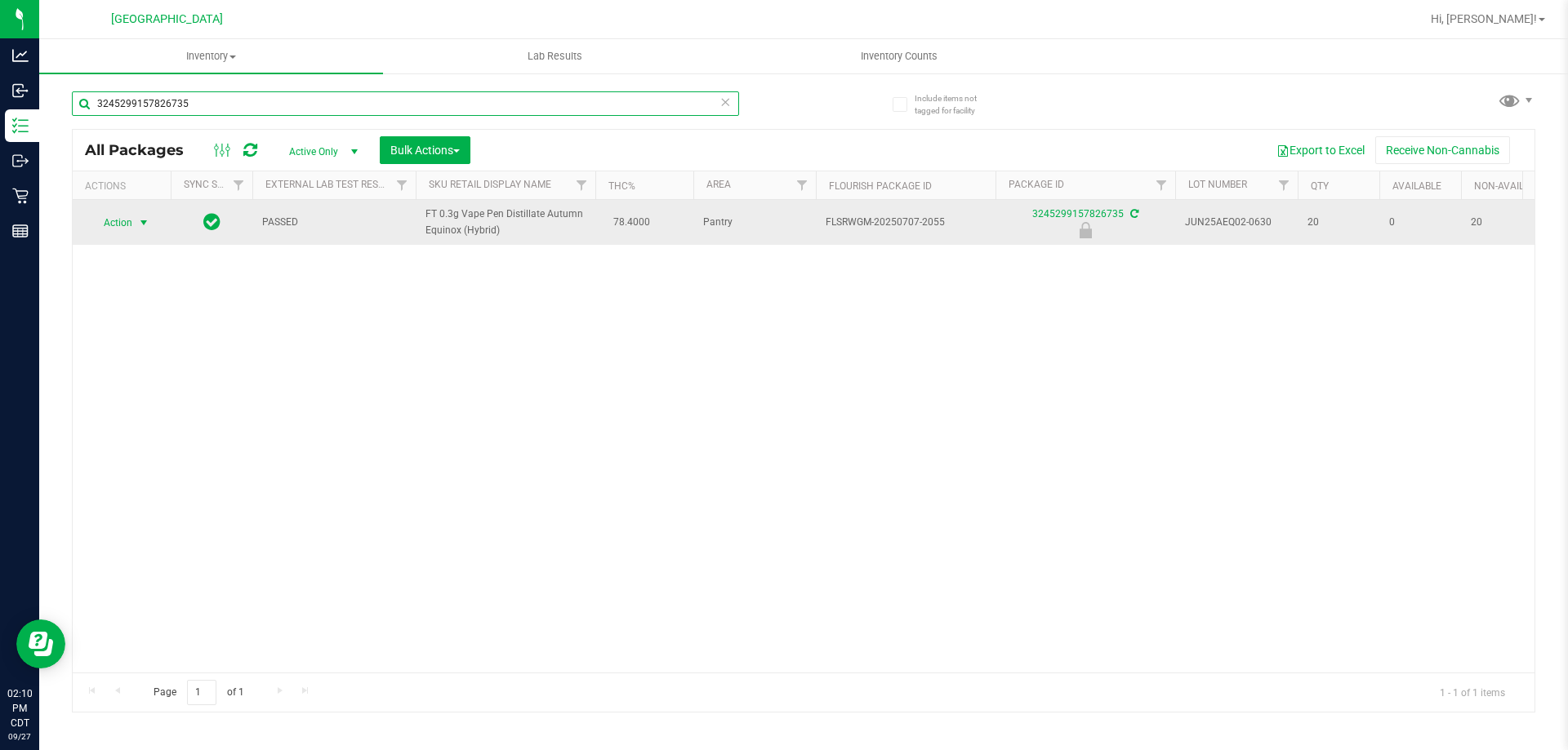
type input "3245299157826735"
click at [114, 225] on span "Action" at bounding box center [111, 223] width 44 height 23
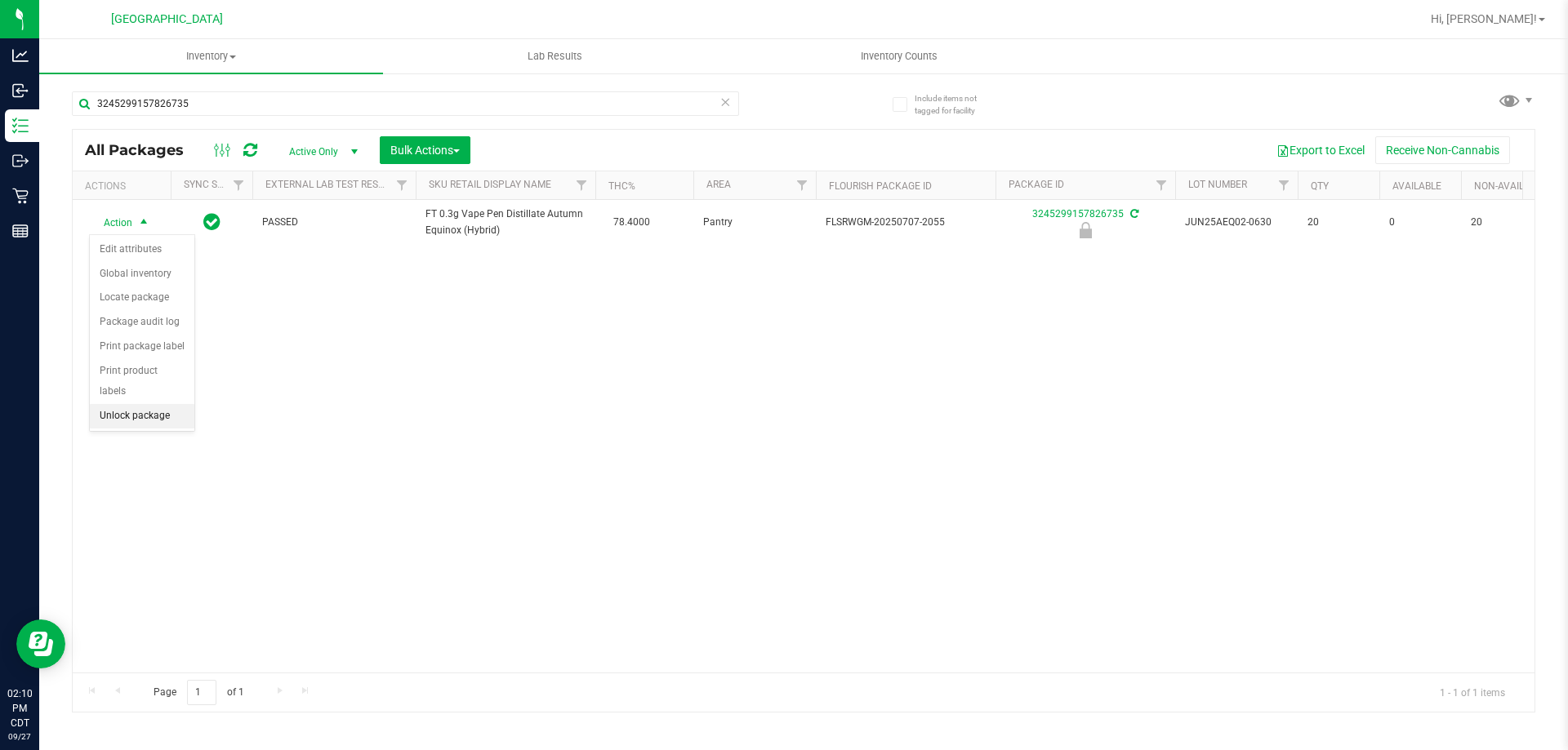
click at [140, 404] on li "Unlock package" at bounding box center [142, 416] width 104 height 24
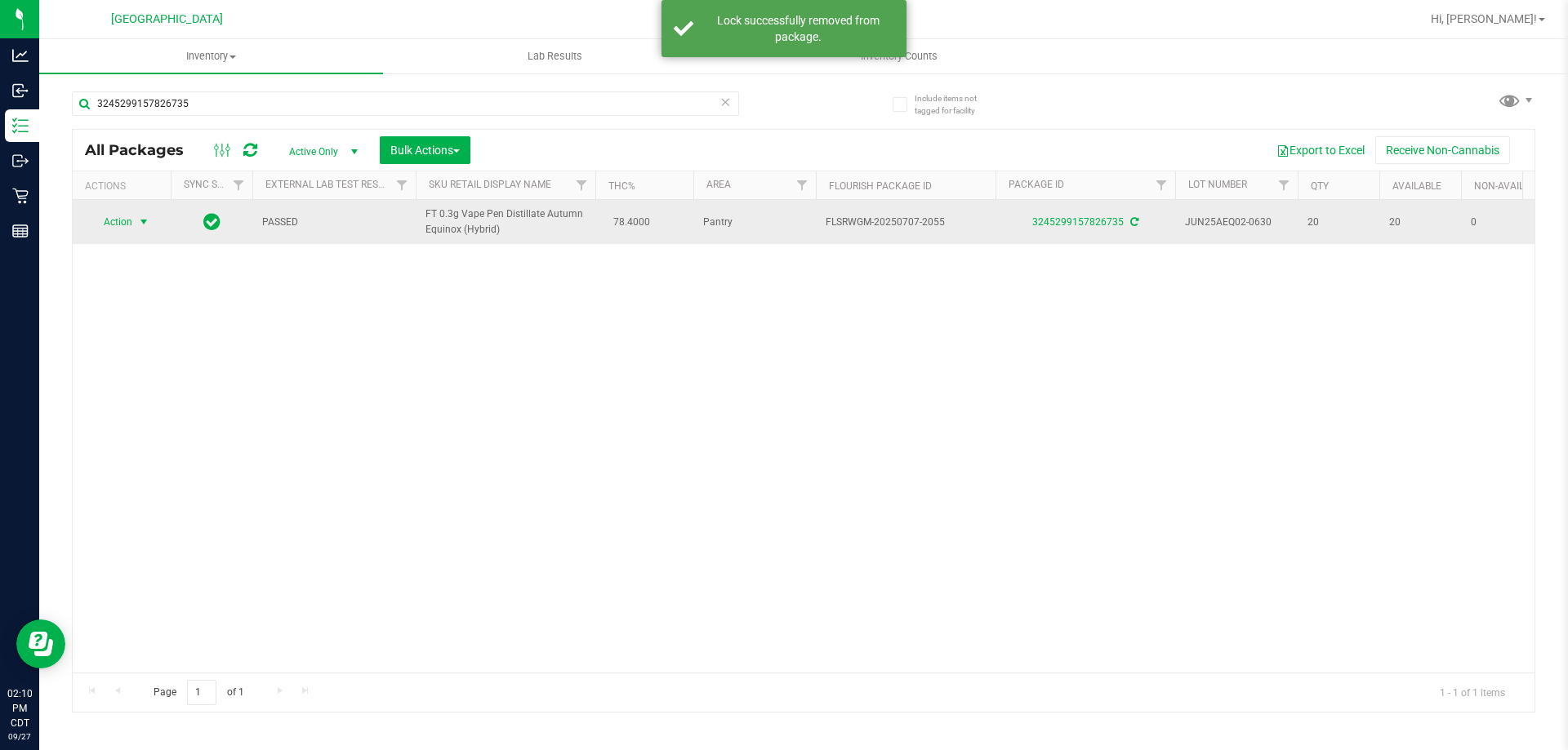
click at [120, 219] on span "Action" at bounding box center [111, 222] width 44 height 23
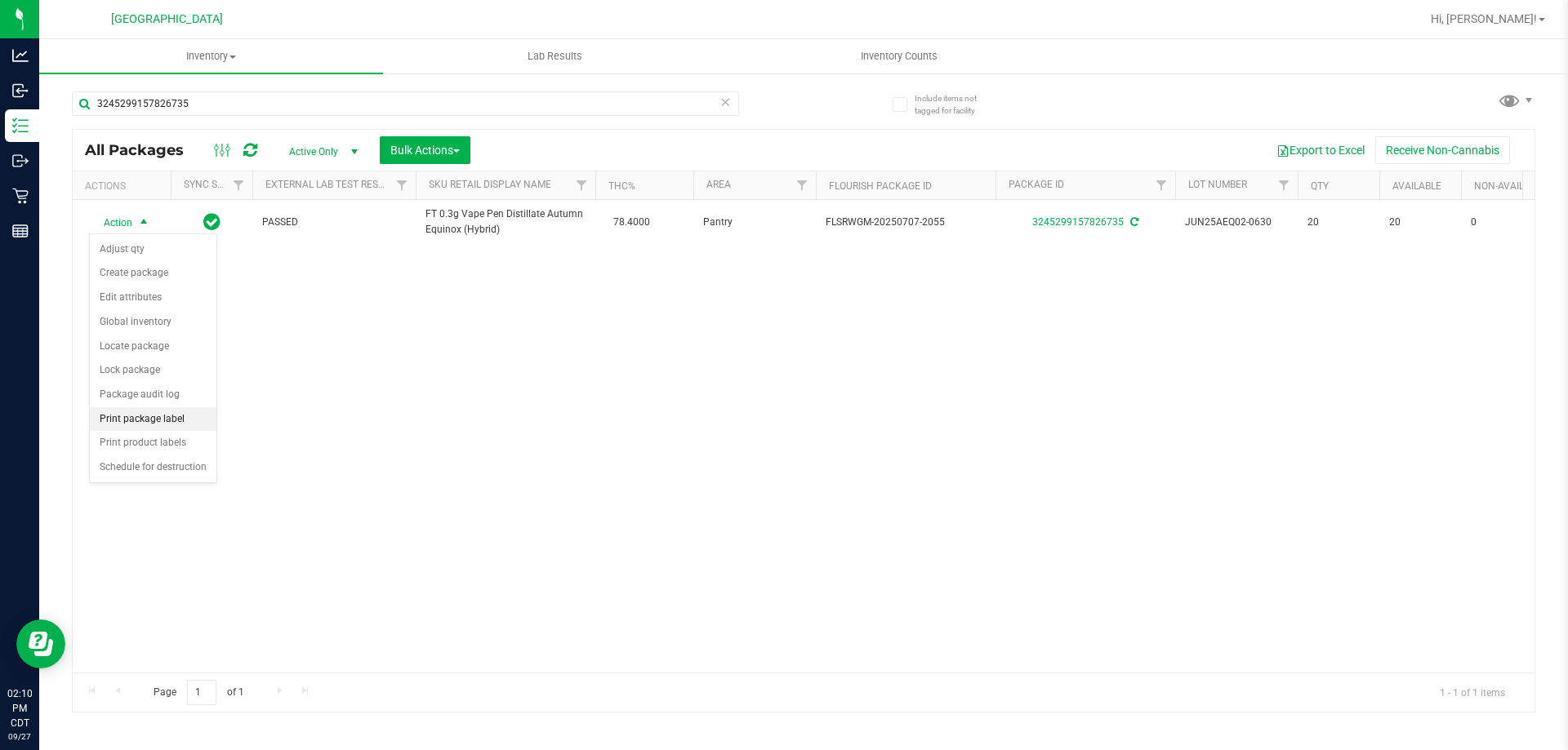
click at [126, 409] on li "Print package label" at bounding box center [153, 419] width 126 height 24
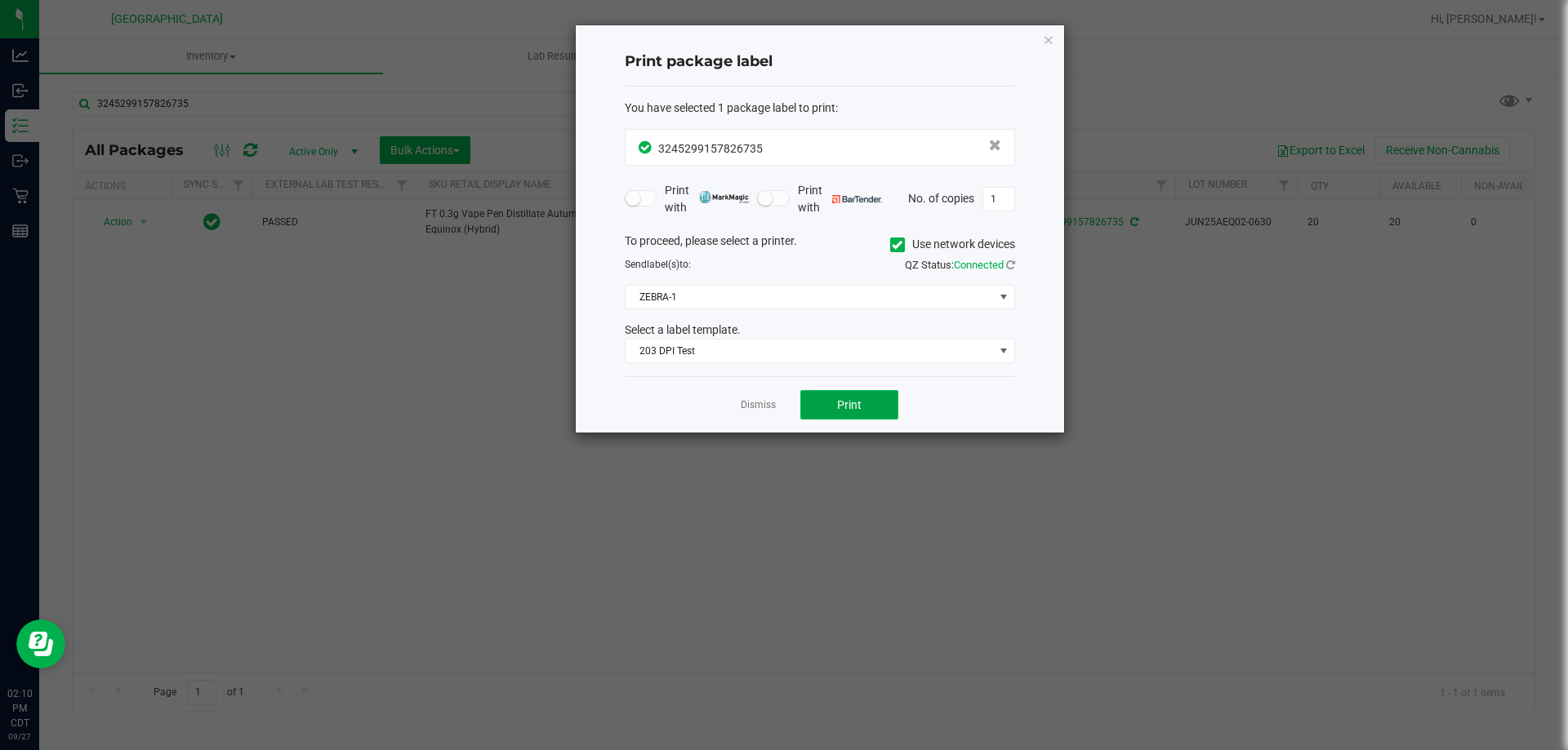
click at [842, 411] on span "Print" at bounding box center [849, 405] width 24 height 14
click at [748, 407] on link "Dismiss" at bounding box center [758, 405] width 35 height 14
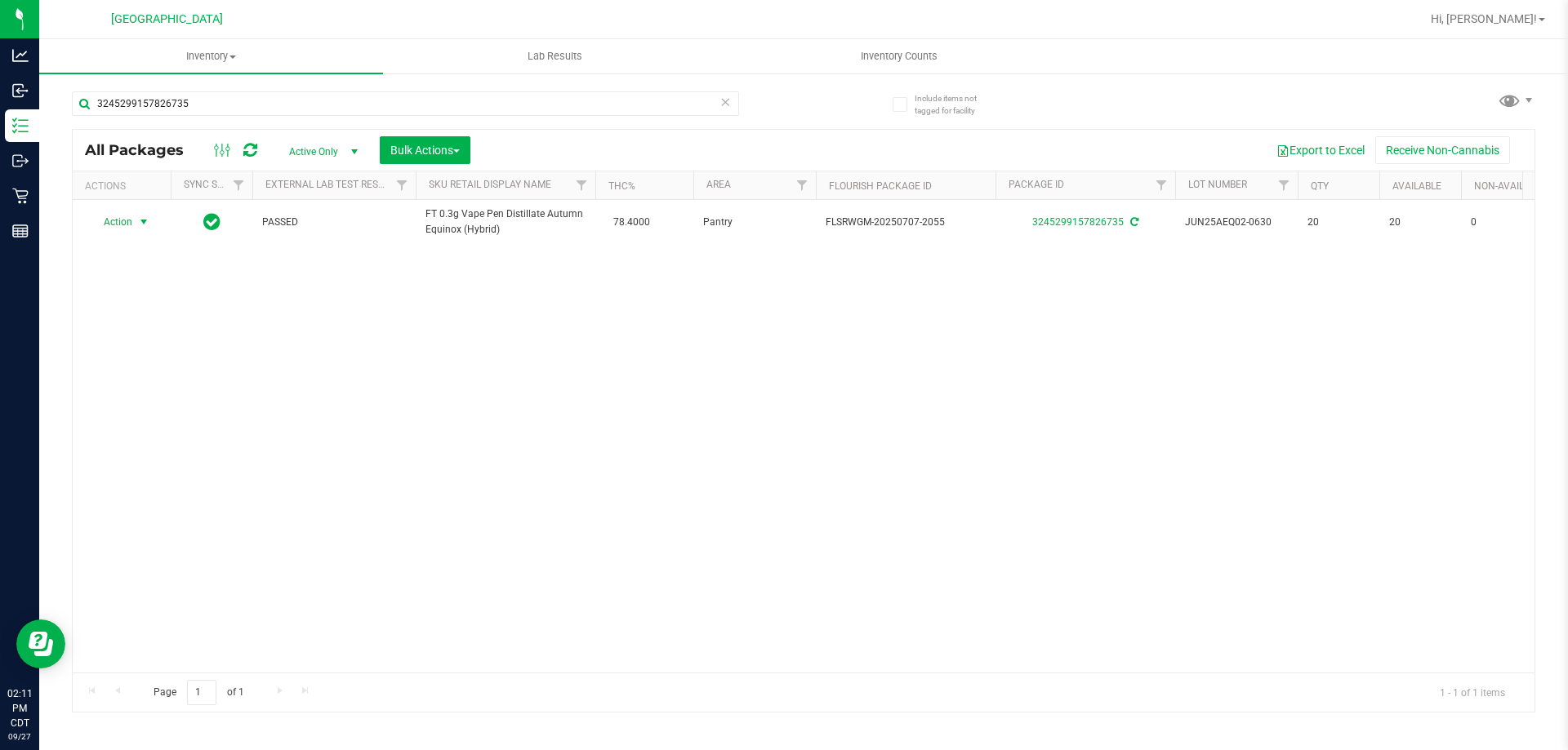
click at [720, 106] on icon at bounding box center [725, 101] width 12 height 19
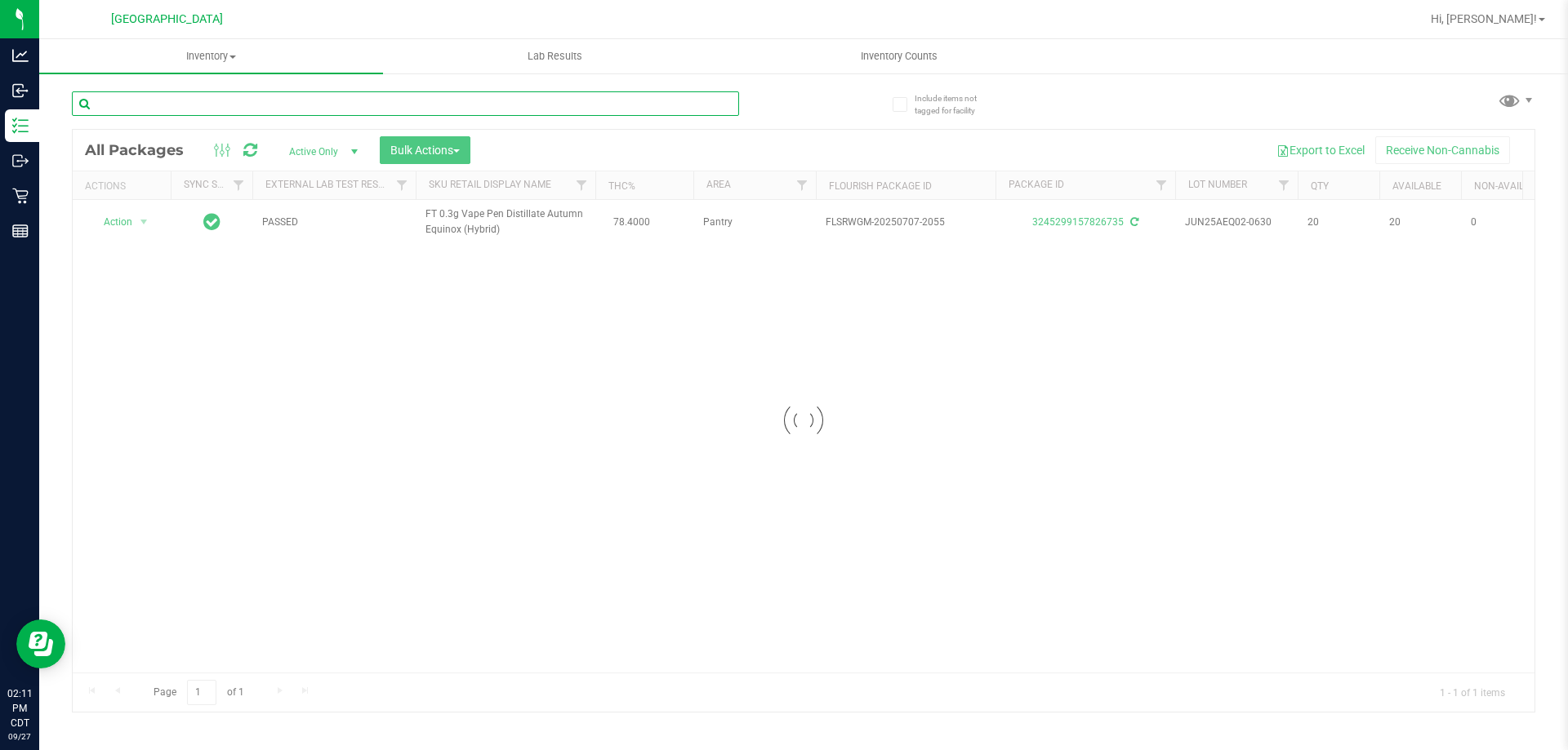
click at [684, 99] on input "text" at bounding box center [405, 103] width 667 height 24
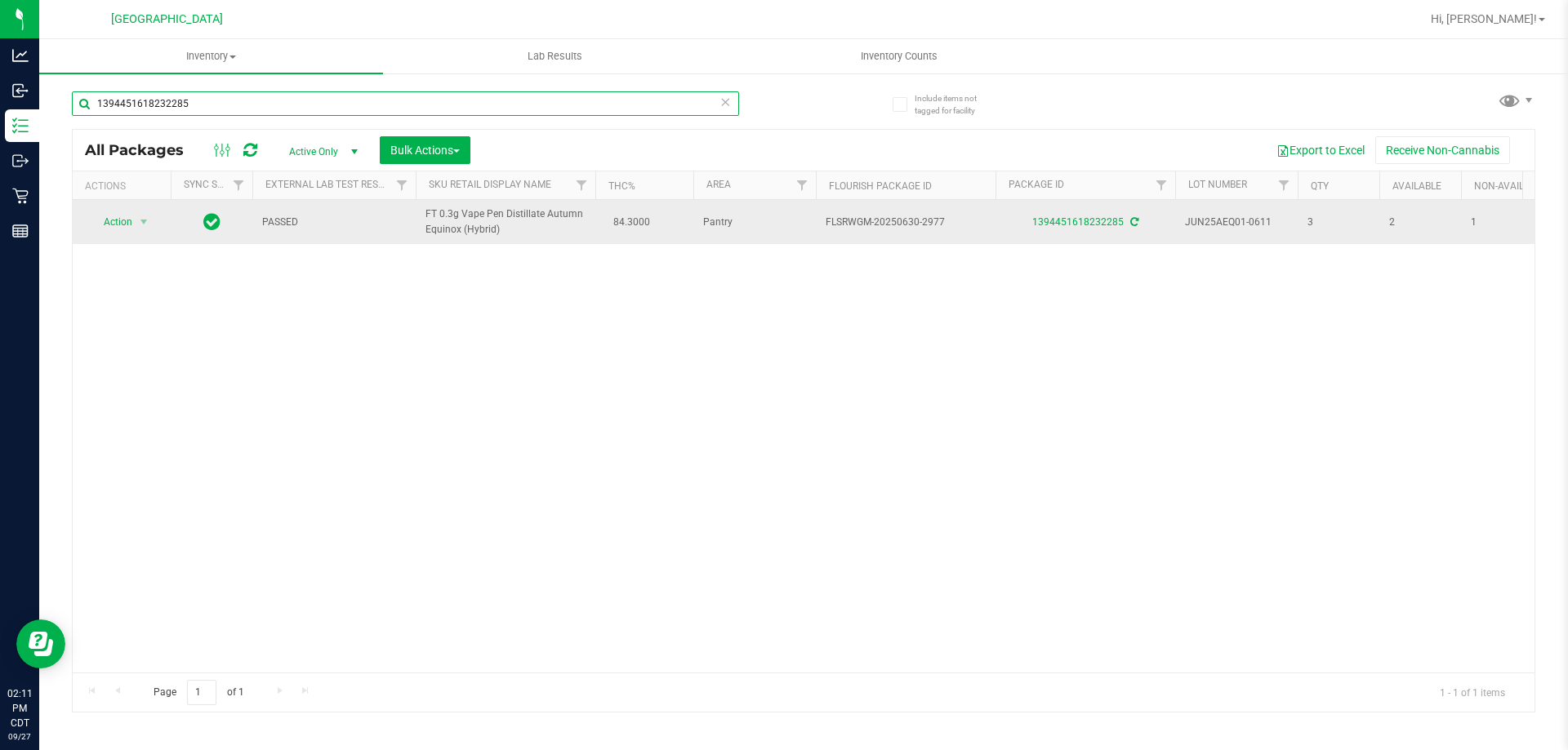
type input "1394451618232285"
click at [113, 220] on span "Action" at bounding box center [111, 222] width 44 height 23
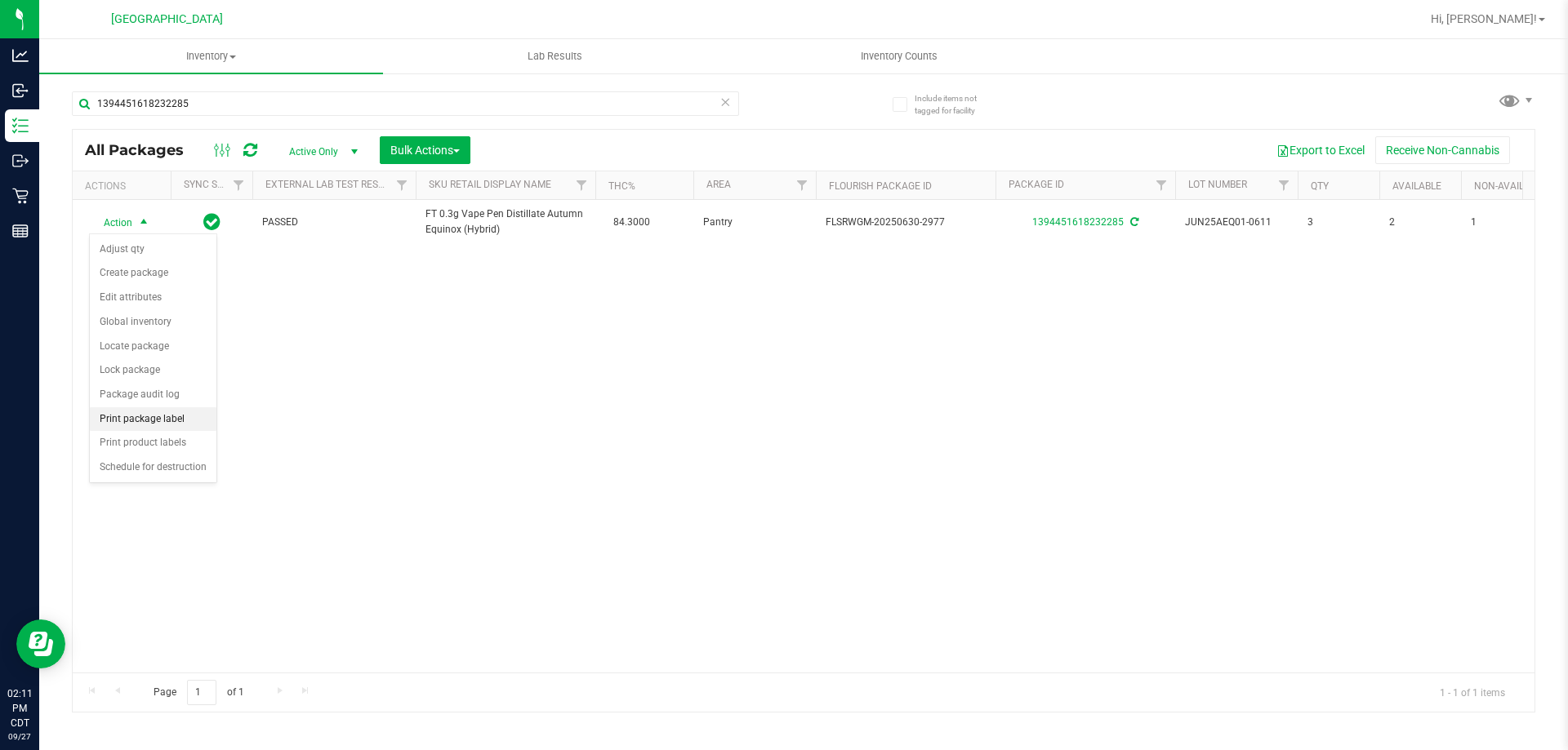
click at [172, 418] on li "Print package label" at bounding box center [153, 419] width 126 height 24
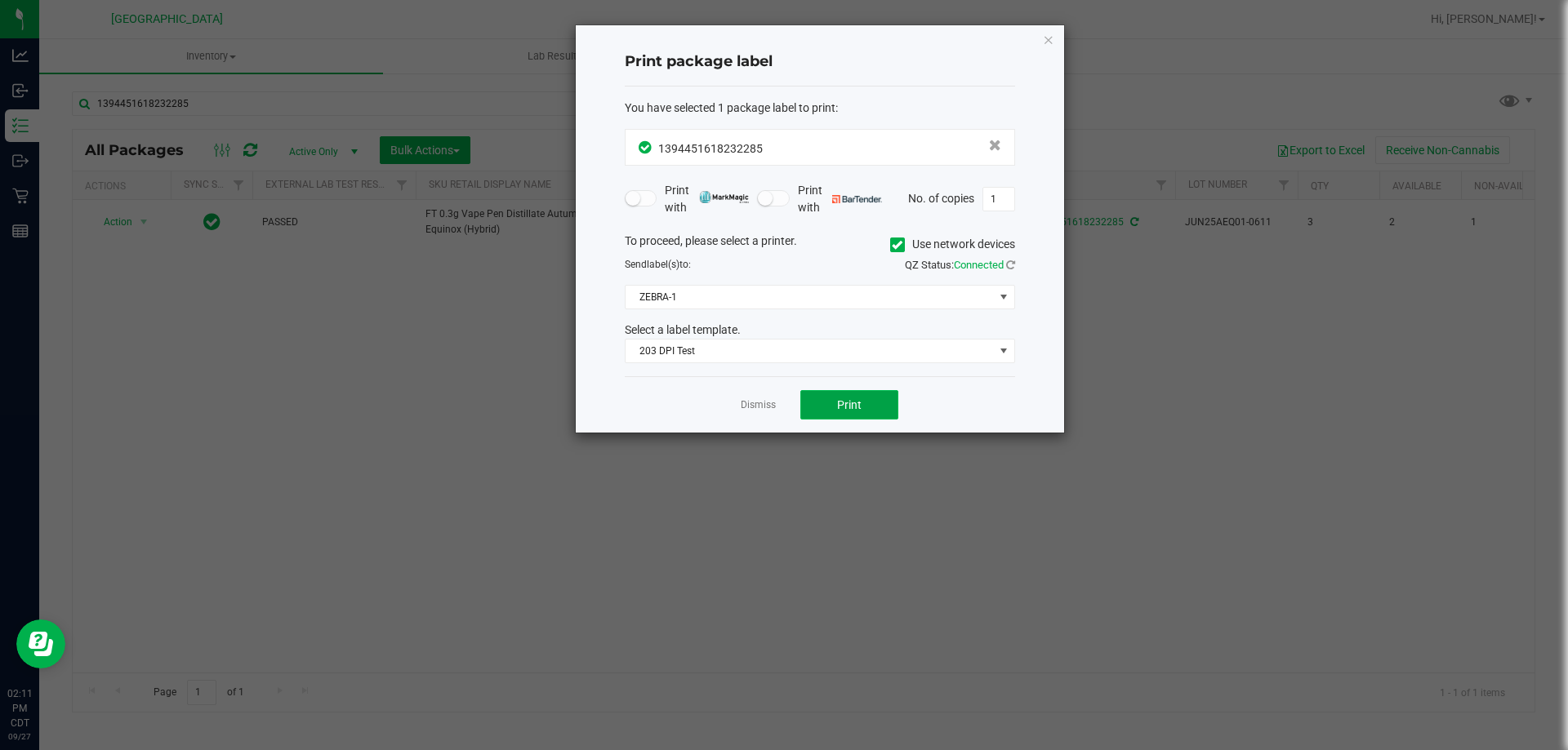
click at [851, 404] on span "Print" at bounding box center [849, 405] width 24 height 14
click at [762, 407] on link "Dismiss" at bounding box center [758, 405] width 35 height 14
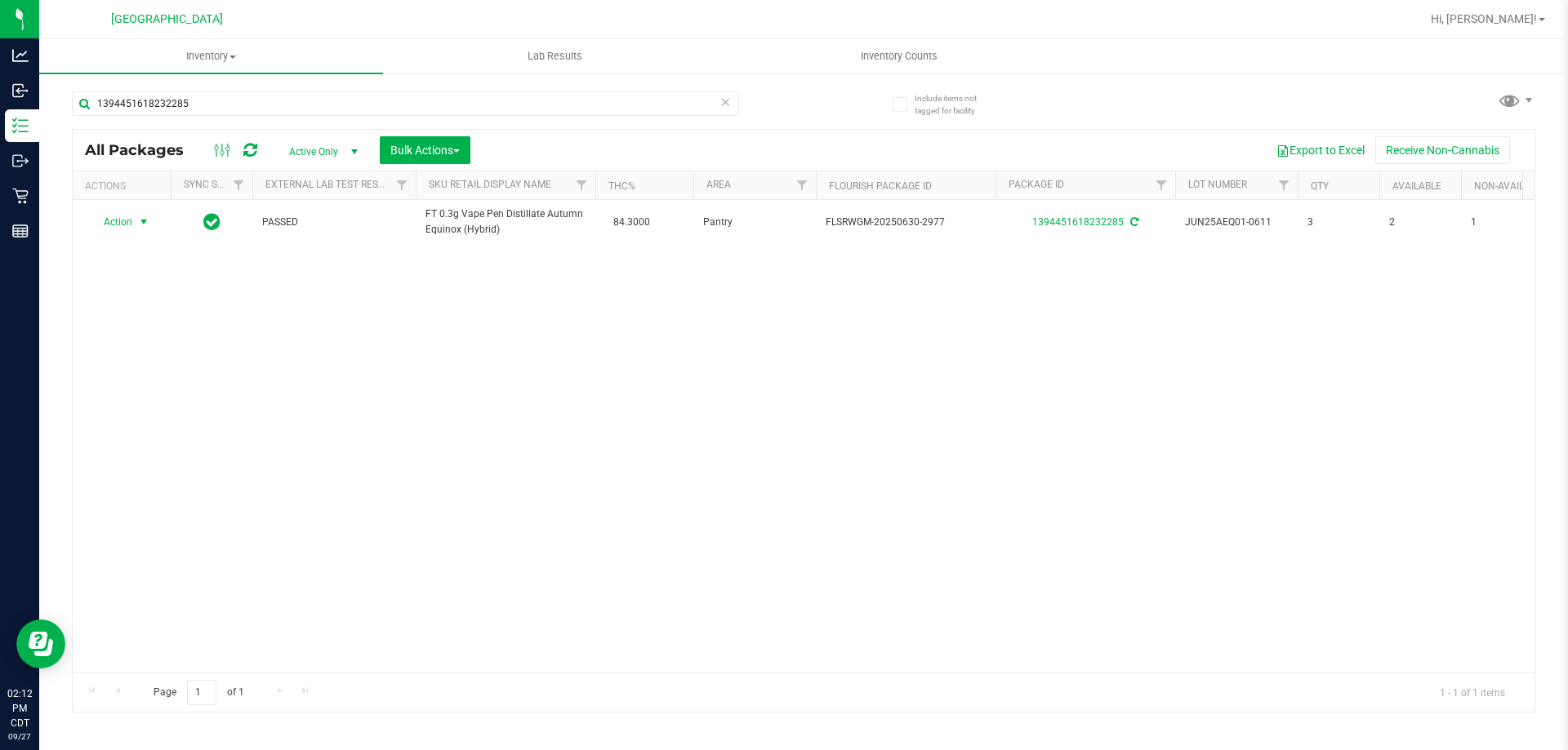
click at [720, 105] on icon at bounding box center [725, 101] width 12 height 19
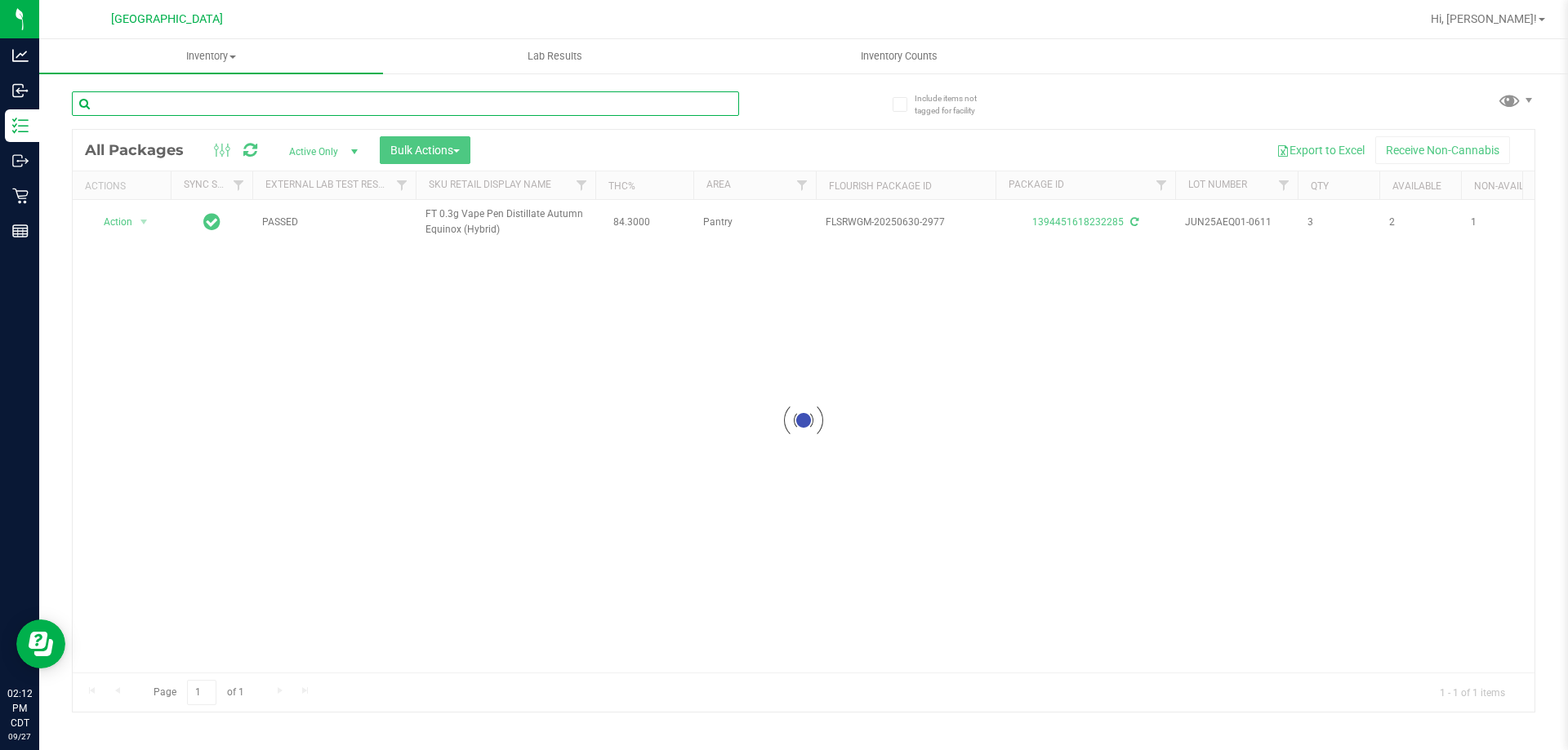
click at [682, 107] on input "text" at bounding box center [405, 103] width 667 height 24
type input "3245299157826735"
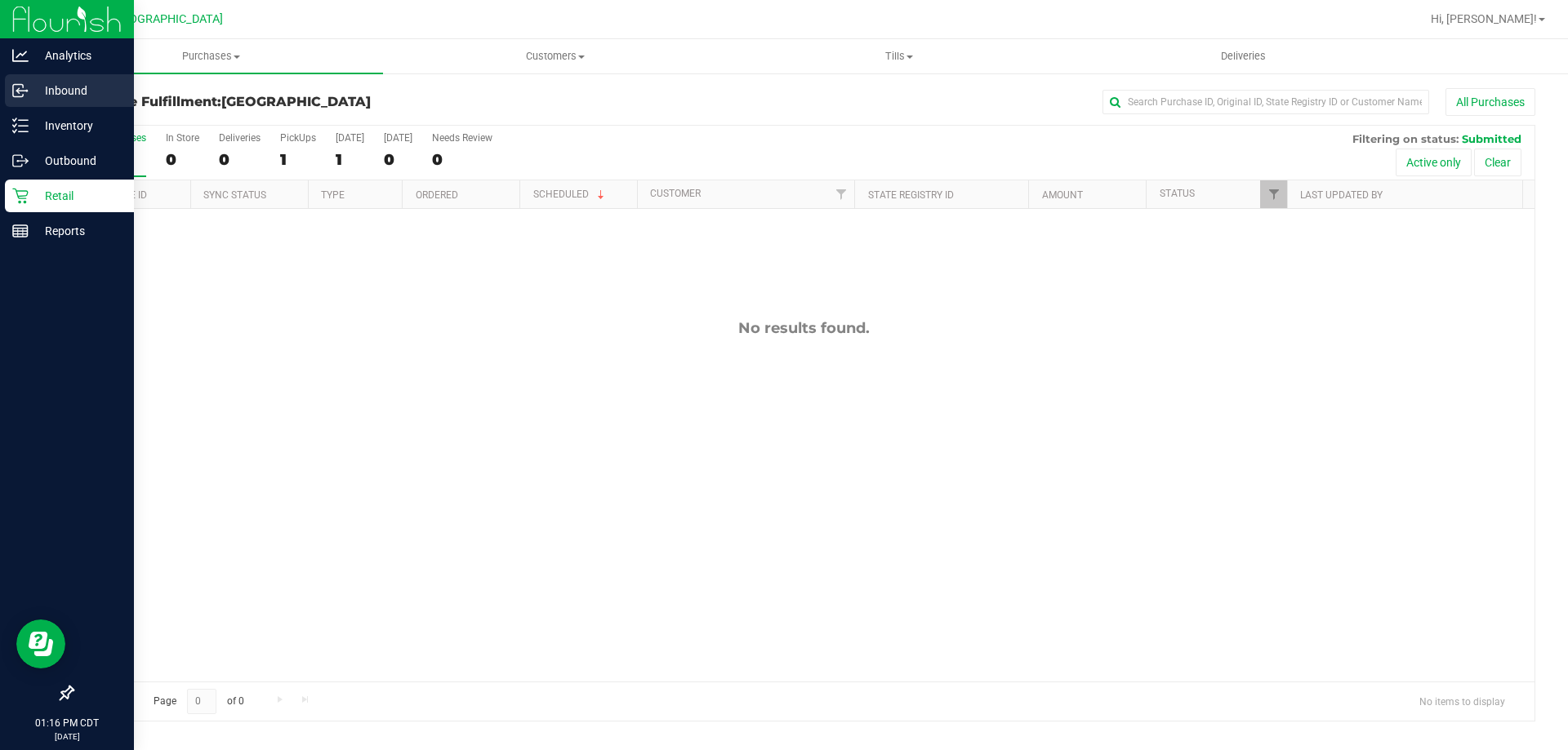
click at [33, 97] on p "Inbound" at bounding box center [77, 91] width 98 height 19
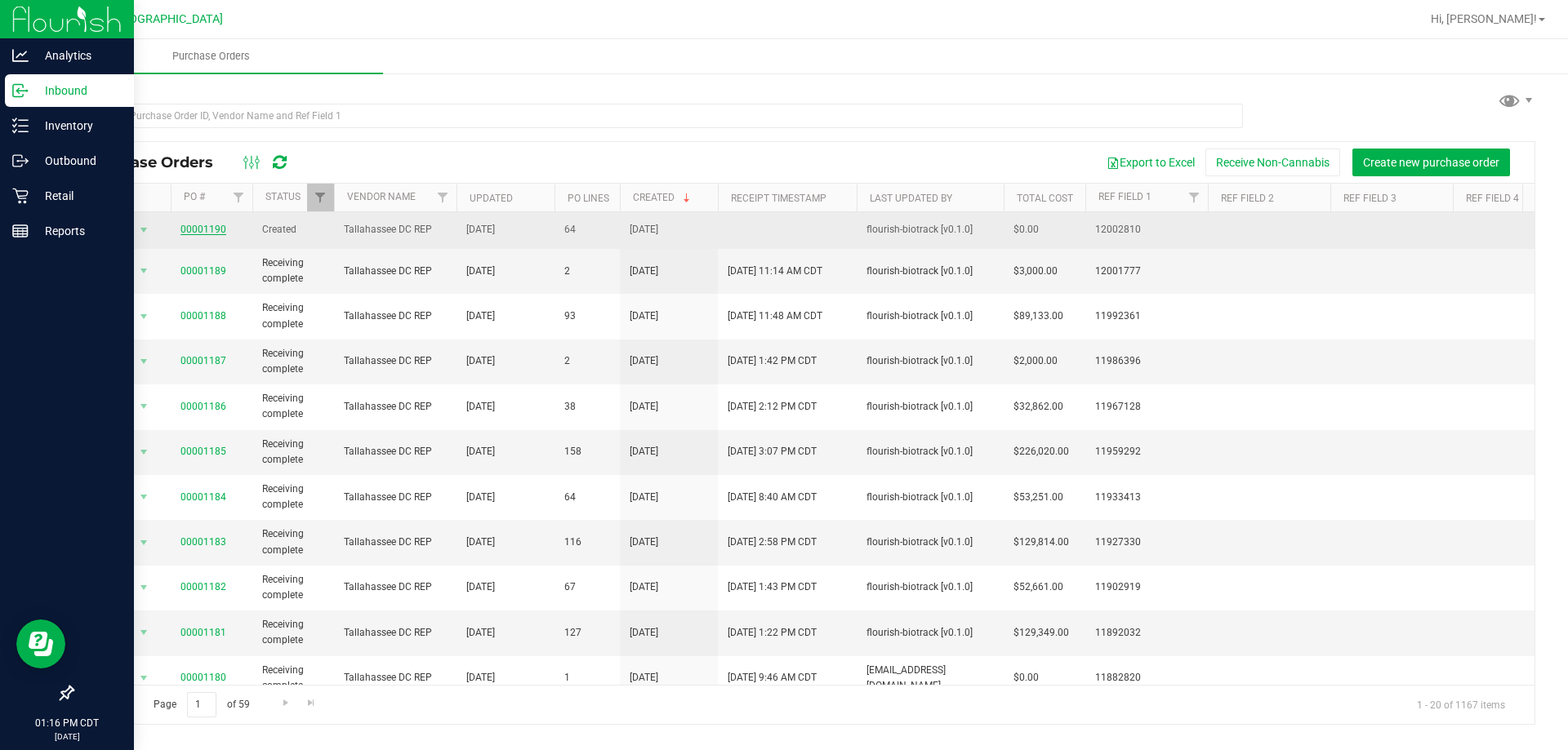
click at [196, 226] on link "00001190" at bounding box center [203, 230] width 45 height 12
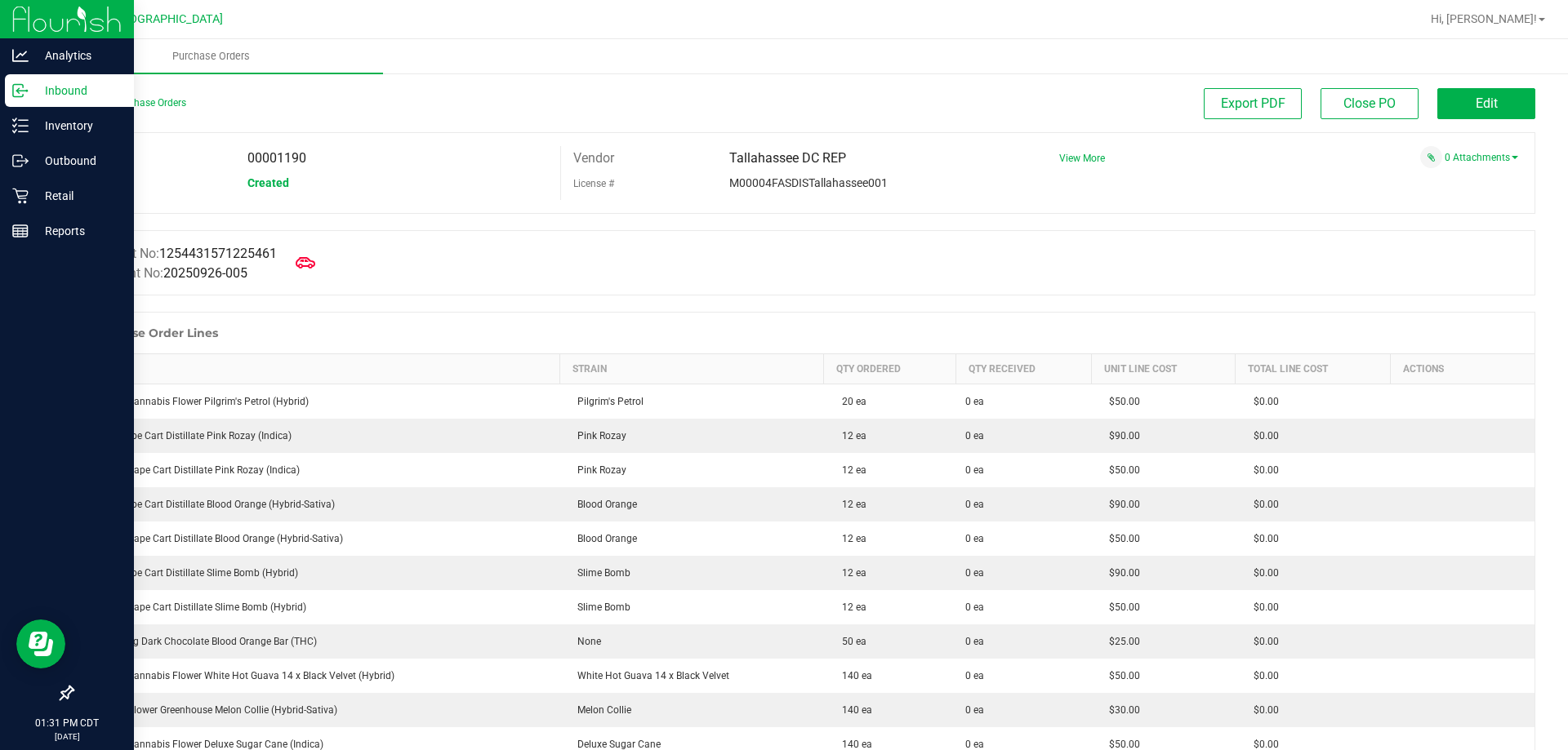
click at [421, 298] on div at bounding box center [802, 303] width 1463 height 16
click at [30, 133] on p "Inventory" at bounding box center [77, 125] width 98 height 19
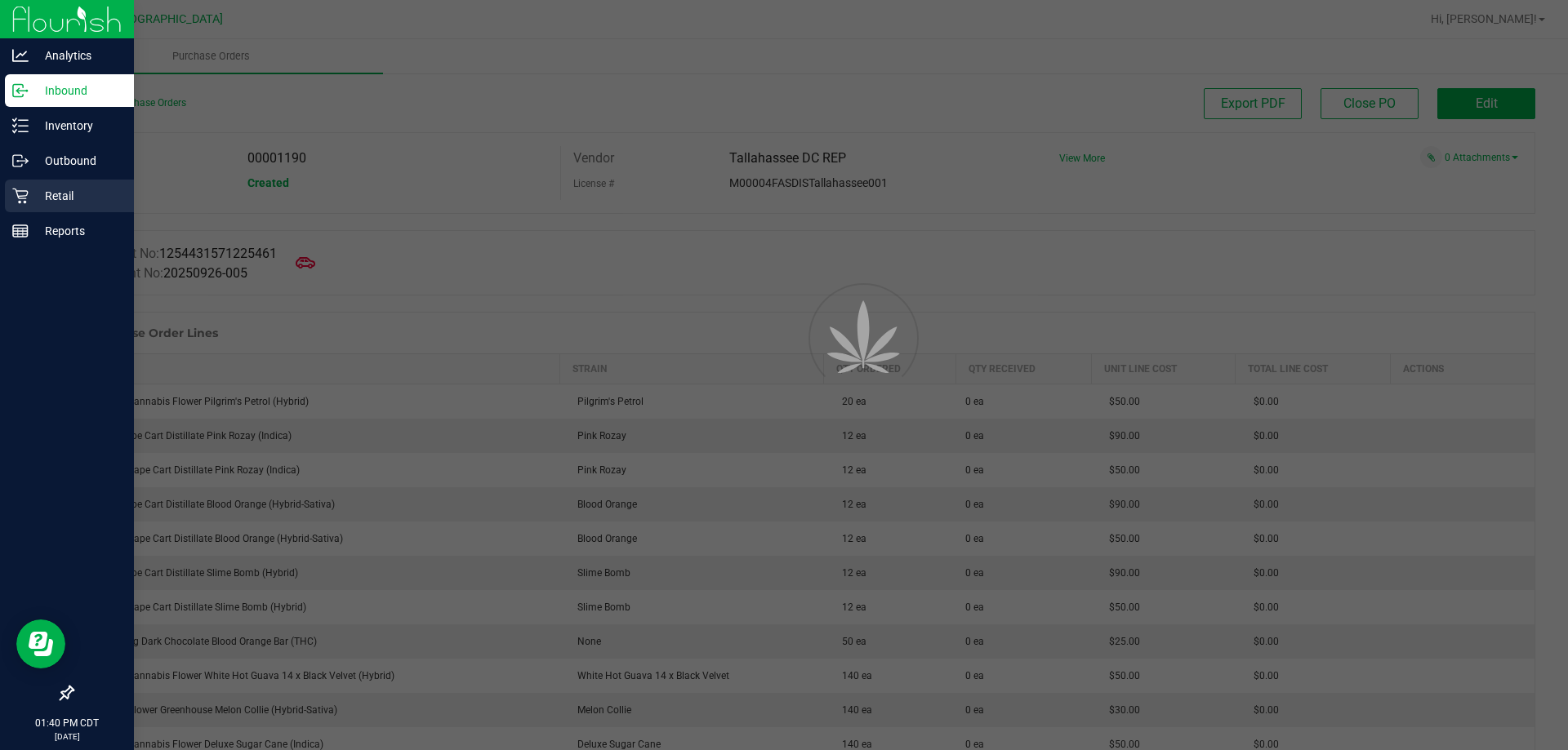
click at [50, 200] on p "Retail" at bounding box center [77, 196] width 98 height 19
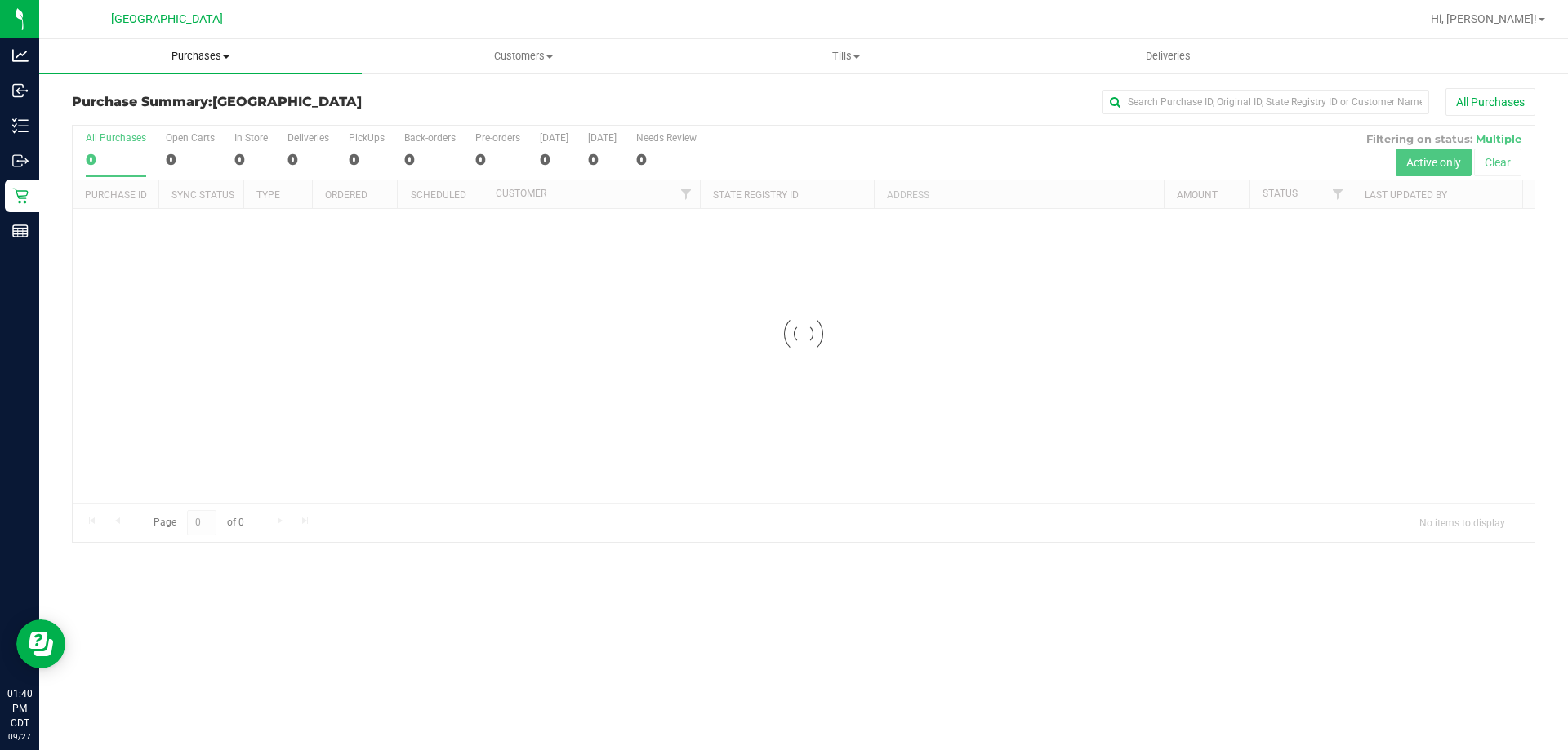
click at [208, 50] on span "Purchases" at bounding box center [201, 56] width 322 height 14
click at [177, 114] on li "Fulfillment" at bounding box center [201, 118] width 322 height 19
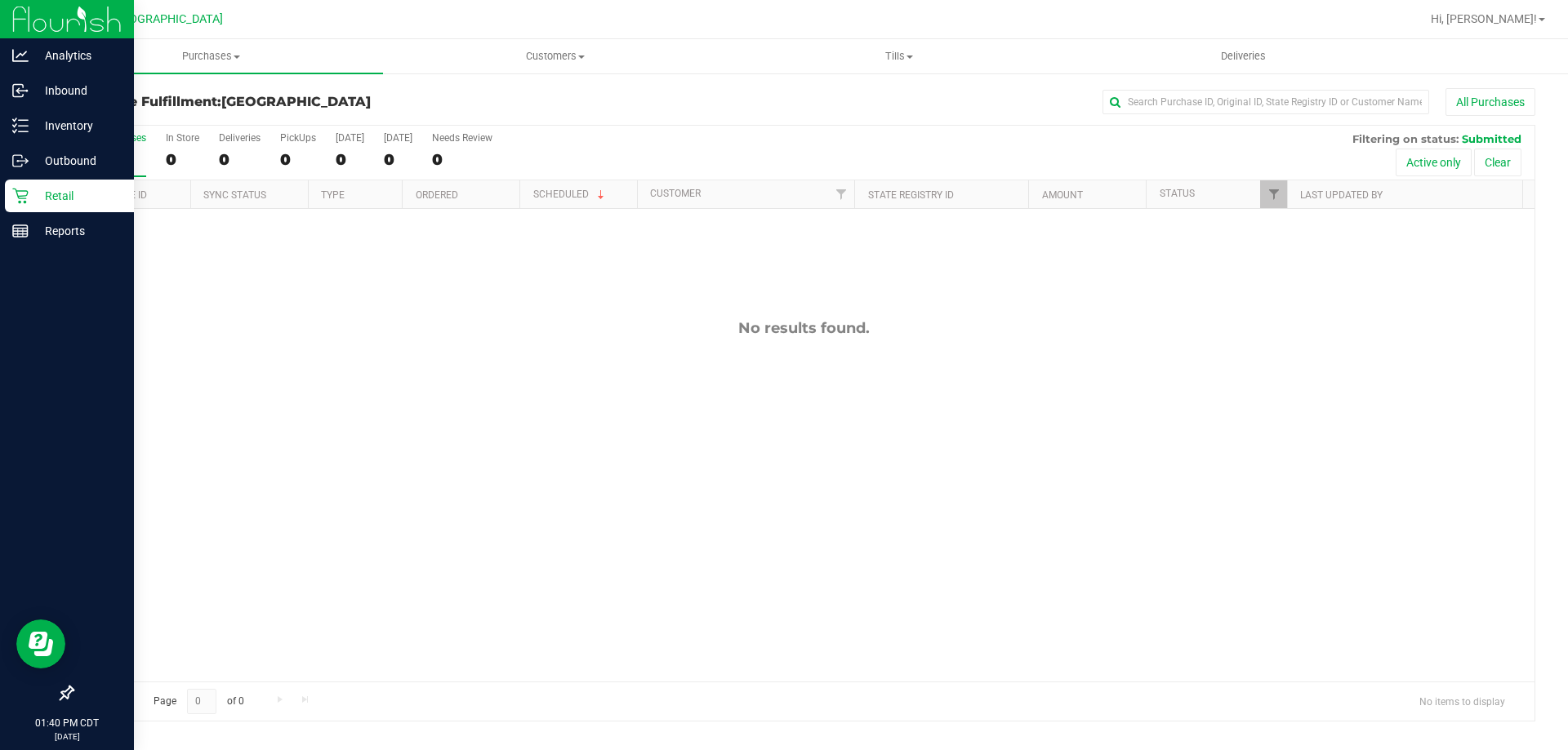
click at [24, 198] on icon at bounding box center [20, 196] width 15 height 15
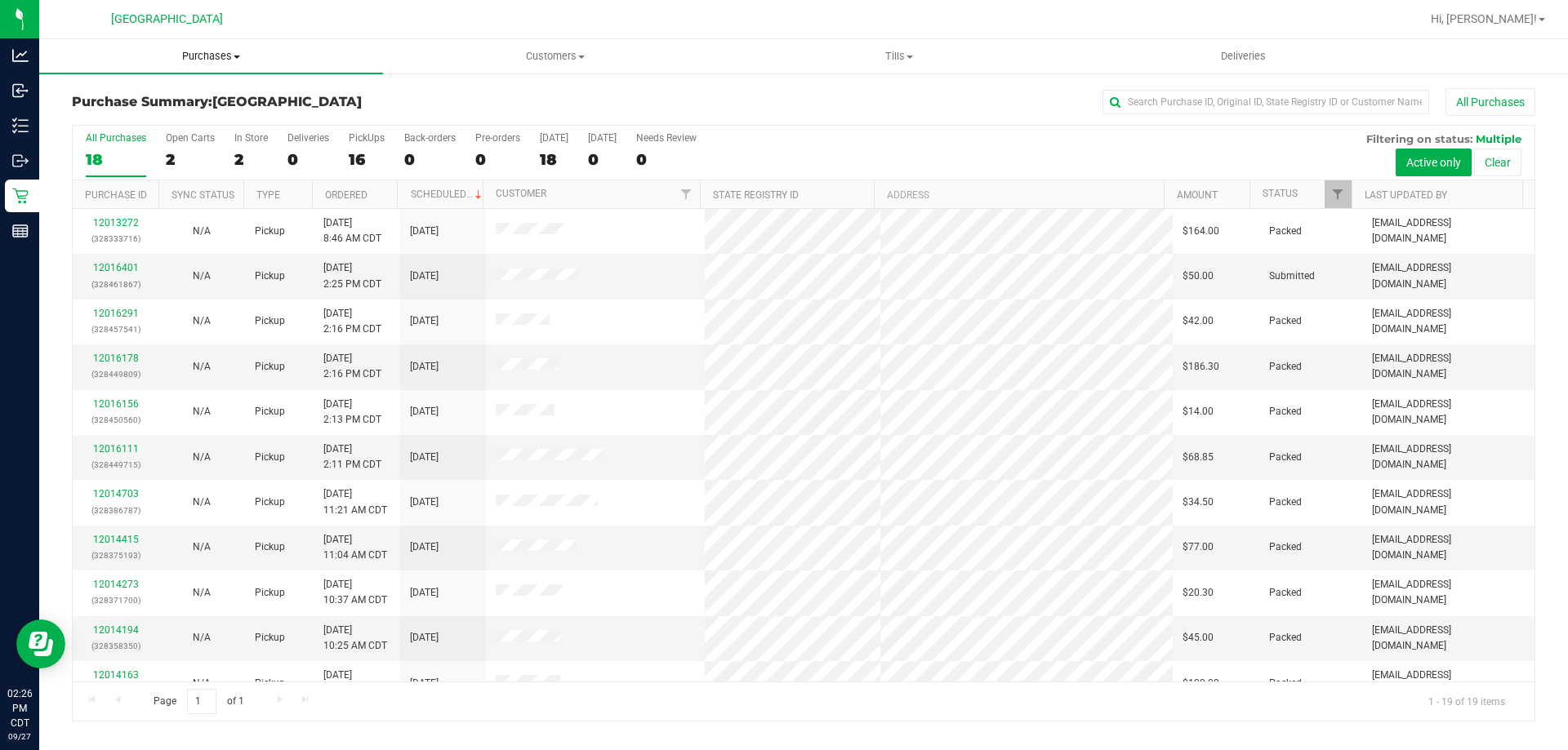
click at [188, 64] on uib-tab-heading "Purchases Summary of purchases Fulfillment All purchases" at bounding box center [211, 57] width 344 height 35
click at [172, 115] on li "Fulfillment" at bounding box center [211, 118] width 344 height 19
